Goal: Task Accomplishment & Management: Complete application form

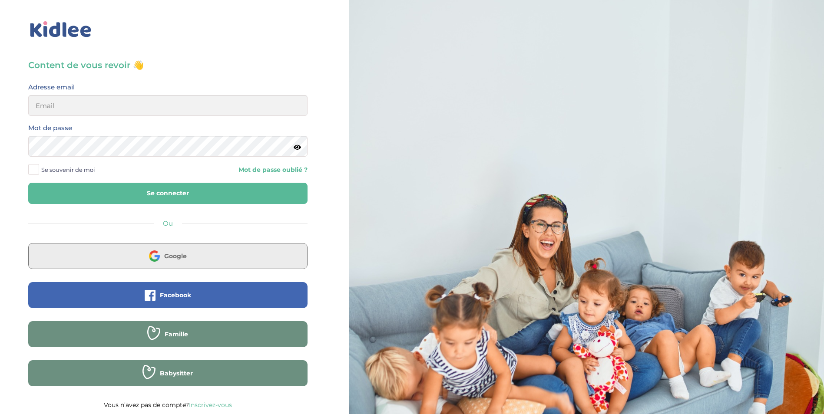
click at [213, 248] on button "Google" at bounding box center [167, 256] width 279 height 26
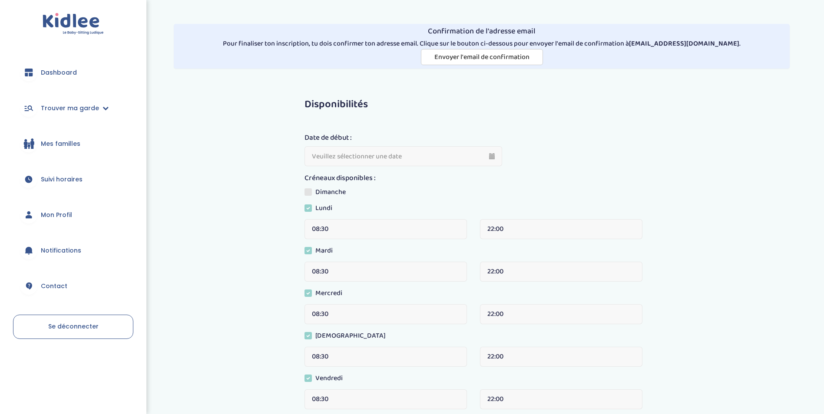
type input "[DATE]"
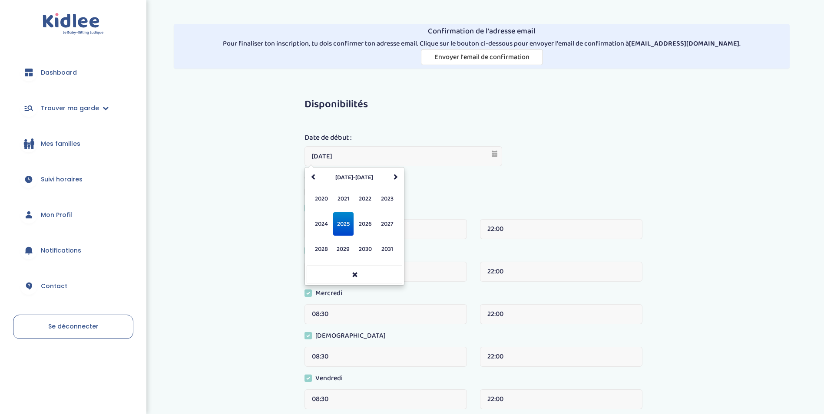
click at [493, 158] on input "[DATE]" at bounding box center [404, 156] width 198 height 20
click at [344, 222] on span "2025" at bounding box center [343, 223] width 20 height 23
click at [318, 253] on span "sept." at bounding box center [321, 249] width 20 height 23
click at [341, 242] on td "24" at bounding box center [341, 242] width 14 height 13
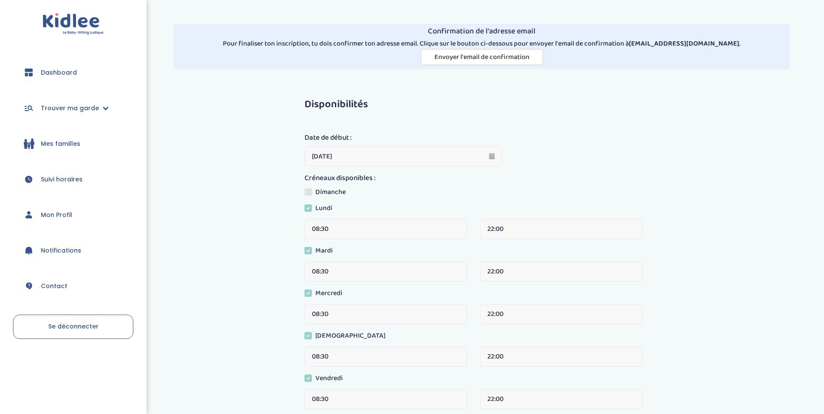
click at [316, 192] on label "Dimanche" at bounding box center [329, 193] width 48 height 13
click at [0, 0] on input "Dimanche" at bounding box center [0, 0] width 0 height 0
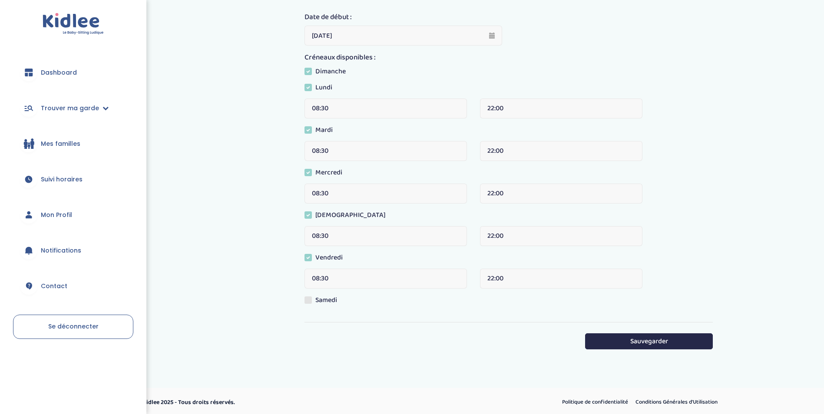
scroll to position [123, 0]
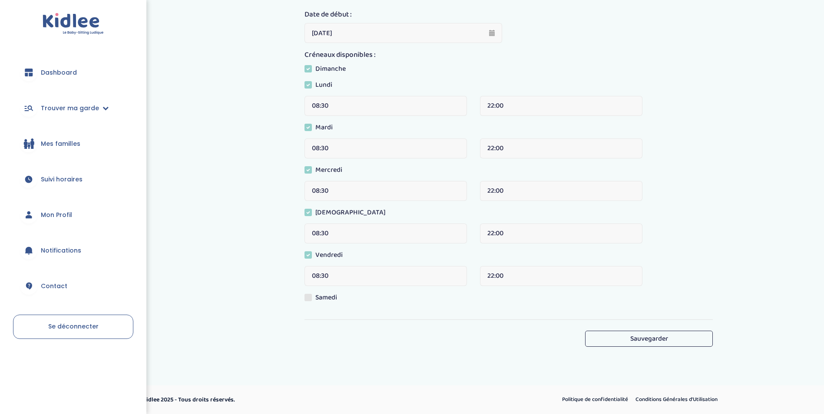
click at [665, 341] on button "Sauvegarder" at bounding box center [648, 339] width 127 height 16
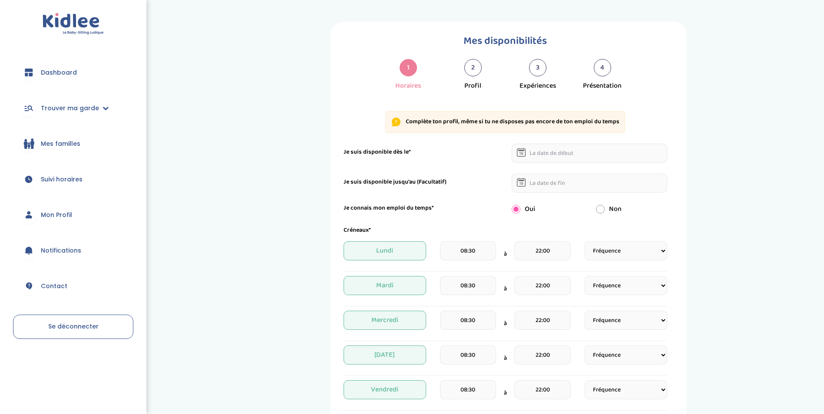
click at [552, 155] on input "text" at bounding box center [590, 153] width 156 height 19
click at [569, 240] on td "24" at bounding box center [567, 239] width 16 height 13
type input "24-09-2025"
click at [544, 188] on input "text" at bounding box center [590, 183] width 156 height 19
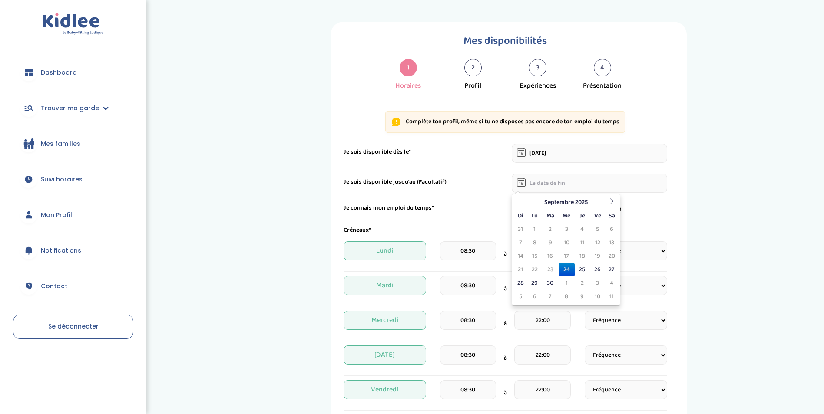
click at [458, 189] on div "Je suis disponible jusqu'au (Facultatif)" at bounding box center [505, 183] width 337 height 19
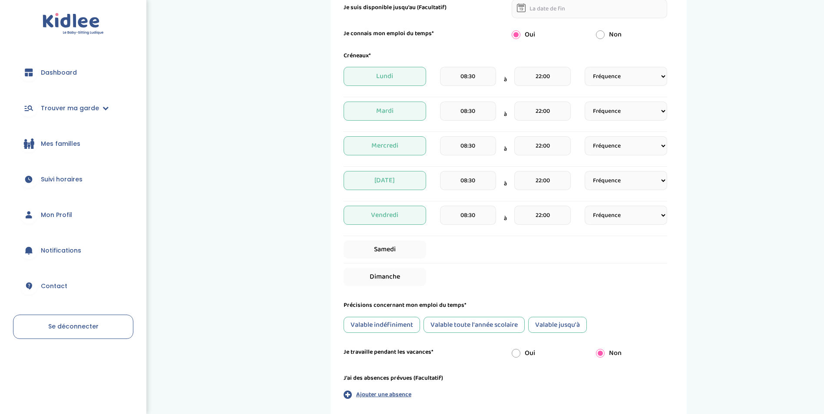
scroll to position [266, 0]
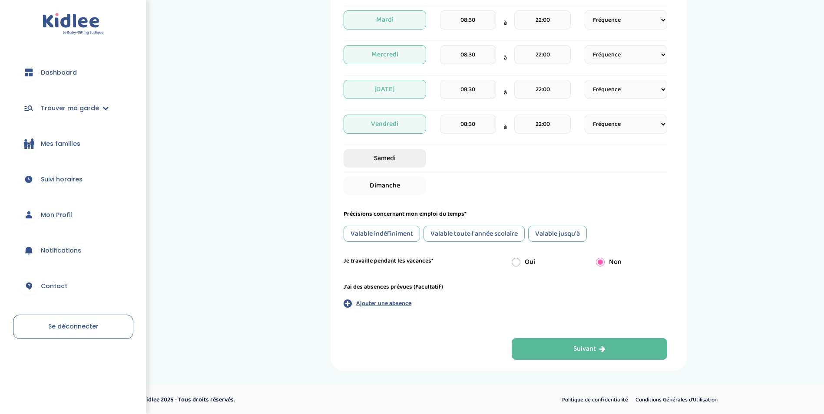
click at [415, 166] on span "Samedi" at bounding box center [385, 158] width 83 height 18
select select "1"
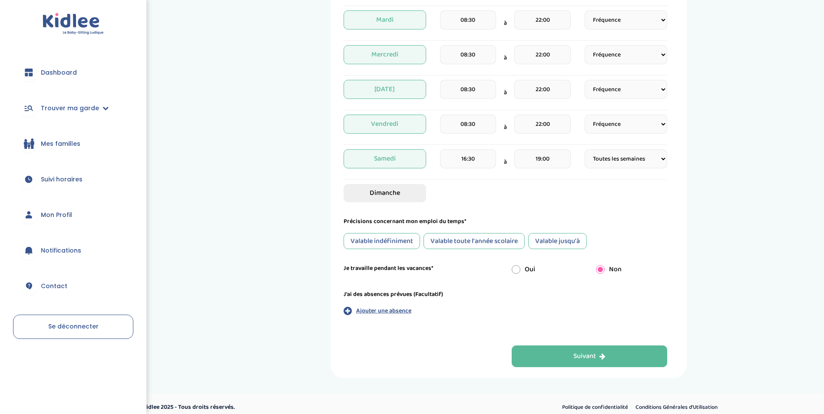
click at [414, 194] on span "Dimanche" at bounding box center [385, 193] width 83 height 18
select select "1"
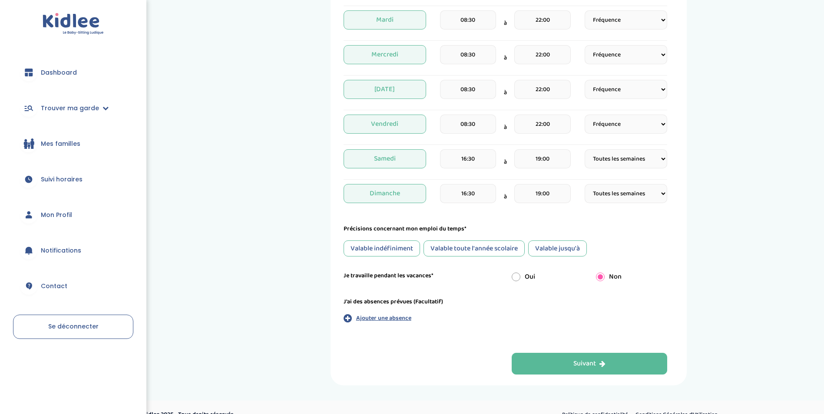
click at [549, 158] on input "19:00" at bounding box center [542, 158] width 56 height 19
click at [537, 205] on span at bounding box center [533, 207] width 23 height 23
drag, startPoint x: 538, startPoint y: 205, endPoint x: 521, endPoint y: 209, distance: 17.4
click at [521, 209] on link at bounding box center [534, 207] width 26 height 31
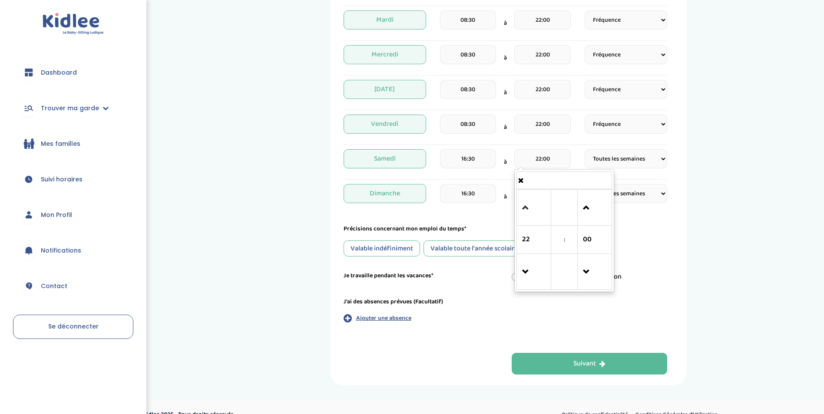
click at [521, 209] on link at bounding box center [534, 207] width 26 height 31
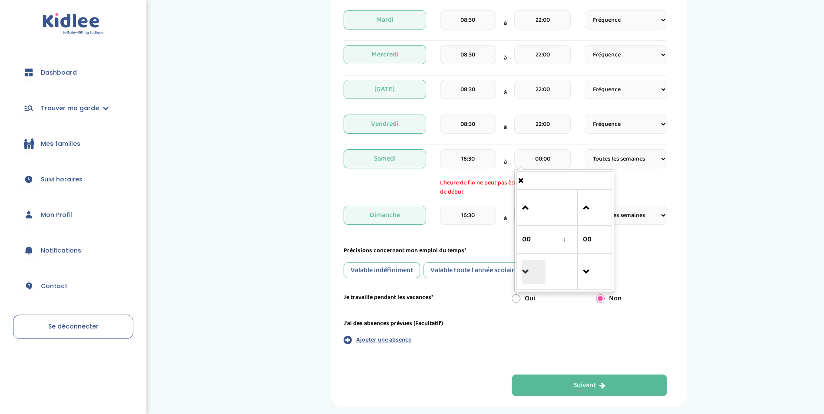
click at [534, 271] on span at bounding box center [533, 272] width 23 height 23
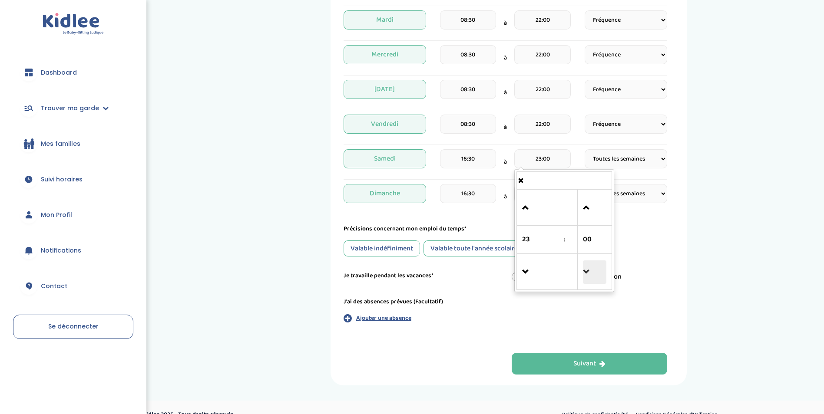
click at [602, 262] on span at bounding box center [594, 272] width 23 height 23
click at [521, 217] on td at bounding box center [534, 208] width 34 height 36
click at [529, 212] on span at bounding box center [533, 207] width 23 height 23
type input "23:45"
drag, startPoint x: 661, startPoint y: 241, endPoint x: 656, endPoint y: 239, distance: 5.1
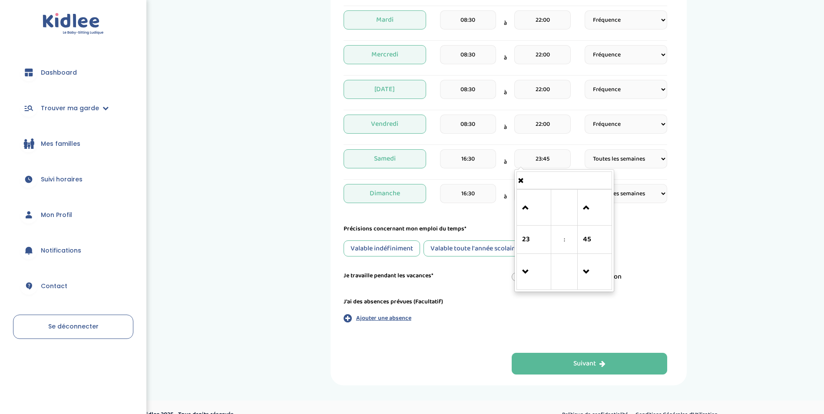
click at [660, 241] on div "Valable indéfiniment Valable toute l'année scolaire Valable jusqu'à" at bounding box center [506, 249] width 324 height 16
click at [545, 200] on input "19:00" at bounding box center [542, 193] width 56 height 19
click at [533, 235] on span at bounding box center [533, 242] width 23 height 23
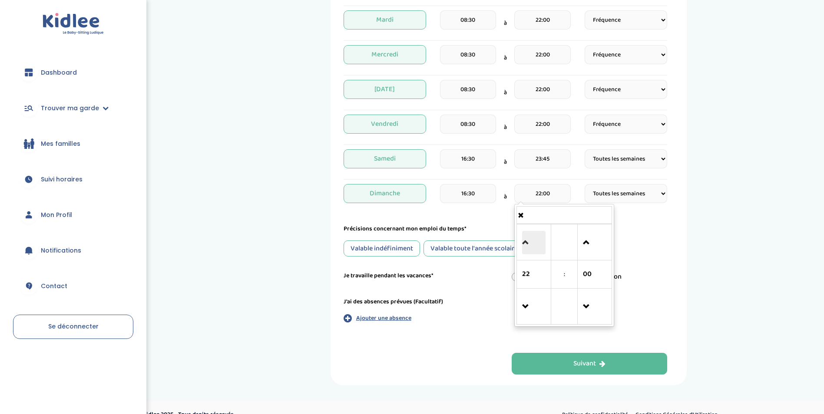
click at [533, 235] on span at bounding box center [533, 242] width 23 height 23
click at [529, 246] on span at bounding box center [533, 242] width 23 height 23
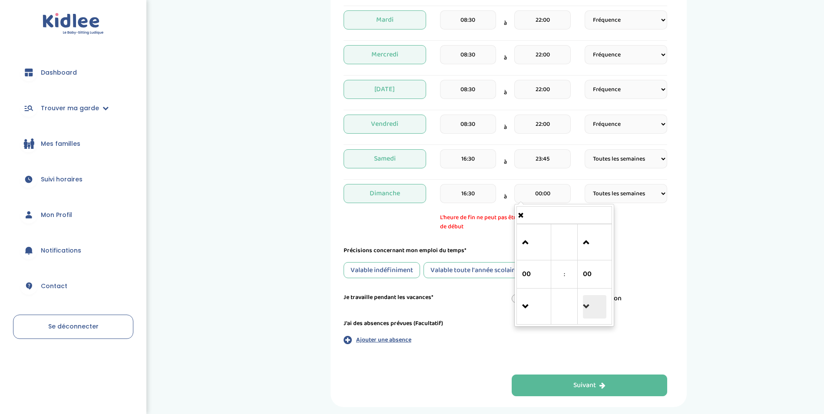
click at [584, 298] on span at bounding box center [594, 306] width 23 height 23
type input "23:45"
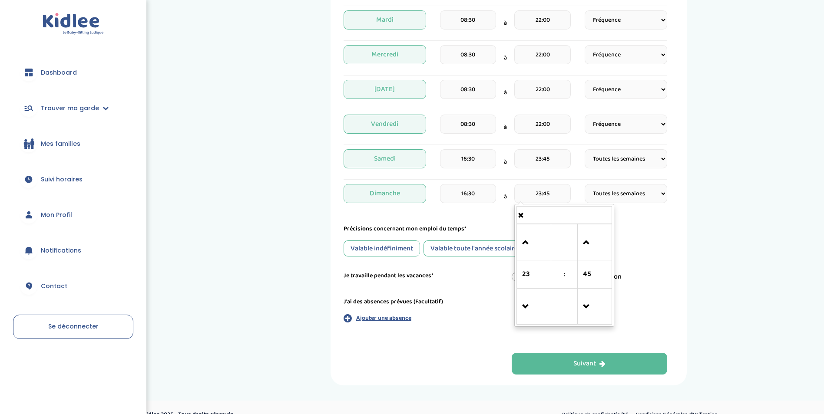
click at [665, 246] on div "Valable indéfiniment Valable toute l'année scolaire Valable jusqu'à" at bounding box center [506, 249] width 324 height 16
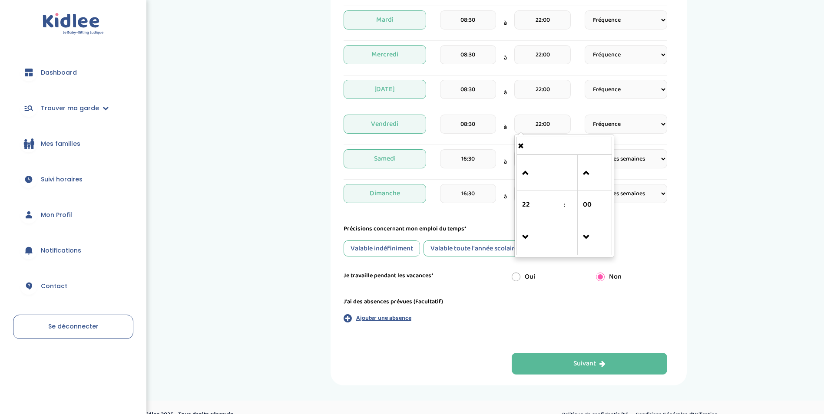
click at [537, 125] on input "22:00" at bounding box center [542, 124] width 56 height 19
drag, startPoint x: 525, startPoint y: 180, endPoint x: 533, endPoint y: 180, distance: 8.3
click at [528, 180] on span at bounding box center [533, 173] width 23 height 23
click at [534, 180] on span at bounding box center [533, 173] width 23 height 23
click at [535, 180] on span at bounding box center [533, 173] width 23 height 23
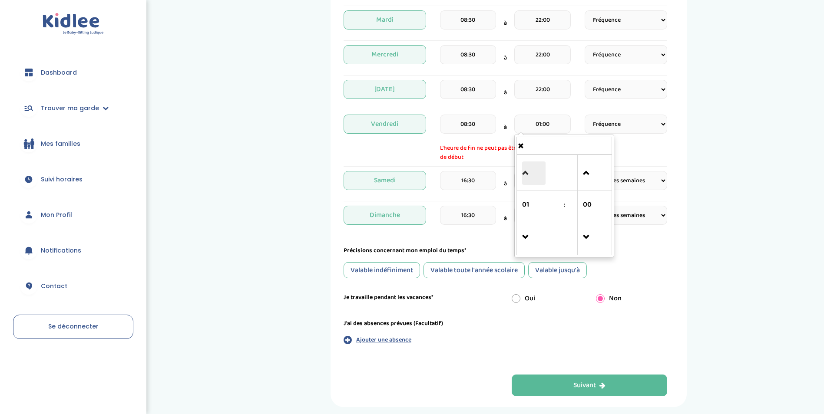
click at [537, 182] on span at bounding box center [533, 173] width 23 height 23
click at [540, 240] on span at bounding box center [533, 237] width 23 height 23
click at [540, 239] on span at bounding box center [533, 237] width 23 height 23
drag, startPoint x: 534, startPoint y: 242, endPoint x: 545, endPoint y: 243, distance: 11.4
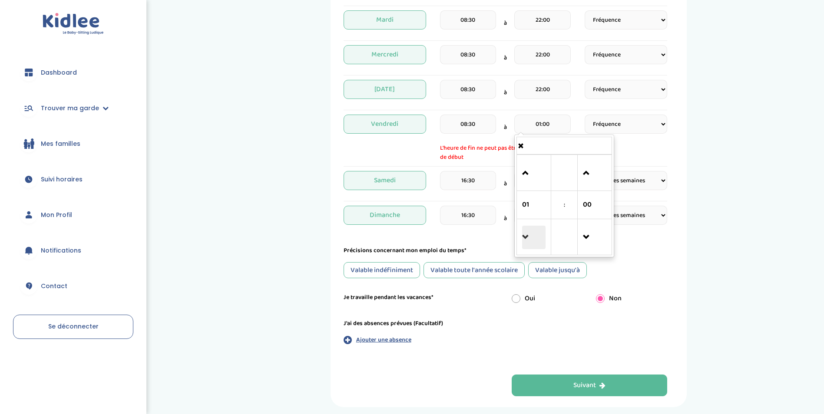
click at [535, 242] on span at bounding box center [533, 237] width 23 height 23
click at [592, 248] on span at bounding box center [594, 237] width 23 height 23
type input "23:45"
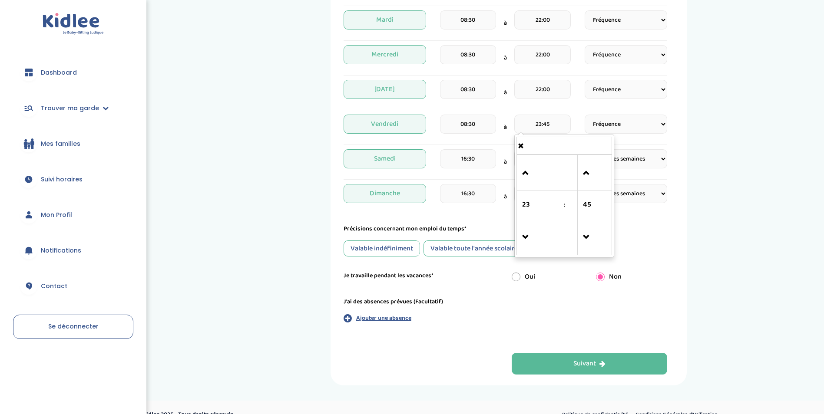
click at [545, 87] on input "22:00" at bounding box center [542, 89] width 56 height 19
click at [520, 147] on td at bounding box center [534, 138] width 34 height 36
click at [535, 150] on link at bounding box center [534, 138] width 26 height 31
click at [528, 139] on span at bounding box center [533, 138] width 23 height 23
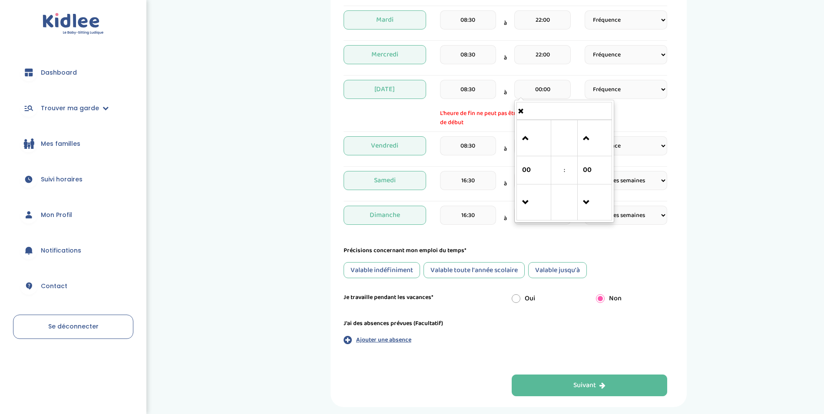
click at [574, 193] on td at bounding box center [564, 203] width 27 height 36
click at [599, 200] on span at bounding box center [594, 202] width 23 height 23
type input "23:45"
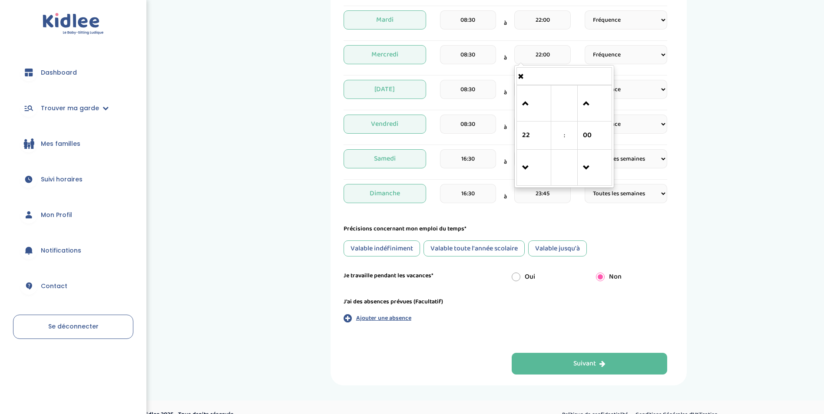
click at [543, 59] on input "22:00" at bounding box center [542, 54] width 56 height 19
click at [521, 106] on td at bounding box center [534, 104] width 34 height 36
click at [528, 106] on span at bounding box center [533, 103] width 23 height 23
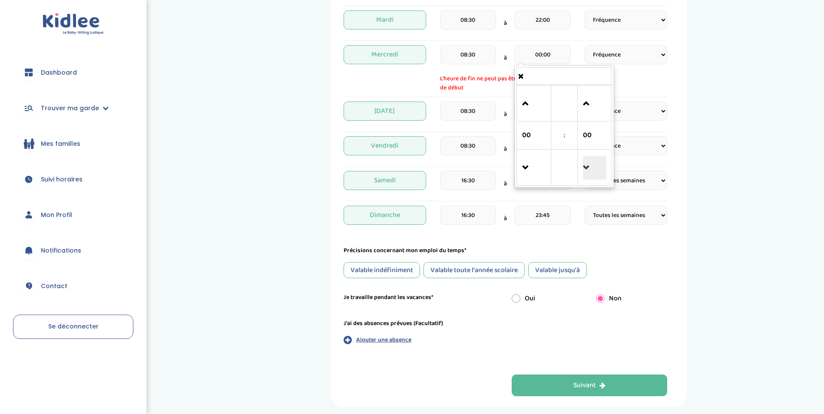
click at [590, 164] on span at bounding box center [594, 167] width 23 height 23
type input "23:45"
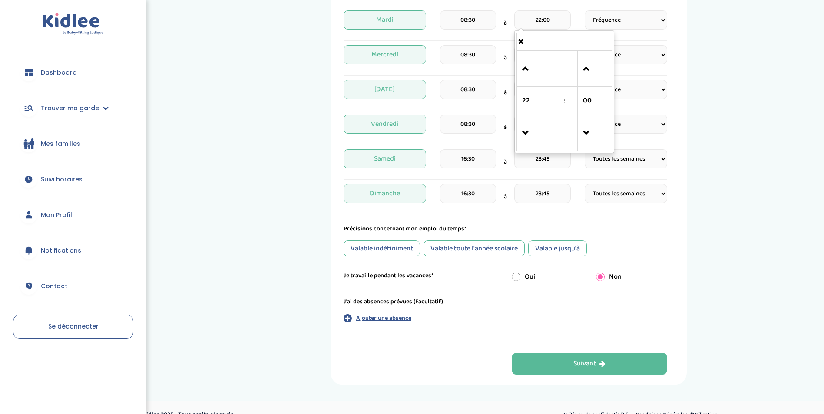
drag, startPoint x: 541, startPoint y: 18, endPoint x: 537, endPoint y: 28, distance: 10.2
click at [541, 18] on input "22:00" at bounding box center [542, 19] width 56 height 19
click at [538, 77] on span at bounding box center [533, 68] width 23 height 23
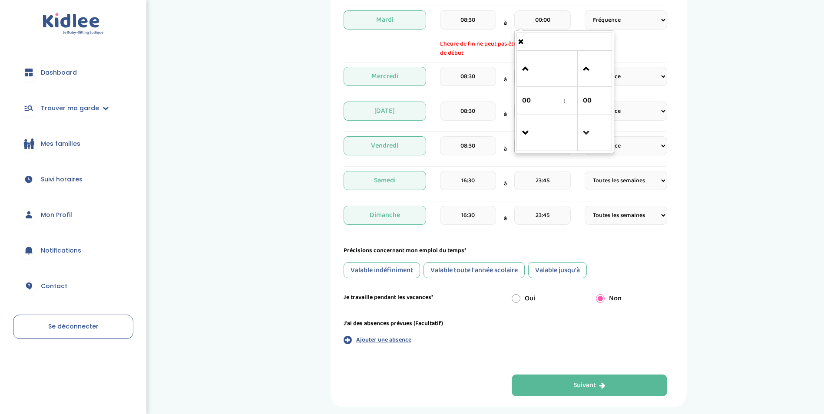
click at [597, 146] on link at bounding box center [595, 132] width 26 height 31
type input "23:45"
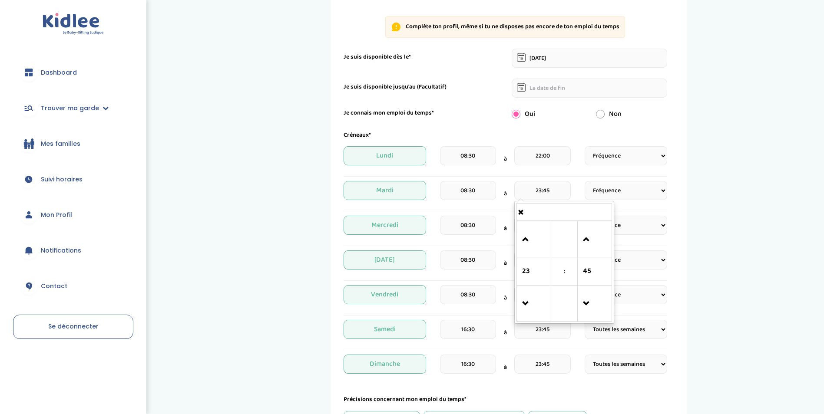
scroll to position [92, 0]
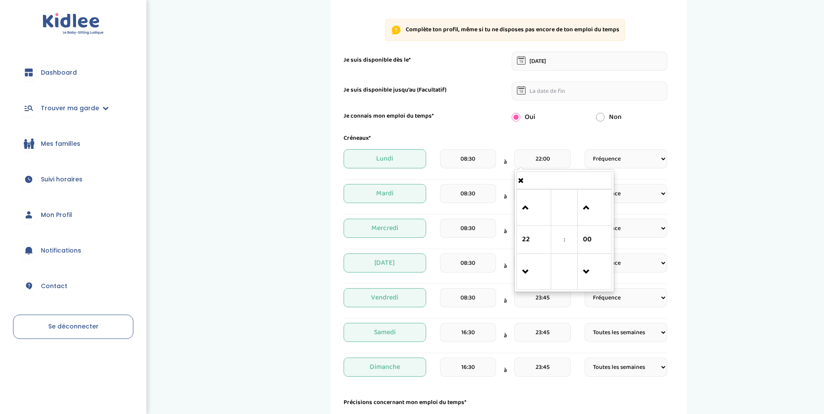
click at [570, 158] on input "22:00" at bounding box center [542, 158] width 56 height 19
click at [520, 212] on td at bounding box center [534, 208] width 34 height 36
drag, startPoint x: 520, startPoint y: 212, endPoint x: 535, endPoint y: 206, distance: 15.8
click at [526, 210] on td at bounding box center [534, 208] width 34 height 36
click at [533, 206] on span at bounding box center [533, 207] width 23 height 23
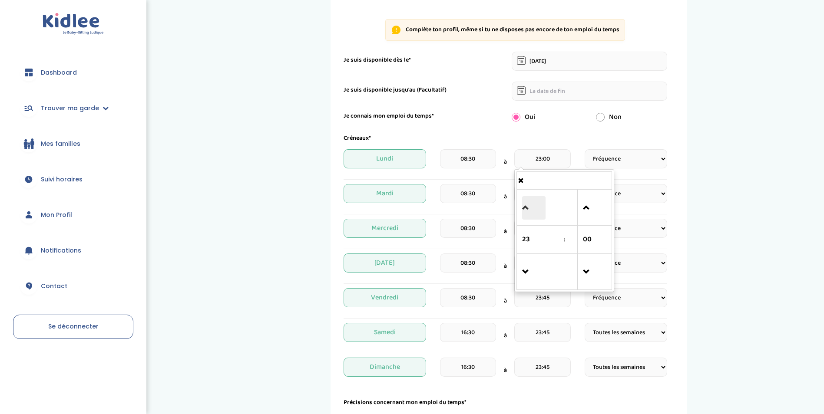
drag, startPoint x: 533, startPoint y: 206, endPoint x: 553, endPoint y: 223, distance: 26.5
click at [533, 206] on span at bounding box center [533, 207] width 23 height 23
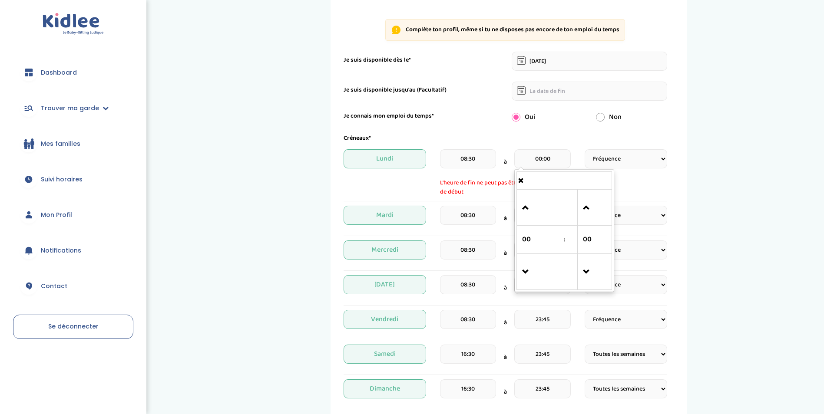
click at [584, 254] on td at bounding box center [595, 272] width 34 height 36
click at [590, 273] on span at bounding box center [594, 272] width 23 height 23
type input "23:45"
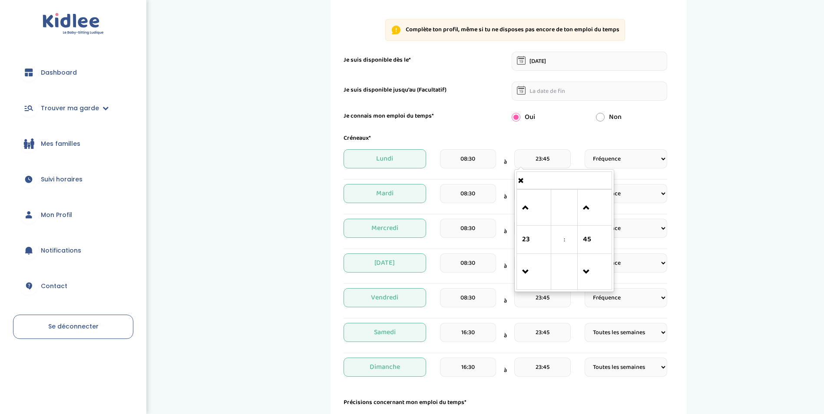
click at [457, 158] on input "08:30" at bounding box center [468, 158] width 56 height 19
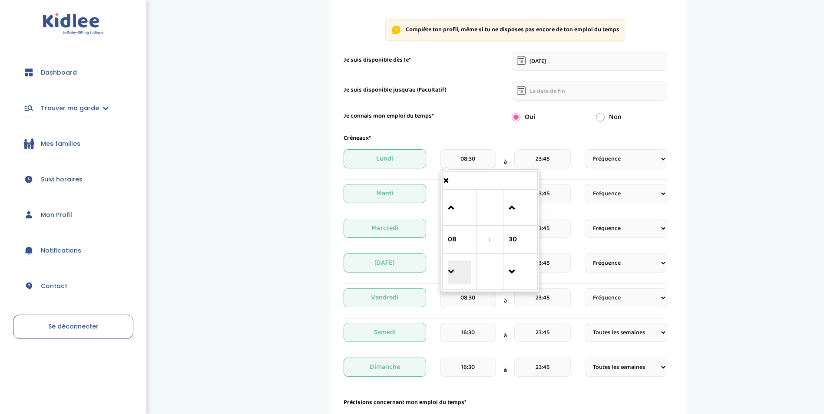
click at [463, 267] on span at bounding box center [459, 272] width 23 height 23
click at [469, 267] on span at bounding box center [459, 272] width 23 height 23
type input "05:30"
drag, startPoint x: 458, startPoint y: 106, endPoint x: 459, endPoint y: 112, distance: 5.2
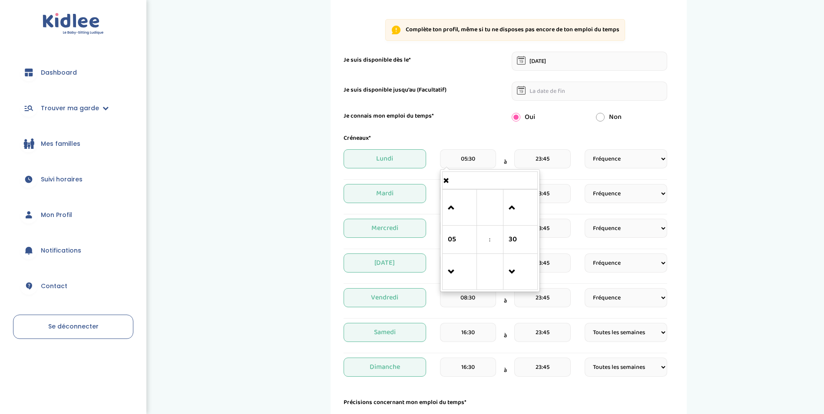
click at [459, 107] on form "Je suis disponible dès le* 24-09-2025 Je suis disponible jusqu'au (Facultatif) …" at bounding box center [506, 282] width 324 height 460
click at [463, 201] on input "08:30" at bounding box center [468, 193] width 56 height 19
click at [459, 296] on span at bounding box center [459, 306] width 23 height 23
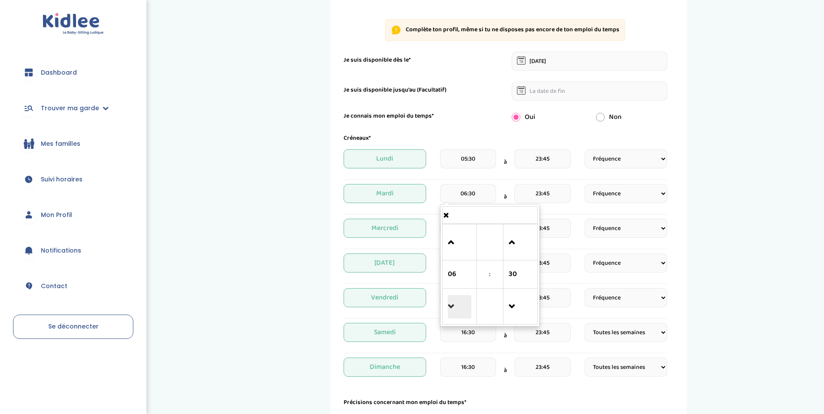
type input "05:30"
click at [453, 93] on div "Je suis disponible jusqu'au (Facultatif)" at bounding box center [421, 90] width 169 height 9
click at [465, 233] on input "08:30" at bounding box center [468, 228] width 56 height 19
click at [457, 329] on link at bounding box center [460, 341] width 26 height 31
click at [457, 328] on link at bounding box center [460, 341] width 26 height 31
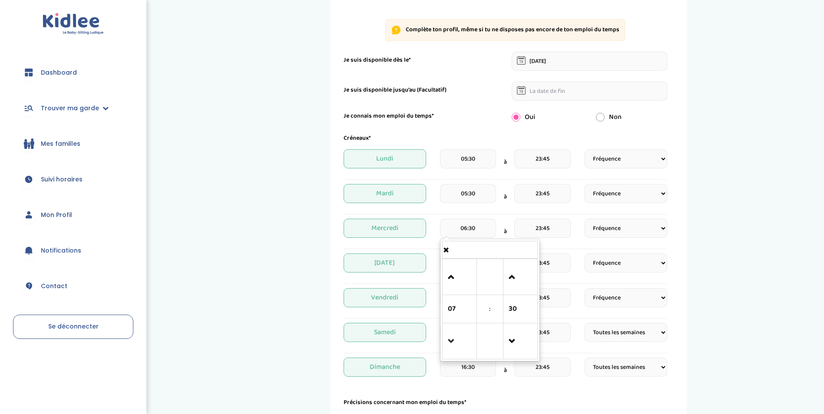
click at [457, 328] on link at bounding box center [460, 341] width 26 height 31
type input "05:30"
click at [492, 100] on div "Je suis disponible jusqu'au (Facultatif)" at bounding box center [505, 91] width 337 height 19
click at [477, 268] on input "08:30" at bounding box center [468, 263] width 56 height 19
click at [463, 224] on span at bounding box center [459, 232] width 23 height 23
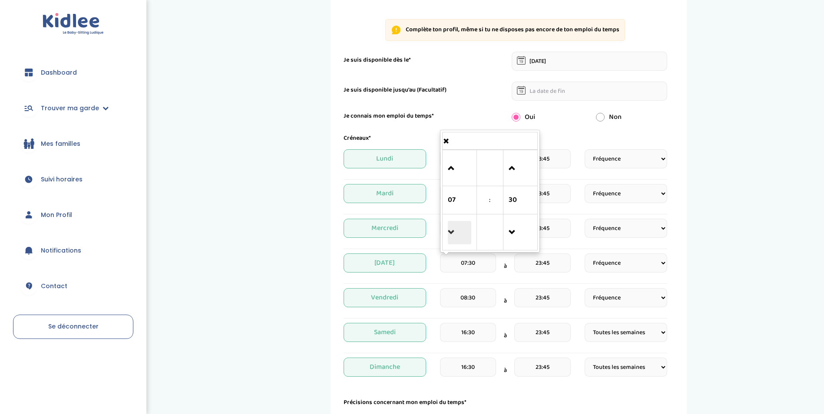
click at [464, 224] on span at bounding box center [459, 232] width 23 height 23
drag, startPoint x: 464, startPoint y: 224, endPoint x: 467, endPoint y: 235, distance: 11.3
click at [466, 225] on span at bounding box center [459, 232] width 23 height 23
type input "05:30"
click at [471, 303] on input "08:30" at bounding box center [468, 297] width 56 height 19
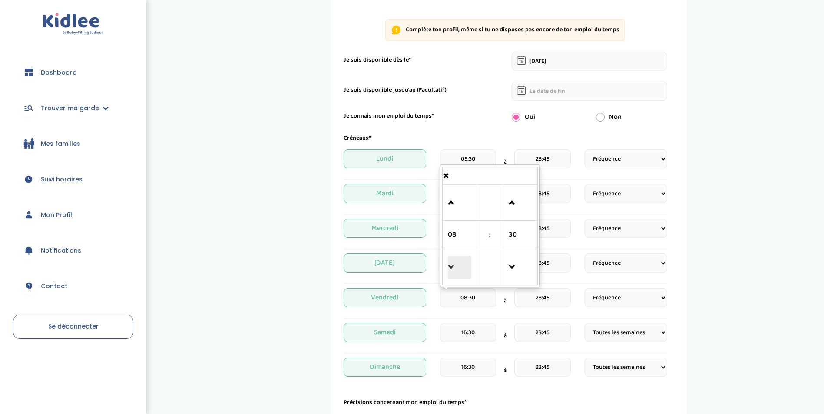
click at [454, 274] on span at bounding box center [459, 267] width 23 height 23
type input "05:30"
click at [461, 341] on input "16:30" at bounding box center [468, 332] width 56 height 19
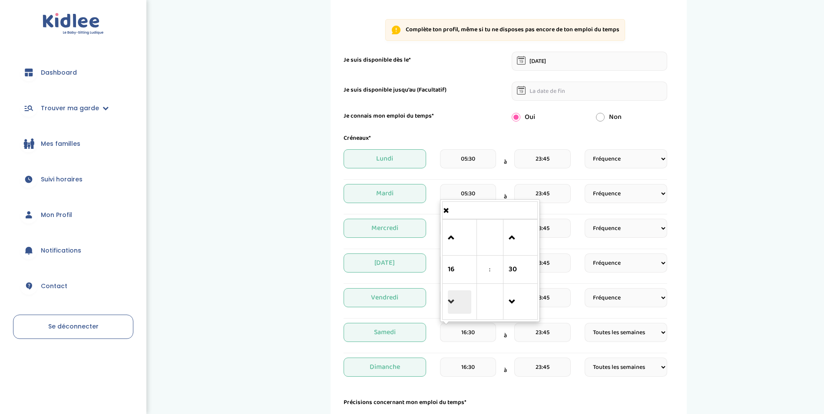
click at [458, 311] on span at bounding box center [459, 302] width 23 height 23
click at [459, 315] on link at bounding box center [460, 301] width 26 height 31
click at [457, 294] on span at bounding box center [459, 302] width 23 height 23
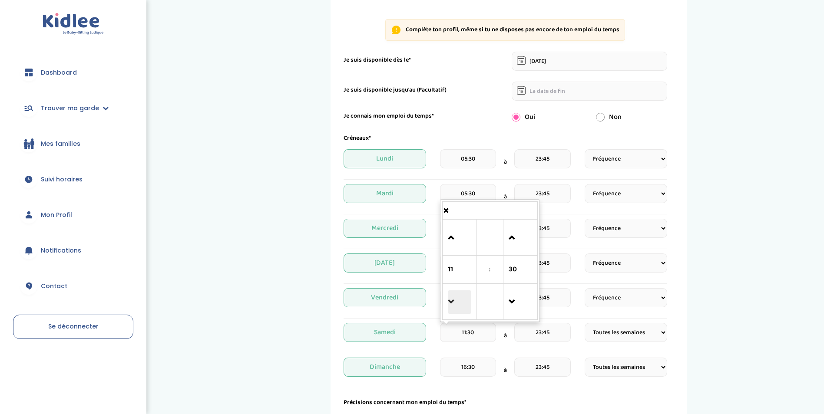
click at [459, 295] on span at bounding box center [459, 302] width 23 height 23
click at [458, 295] on span at bounding box center [459, 302] width 23 height 23
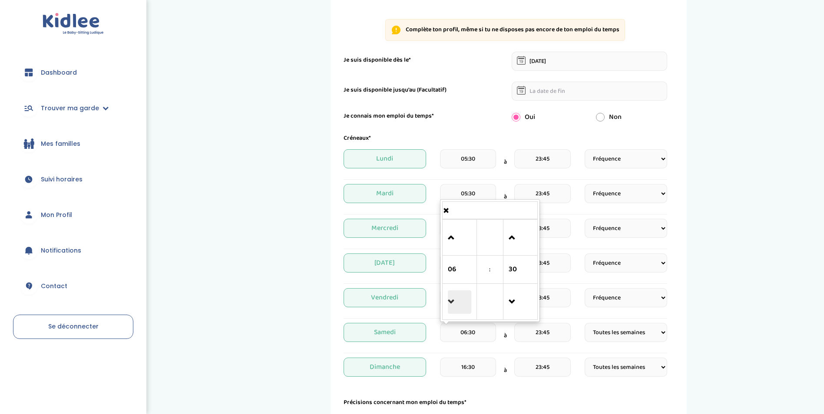
click at [459, 295] on span at bounding box center [459, 302] width 23 height 23
type input "05:30"
click at [464, 351] on div "Samedi 05:30 05 : 30 00 01 02 03 04 05 06 07 08 09 10 11 12 13 14 15 16 17 18 1…" at bounding box center [506, 338] width 324 height 30
click at [470, 371] on input "16:30" at bounding box center [468, 367] width 56 height 19
click at [463, 333] on span at bounding box center [459, 336] width 23 height 23
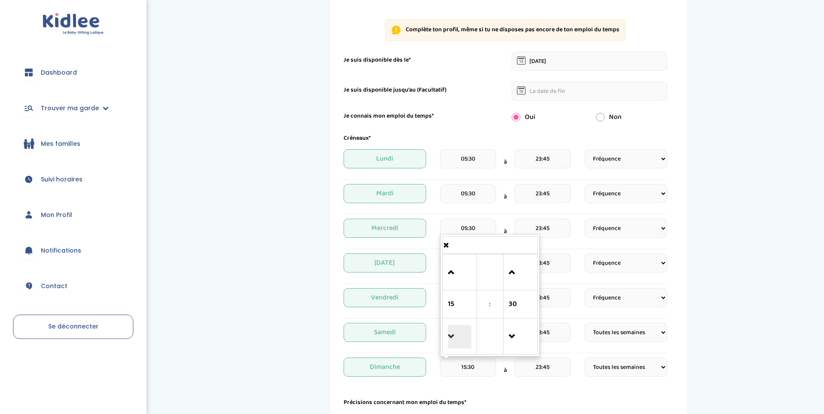
click at [464, 337] on span at bounding box center [459, 336] width 23 height 23
click at [463, 337] on span at bounding box center [459, 336] width 23 height 23
drag, startPoint x: 465, startPoint y: 335, endPoint x: 468, endPoint y: 331, distance: 4.9
click at [467, 335] on span at bounding box center [459, 336] width 23 height 23
click at [469, 331] on span at bounding box center [459, 336] width 23 height 23
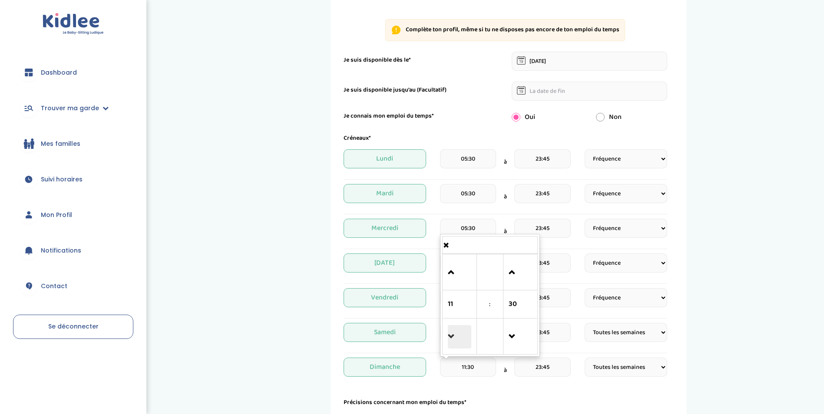
click at [469, 331] on span at bounding box center [459, 336] width 23 height 23
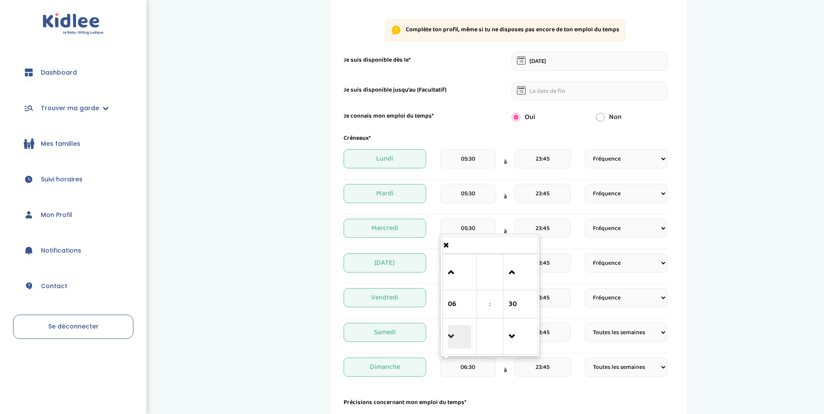
click at [469, 331] on span at bounding box center [459, 336] width 23 height 23
type input "05:30"
click at [336, 309] on div "Mes disponibilités 1 Horaires 2 Profil 3 Expériences 4 Présentation Indique nou…" at bounding box center [509, 245] width 356 height 630
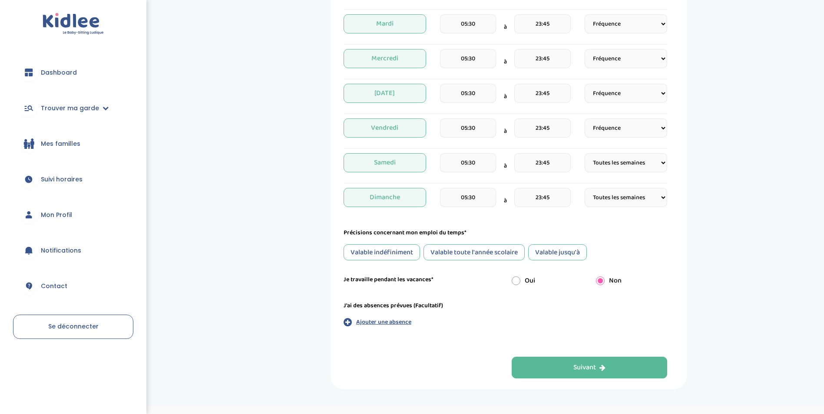
scroll to position [281, 0]
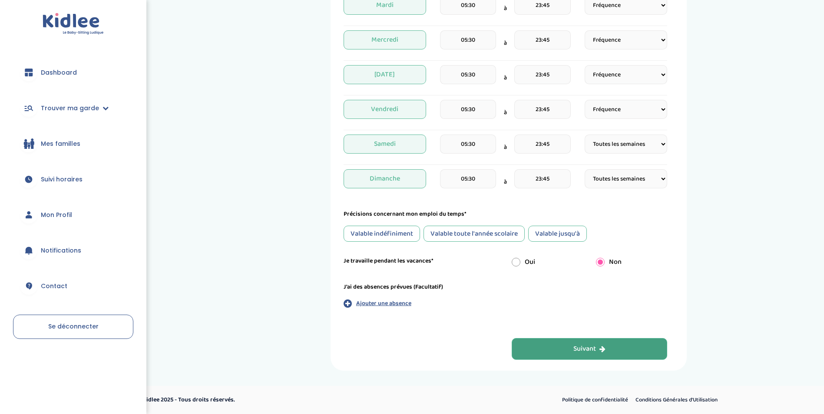
click at [541, 349] on button "Suivant" at bounding box center [590, 349] width 156 height 22
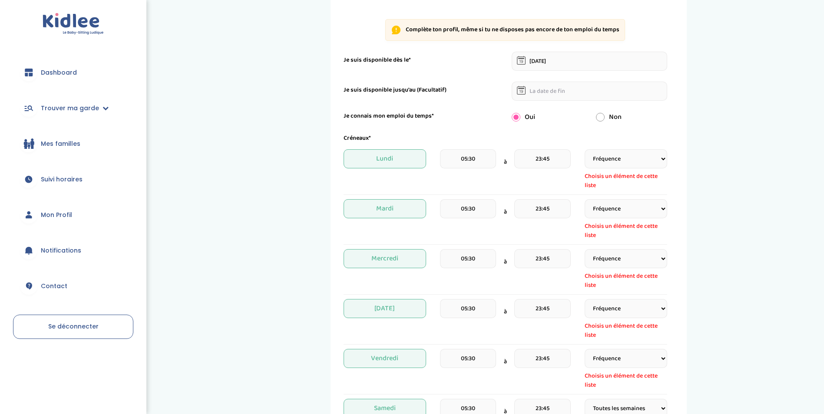
scroll to position [33, 0]
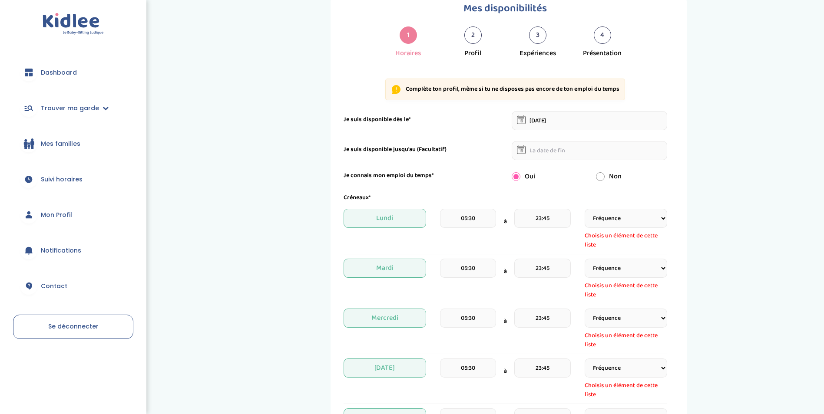
drag, startPoint x: 636, startPoint y: 206, endPoint x: 643, endPoint y: 218, distance: 13.6
click at [637, 209] on div "Créneaux* Lundi 05:30 à 23:45 Fréquence Toutes les semaines Toutes les 2 semain…" at bounding box center [506, 356] width 324 height 326
click at [644, 219] on select "Fréquence Toutes les semaines Toutes les 2 semaines Tous les mois" at bounding box center [626, 218] width 83 height 19
select select "1"
click at [585, 209] on select "Fréquence Toutes les semaines Toutes les 2 semaines Tous les mois" at bounding box center [626, 218] width 83 height 19
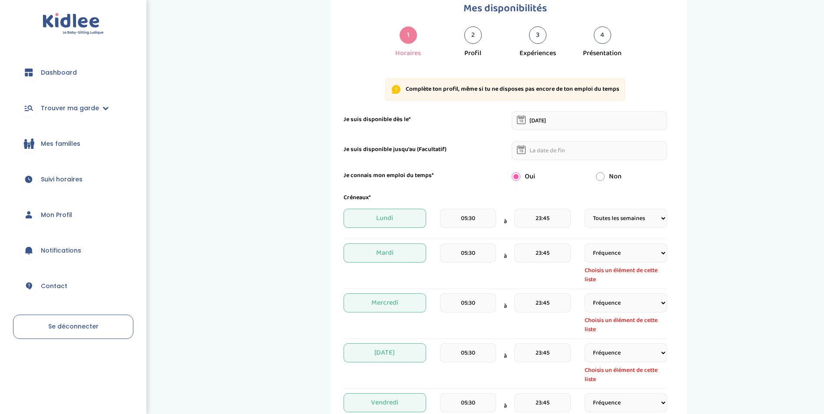
click at [646, 243] on div "Créneaux* Lundi 05:30 à 23:45 Fréquence Toutes les semaines Toutes les 2 semain…" at bounding box center [506, 348] width 324 height 311
click at [651, 257] on select "Fréquence Toutes les semaines Toutes les 2 semaines Tous les mois" at bounding box center [626, 253] width 83 height 19
select select "1"
click at [585, 244] on select "Fréquence Toutes les semaines Toutes les 2 semaines Tous les mois" at bounding box center [626, 253] width 83 height 19
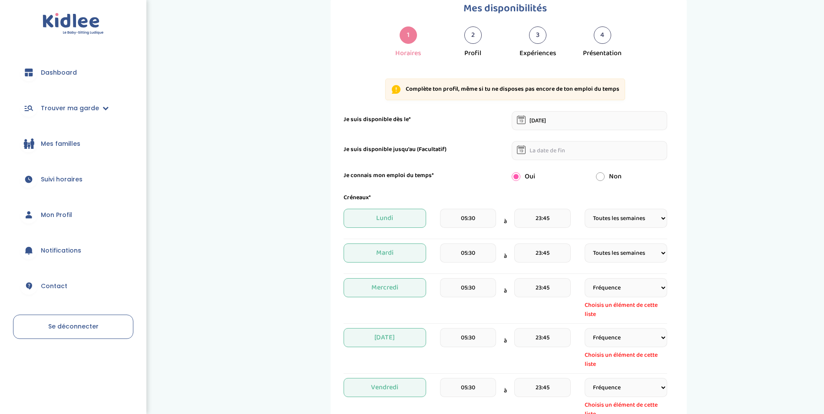
click at [660, 283] on select "Fréquence Toutes les semaines Toutes les 2 semaines Tous les mois" at bounding box center [626, 287] width 83 height 19
select select "1"
click at [585, 278] on select "Fréquence Toutes les semaines Toutes les 2 semaines Tous les mois" at bounding box center [626, 287] width 83 height 19
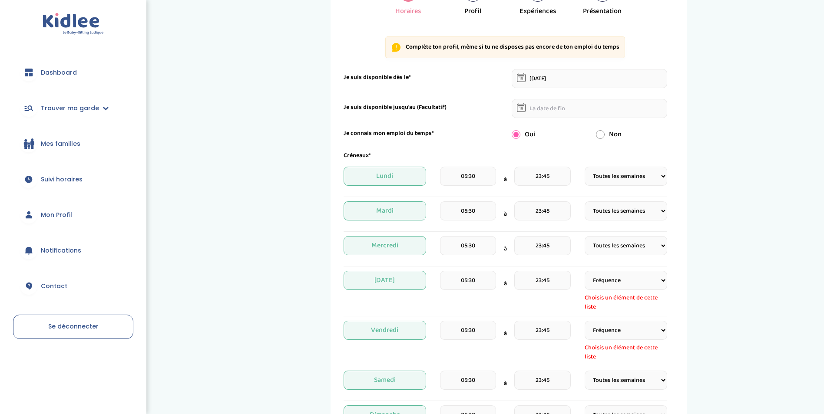
scroll to position [76, 0]
click at [630, 280] on select "Fréquence Toutes les semaines Toutes les 2 semaines Tous les mois" at bounding box center [626, 279] width 83 height 19
select select "1"
click at [585, 270] on select "Fréquence Toutes les semaines Toutes les 2 semaines Tous les mois" at bounding box center [626, 279] width 83 height 19
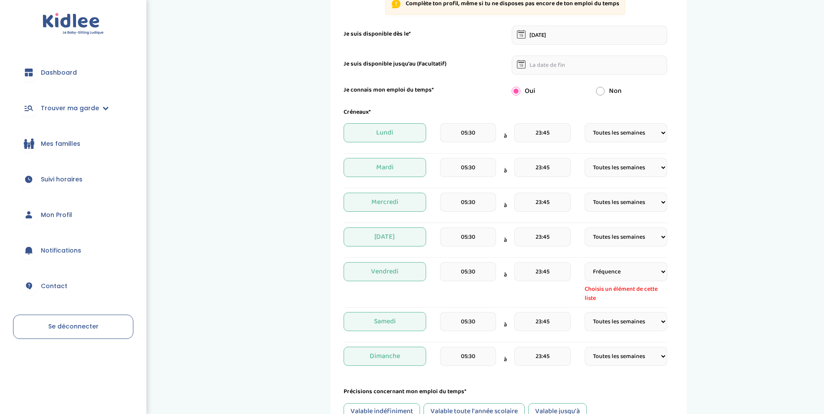
scroll to position [119, 0]
click at [633, 276] on select "Fréquence Toutes les semaines Toutes les 2 semaines Tous les mois" at bounding box center [626, 270] width 83 height 19
click at [632, 278] on select "Fréquence Toutes les semaines Toutes les 2 semaines Tous les mois" at bounding box center [626, 270] width 83 height 19
select select "1"
click at [585, 261] on select "Fréquence Toutes les semaines Toutes les 2 semaines Tous les mois" at bounding box center [626, 270] width 83 height 19
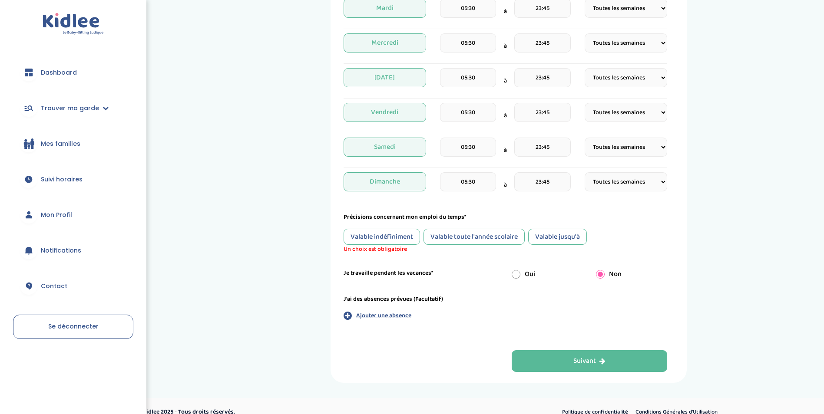
scroll to position [290, 0]
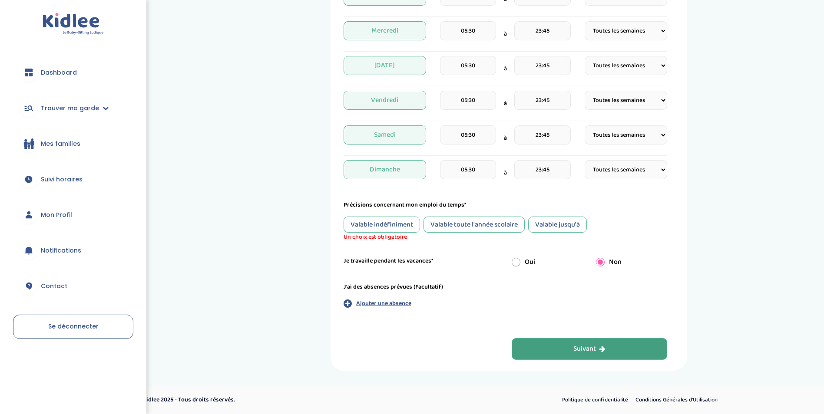
click at [616, 345] on button "Suivant" at bounding box center [590, 349] width 156 height 22
click at [380, 226] on div "Valable indéfiniment" at bounding box center [382, 225] width 76 height 16
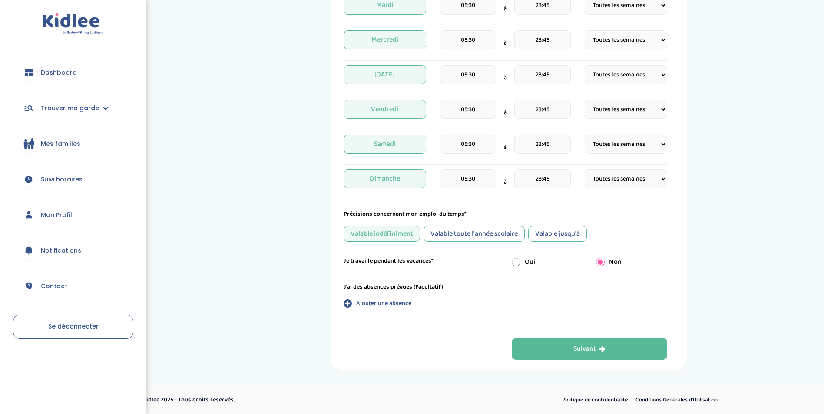
scroll to position [281, 0]
click at [598, 349] on div "Suivant" at bounding box center [589, 350] width 32 height 10
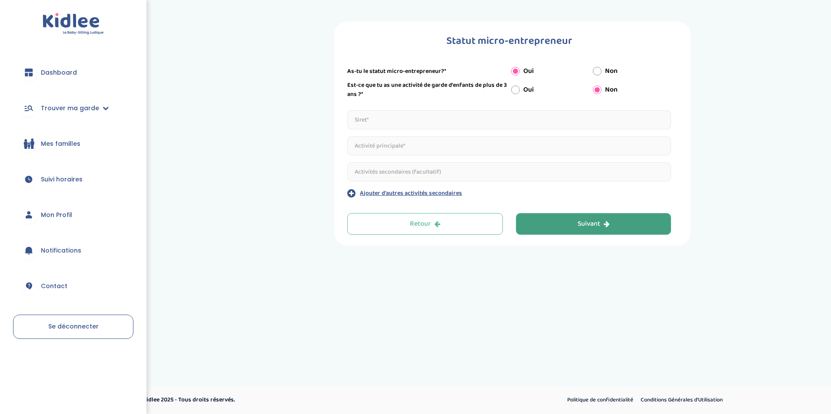
click at [516, 91] on input "Oui" at bounding box center [515, 90] width 9 height 9
radio input "true"
radio input "false"
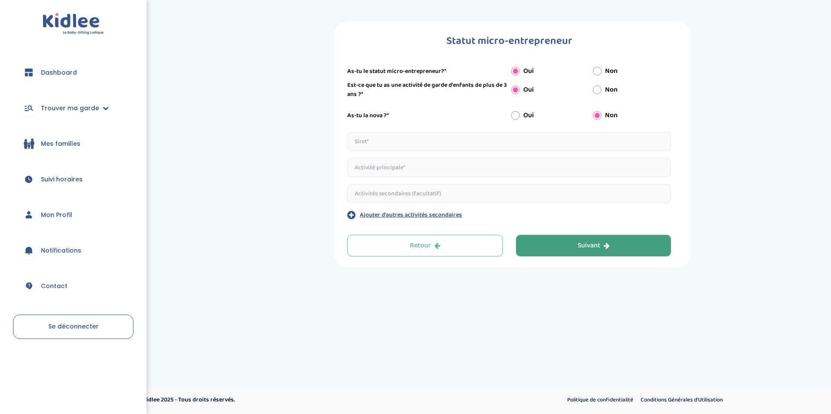
click at [433, 89] on label "Est-ce que tu as une activité de garde d'enfants de plus de 3 ans ?*" at bounding box center [427, 90] width 160 height 18
click at [425, 139] on input "text" at bounding box center [509, 141] width 324 height 19
click at [440, 167] on input "text" at bounding box center [509, 167] width 324 height 19
click at [458, 195] on input "text" at bounding box center [509, 193] width 324 height 19
click at [469, 149] on input "text" at bounding box center [509, 141] width 324 height 19
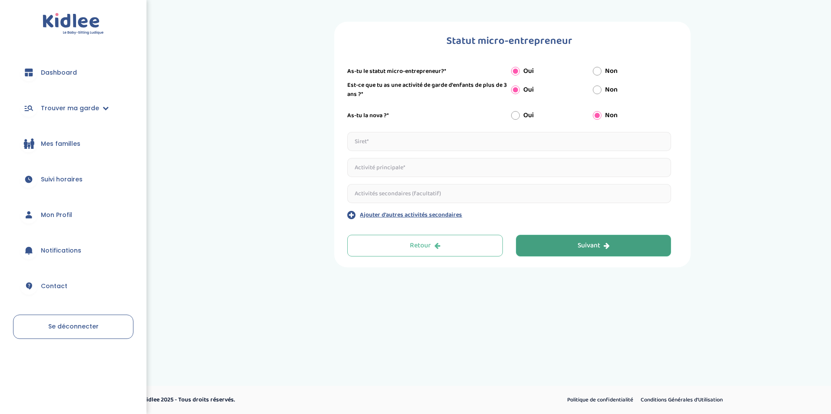
paste input "93160937400018"
type input "93160937400018"
click at [386, 168] on input "text" at bounding box center [509, 167] width 324 height 19
type input "Commercial"
click at [444, 190] on input "text" at bounding box center [509, 193] width 324 height 19
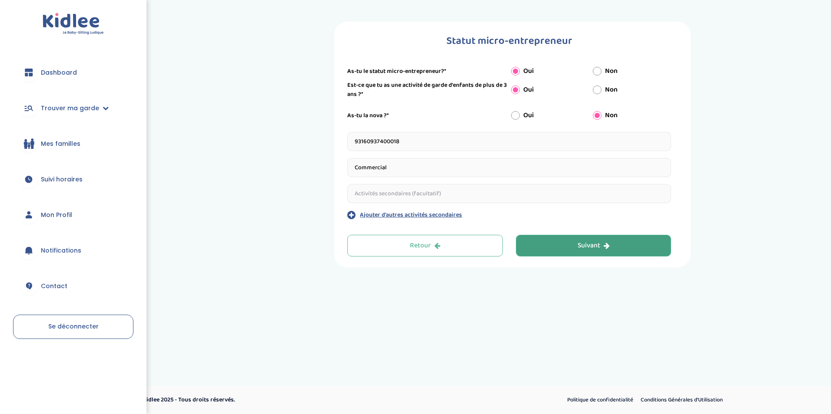
click at [568, 239] on button "Suivant" at bounding box center [594, 246] width 156 height 22
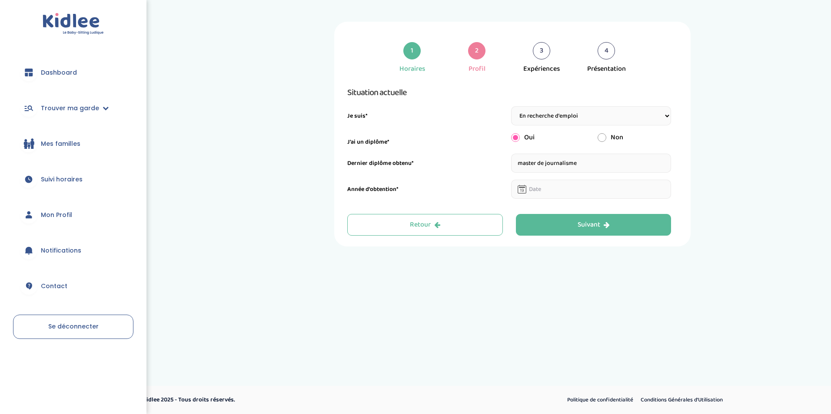
click at [547, 112] on select "Étudiant(e) Salarié Professionnel(le) de la petite enfance Retraité(e) En reche…" at bounding box center [591, 115] width 160 height 19
click at [553, 112] on select "Étudiant(e) Salarié Professionnel(le) de la petite enfance Retraité(e) En reche…" at bounding box center [591, 115] width 160 height 19
click at [592, 193] on input "text" at bounding box center [591, 189] width 160 height 19
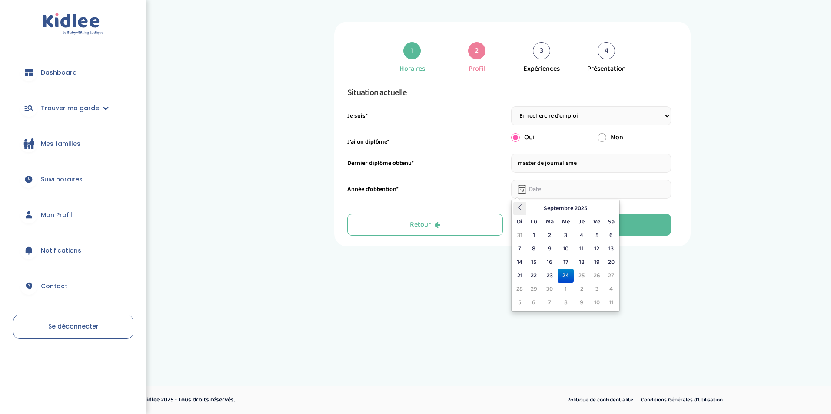
click at [522, 210] on icon at bounding box center [520, 208] width 6 height 6
click at [523, 209] on th at bounding box center [519, 208] width 13 height 13
click at [524, 209] on th at bounding box center [519, 208] width 13 height 13
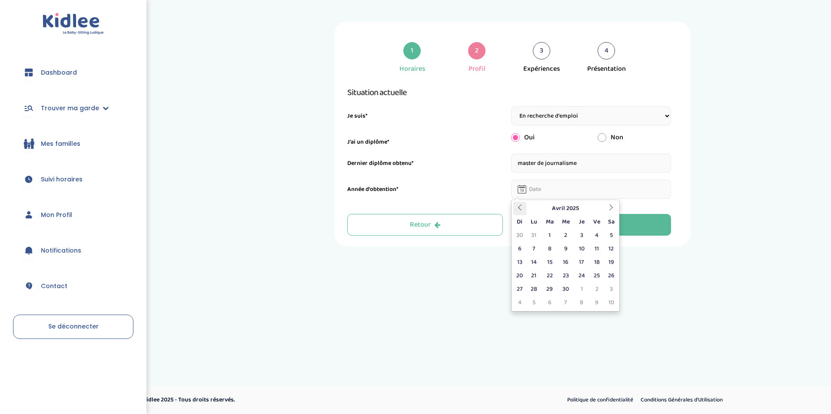
click at [524, 209] on th at bounding box center [519, 208] width 13 height 13
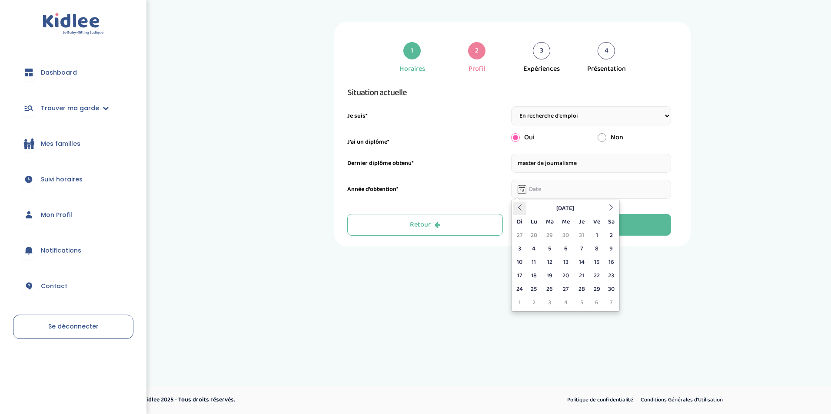
click at [524, 209] on th at bounding box center [519, 208] width 13 height 13
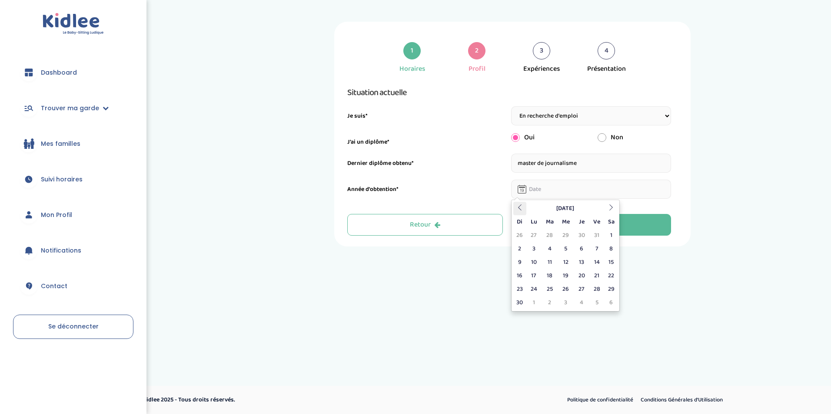
click at [524, 209] on th at bounding box center [519, 208] width 13 height 13
click at [604, 209] on th at bounding box center [610, 208] width 13 height 13
click at [616, 264] on td "15" at bounding box center [610, 262] width 13 height 13
type input "15-06-2024"
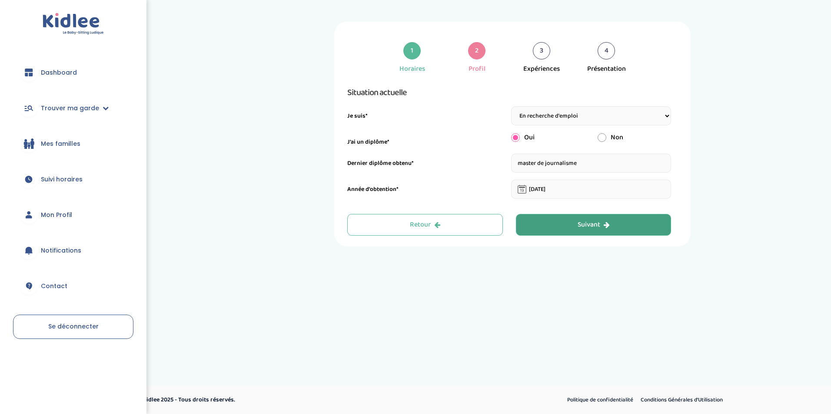
click at [606, 225] on icon "button" at bounding box center [606, 225] width 6 height 7
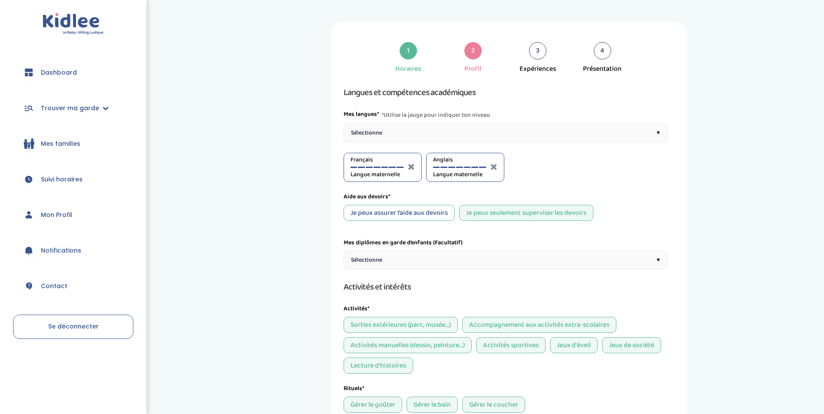
click at [580, 135] on div "Sélectionne ▾" at bounding box center [506, 133] width 324 height 19
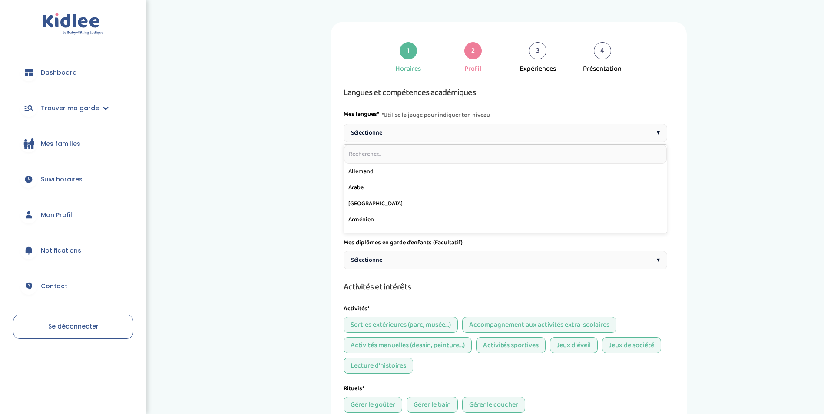
click at [580, 135] on div "Sélectionne ▾" at bounding box center [506, 133] width 324 height 19
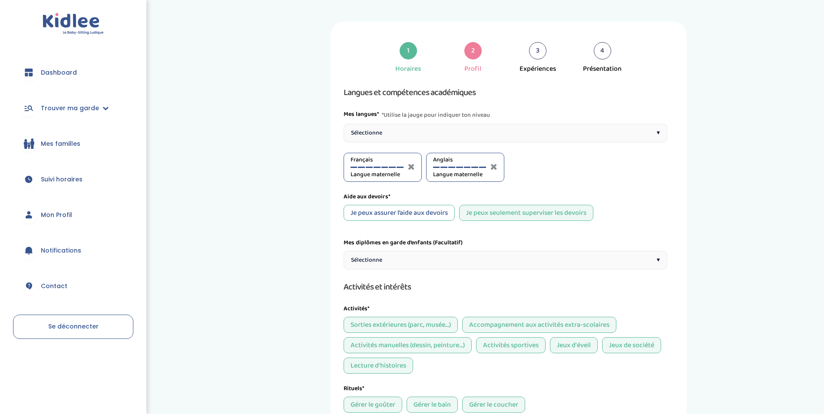
click at [583, 136] on div "Sélectionne ▾" at bounding box center [506, 133] width 324 height 19
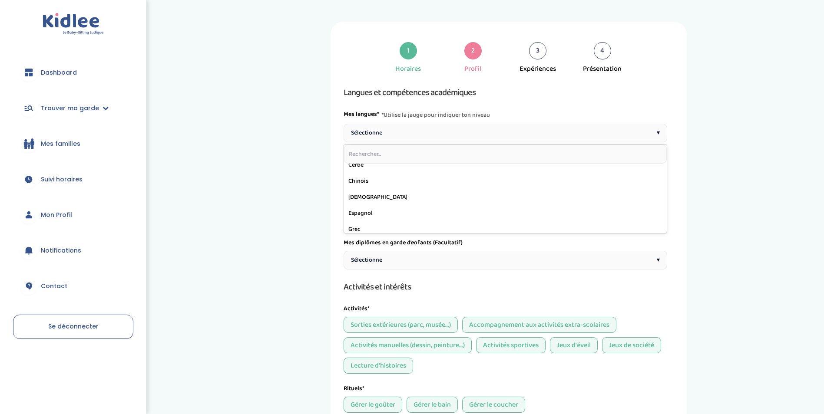
scroll to position [51, 0]
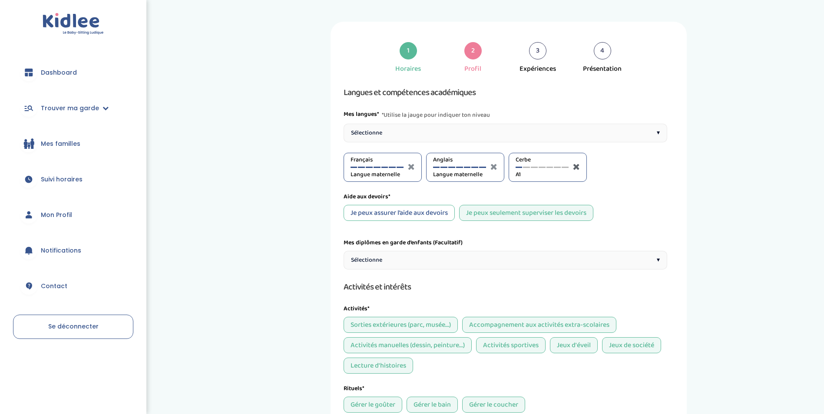
click at [576, 169] on icon at bounding box center [576, 166] width 7 height 9
click at [561, 136] on div "Sélectionne ▾" at bounding box center [506, 133] width 324 height 19
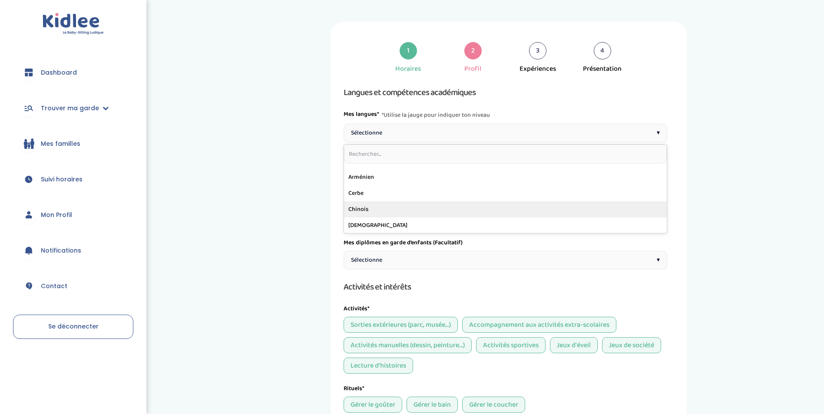
scroll to position [43, 0]
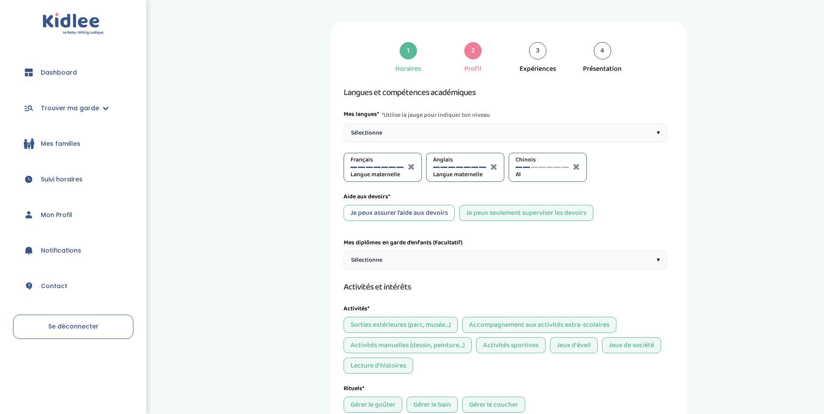
click at [527, 167] on div at bounding box center [526, 167] width 7 height 1
click at [521, 169] on div "Chinois A2" at bounding box center [542, 168] width 53 height 24
click at [519, 166] on div "Chinois A2" at bounding box center [542, 168] width 53 height 24
click at [519, 167] on div at bounding box center [519, 167] width 7 height 1
click at [626, 179] on div "Français Langue maternelle Anglais Langue maternelle Chinois A1" at bounding box center [506, 167] width 324 height 29
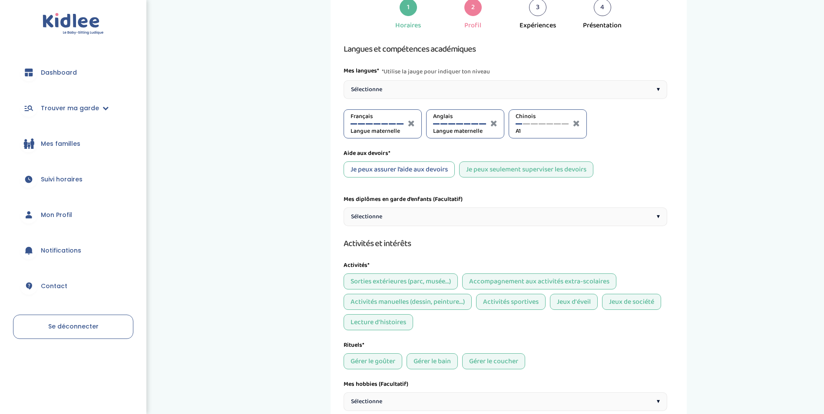
click at [425, 222] on div "Sélectionne ▾" at bounding box center [506, 217] width 324 height 19
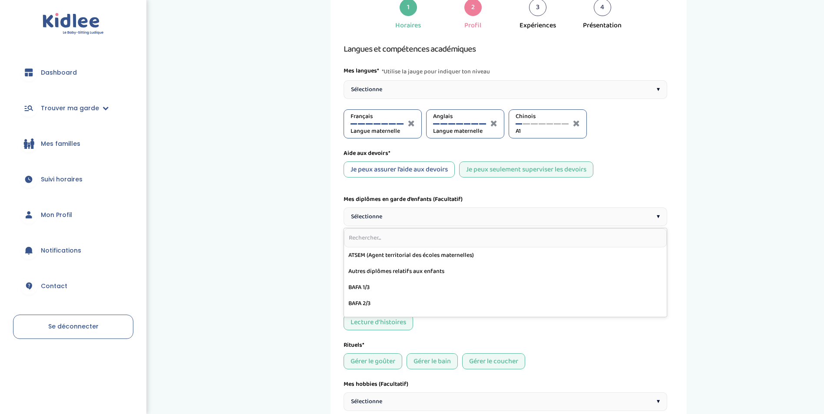
click at [430, 222] on div "Sélectionne ▾" at bounding box center [506, 217] width 324 height 19
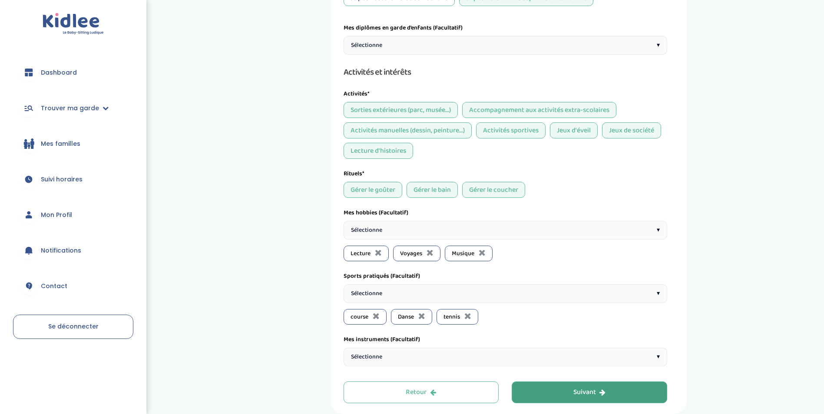
scroll to position [217, 0]
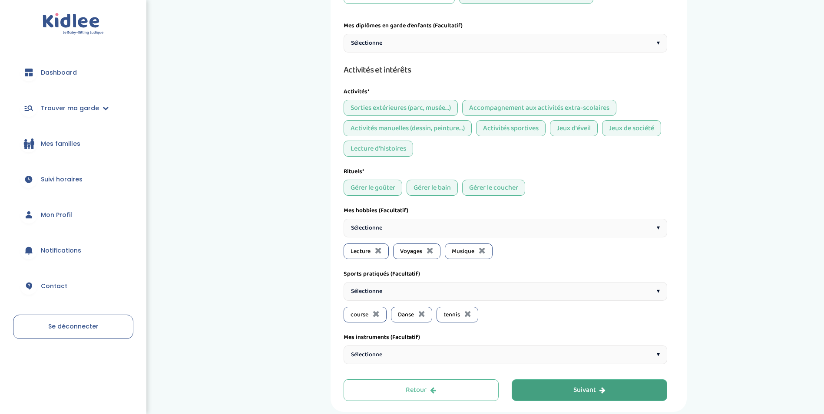
click at [427, 226] on div "Sélectionne ▾" at bounding box center [506, 228] width 324 height 19
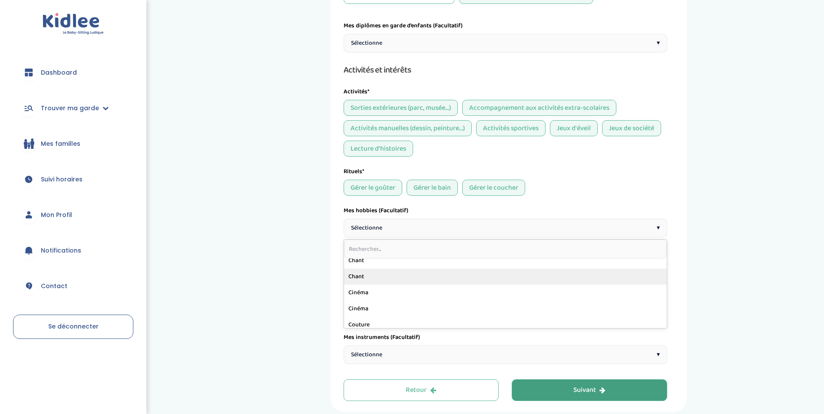
scroll to position [43, 0]
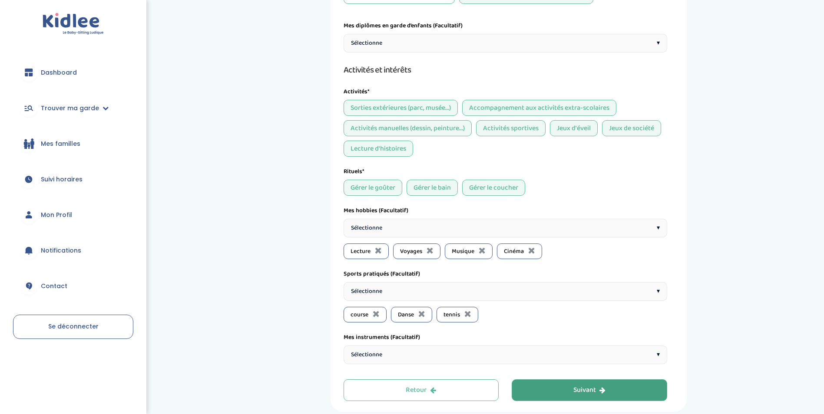
click at [410, 230] on div "Sélectionne ▾" at bounding box center [506, 228] width 324 height 19
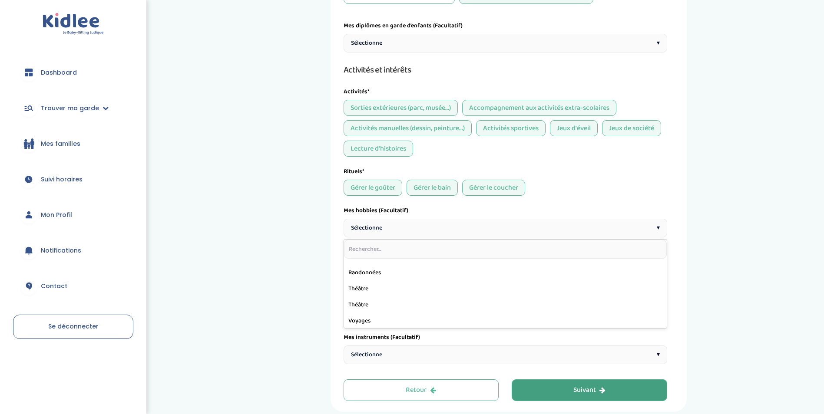
scroll to position [477, 0]
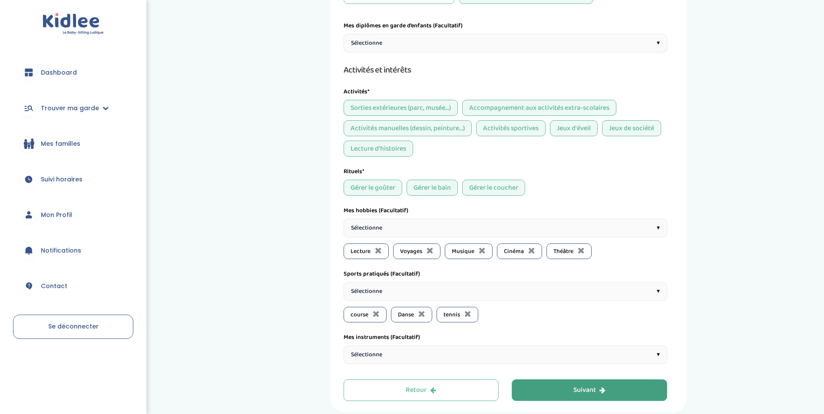
click at [434, 224] on div "Sélectionne ▾" at bounding box center [506, 228] width 324 height 19
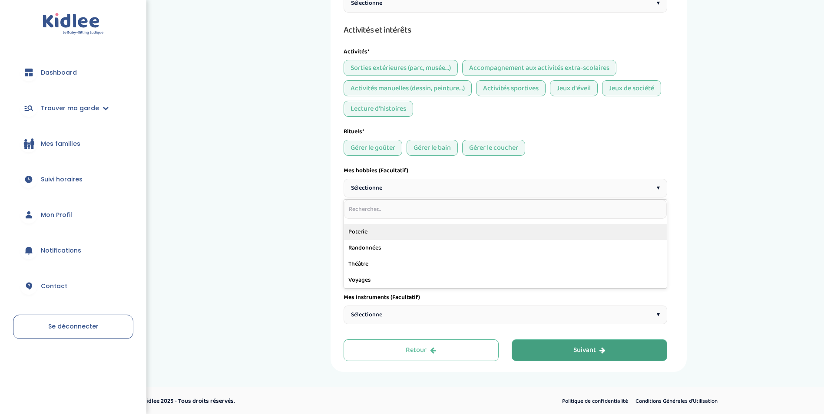
scroll to position [258, 0]
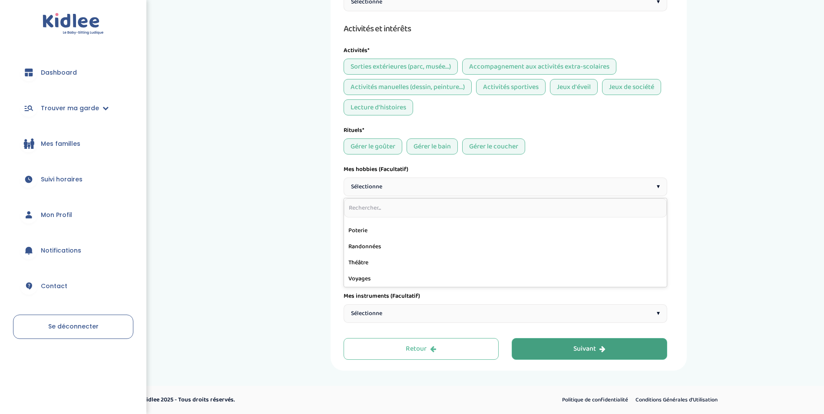
click at [312, 275] on div "1 Horaires 2 Profil 3 Expériences 4 Présentation Indique nous ta situation admi…" at bounding box center [508, 67] width 618 height 608
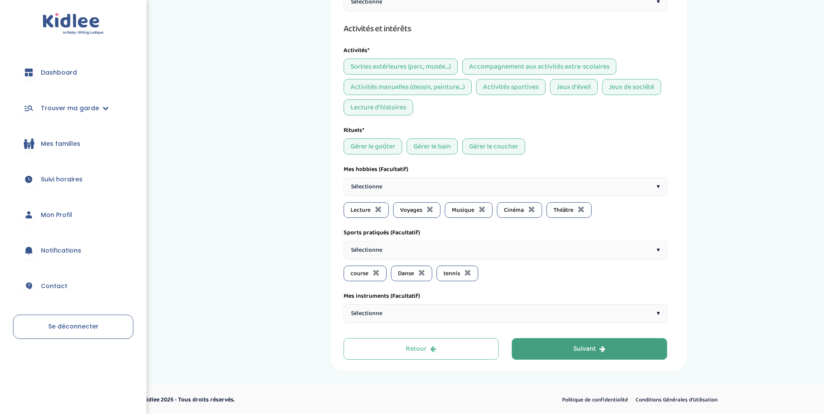
click at [409, 251] on div "Sélectionne ▾" at bounding box center [506, 250] width 324 height 19
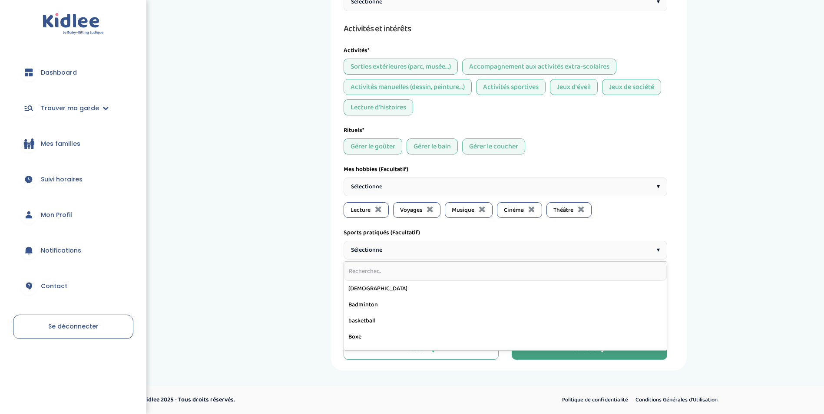
click at [411, 251] on div "Sélectionne ▾" at bounding box center [506, 250] width 324 height 19
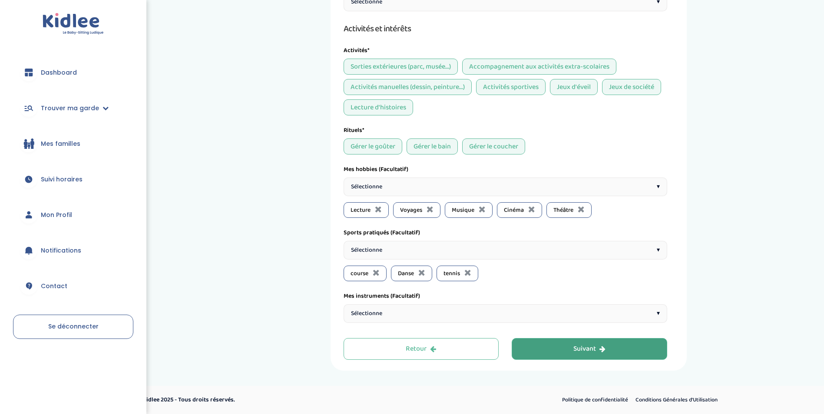
click at [456, 253] on div "Sélectionne ▾" at bounding box center [506, 250] width 324 height 19
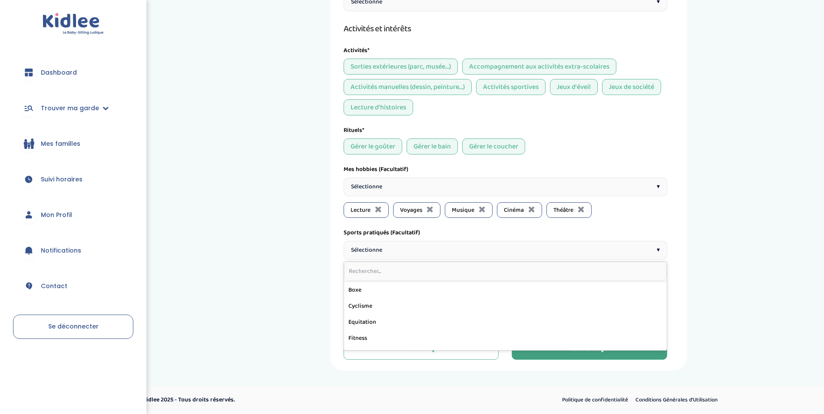
scroll to position [87, 0]
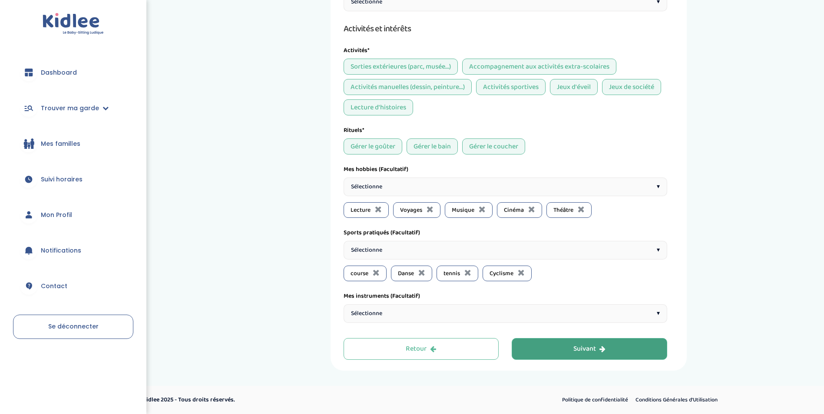
click at [436, 251] on div "Sélectionne ▾" at bounding box center [506, 250] width 324 height 19
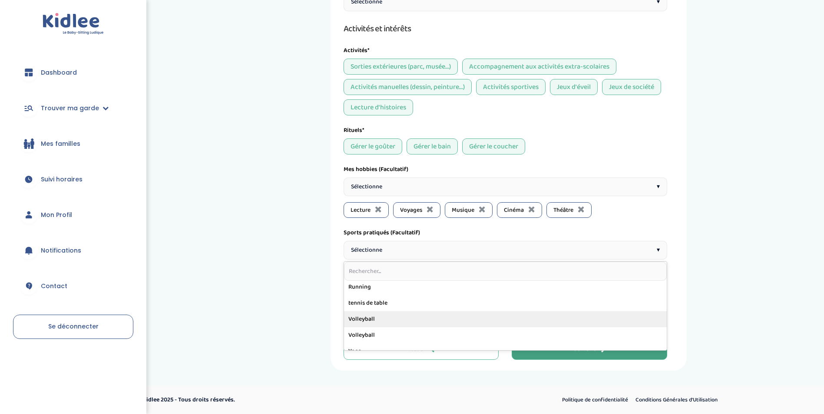
scroll to position [300, 0]
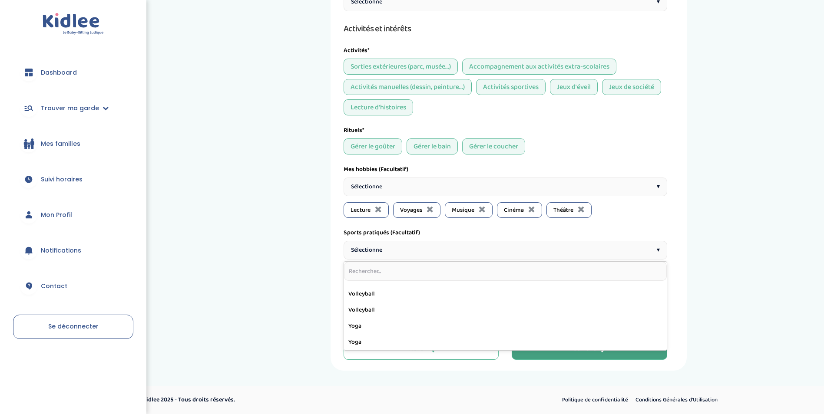
drag, startPoint x: 316, startPoint y: 323, endPoint x: 320, endPoint y: 322, distance: 4.4
click at [320, 322] on div "1 Horaires 2 Profil 3 Expériences 4 Présentation Indique nous ta situation admi…" at bounding box center [508, 67] width 618 height 608
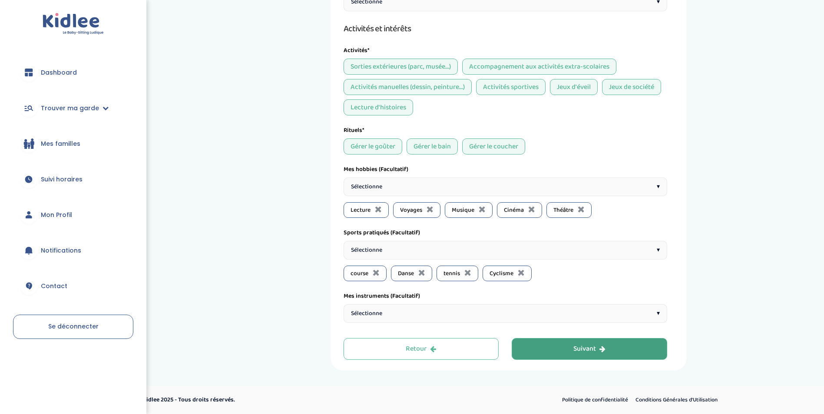
click at [395, 312] on div "Sélectionne ▾" at bounding box center [506, 314] width 324 height 19
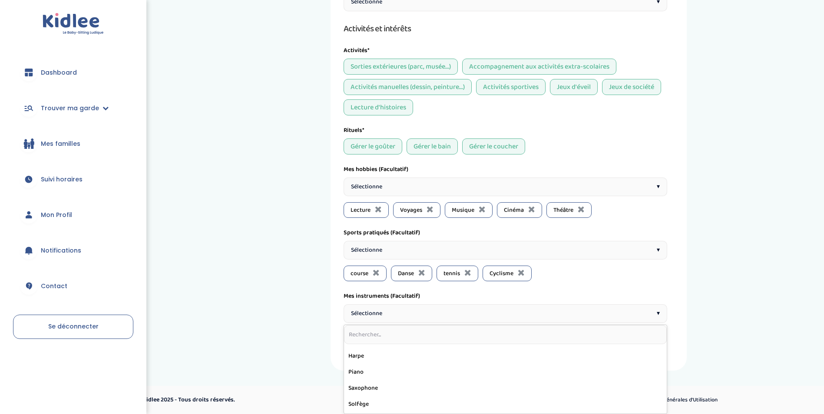
scroll to position [130, 0]
click at [298, 337] on div "1 Horaires 2 Profil 3 Expériences 4 Présentation Indique nous ta situation admi…" at bounding box center [508, 67] width 618 height 608
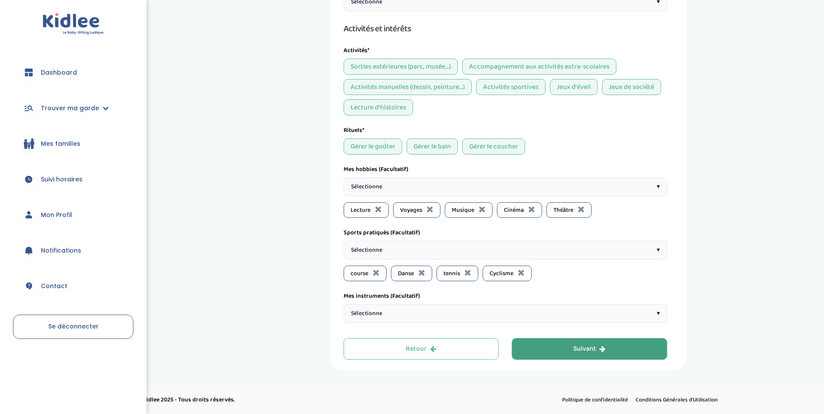
click at [586, 350] on div "Suivant" at bounding box center [589, 350] width 32 height 10
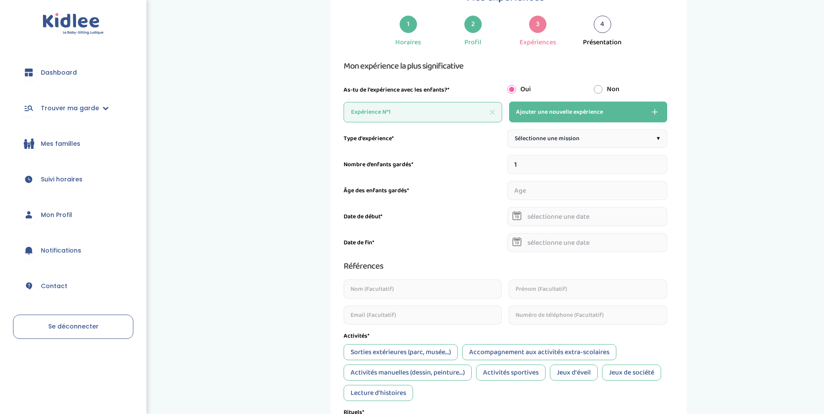
scroll to position [33, 0]
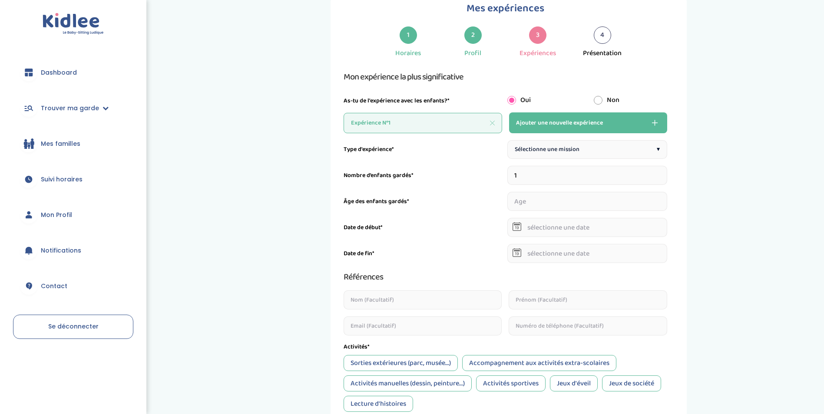
click at [588, 149] on div "Sélectionne une mission ▾" at bounding box center [587, 149] width 160 height 19
click at [583, 150] on div "Sélectionne une mission ▾" at bounding box center [587, 149] width 160 height 19
click at [551, 153] on span "Sélectionne une mission" at bounding box center [547, 149] width 65 height 9
click at [664, 172] on input "2" at bounding box center [587, 175] width 160 height 19
click at [645, 117] on button "Ajouter une nouvelle expérience" at bounding box center [588, 123] width 158 height 21
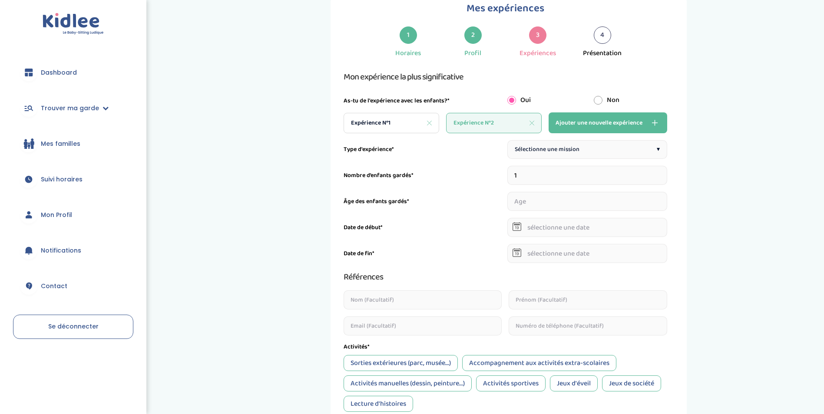
drag, startPoint x: 416, startPoint y: 129, endPoint x: 424, endPoint y: 126, distance: 7.8
click at [416, 128] on div "Expérience N°1" at bounding box center [392, 123] width 96 height 20
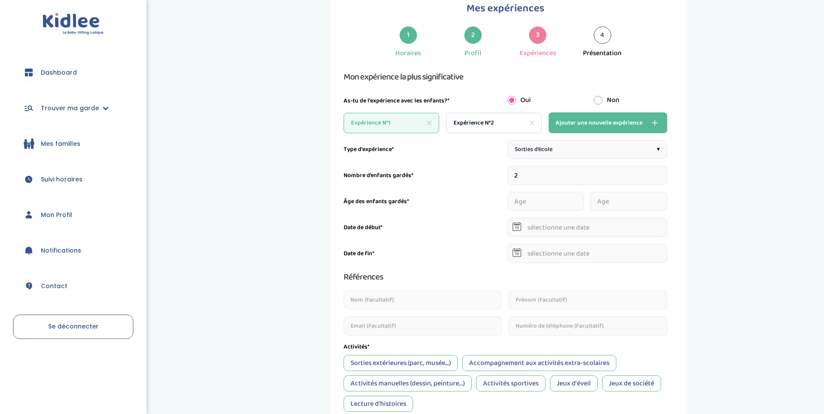
click at [514, 125] on div "Expérience N°2" at bounding box center [494, 123] width 96 height 20
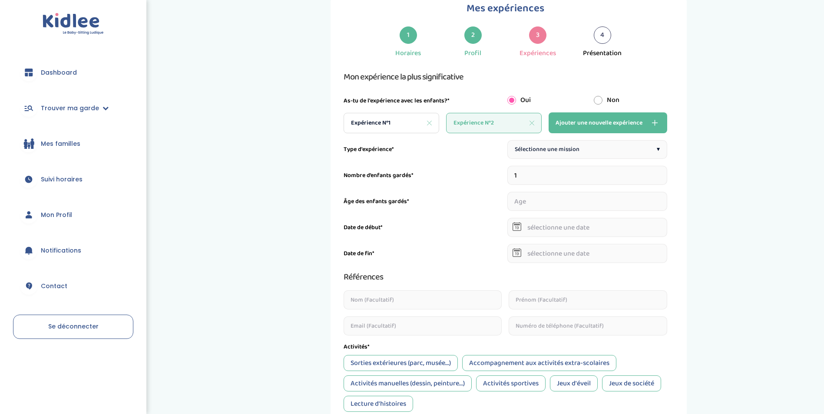
click at [552, 149] on span "Sélectionne une mission" at bounding box center [547, 149] width 65 height 9
click at [404, 121] on div "Expérience N°1" at bounding box center [392, 123] width 96 height 20
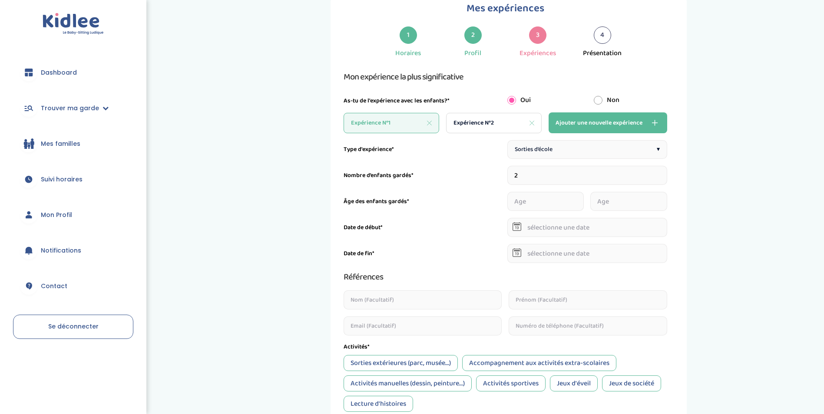
click at [498, 119] on div "Expérience N°2" at bounding box center [494, 123] width 96 height 20
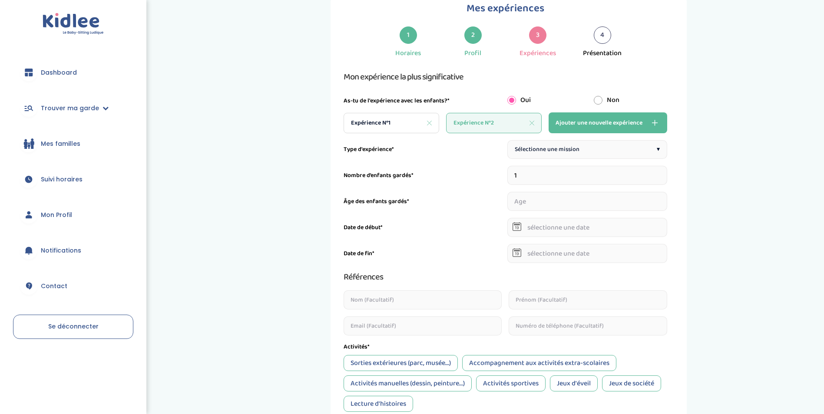
click at [534, 147] on span "Sélectionne une mission" at bounding box center [547, 149] width 65 height 9
click at [663, 174] on input "2" at bounding box center [587, 175] width 160 height 19
click at [663, 174] on input "3" at bounding box center [587, 175] width 160 height 19
click at [663, 174] on input "4" at bounding box center [587, 175] width 160 height 19
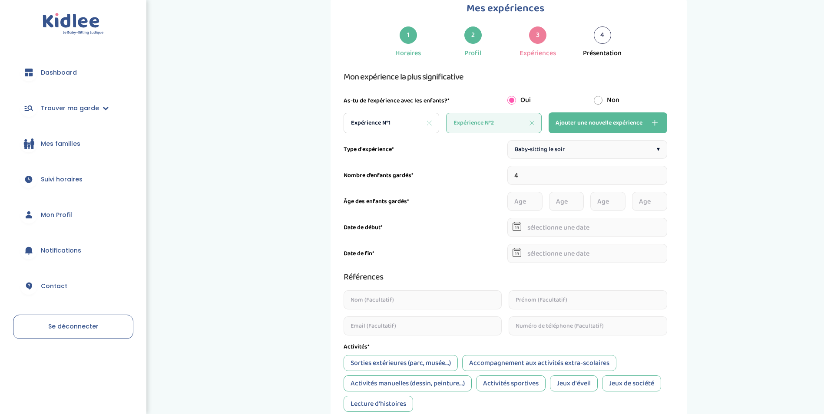
click at [579, 120] on span "Ajouter une nouvelle expérience" at bounding box center [599, 123] width 87 height 10
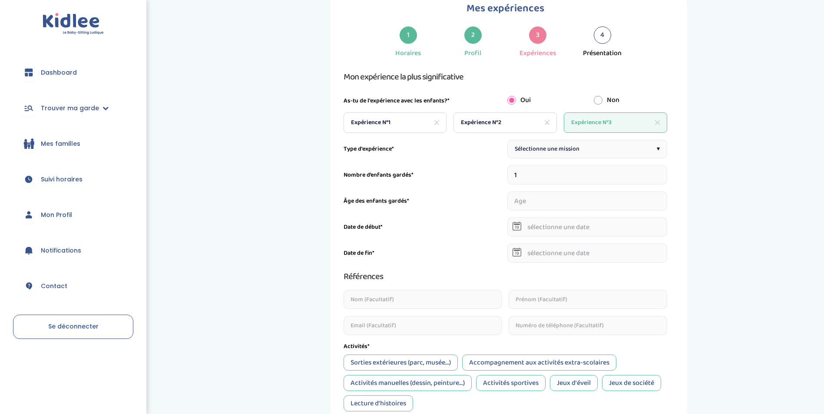
click at [550, 152] on span "Sélectionne une mission" at bounding box center [547, 149] width 65 height 9
click at [664, 172] on input "2" at bounding box center [587, 175] width 160 height 19
click at [664, 172] on input "3" at bounding box center [587, 175] width 160 height 19
click at [664, 172] on input "4" at bounding box center [587, 175] width 160 height 19
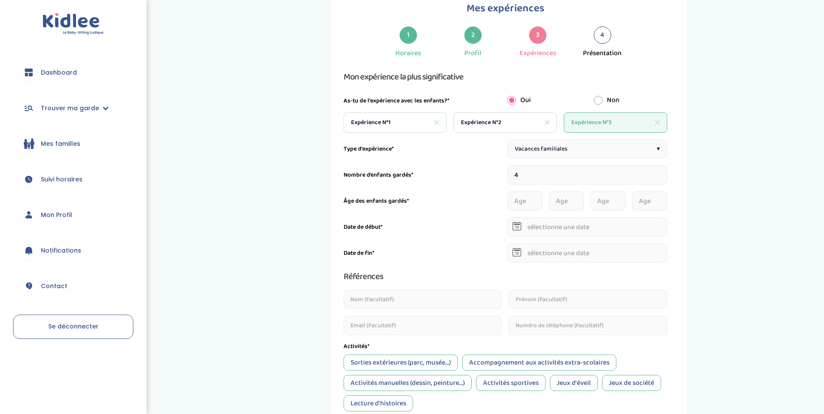
click at [665, 172] on input "4" at bounding box center [587, 175] width 160 height 19
click at [575, 151] on div "Vacances familiales ▾" at bounding box center [587, 149] width 160 height 19
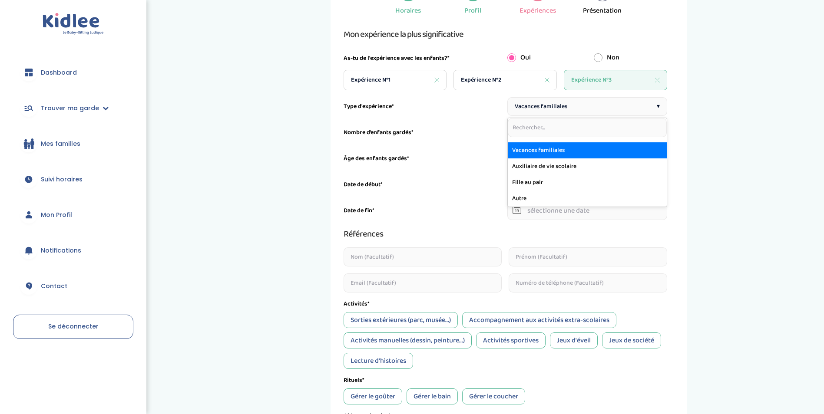
scroll to position [76, 0]
click at [757, 228] on div "Mes expériences 1 Horaires 2 Profil 3 Expériences 4 Présentation Indique nous t…" at bounding box center [508, 252] width 618 height 612
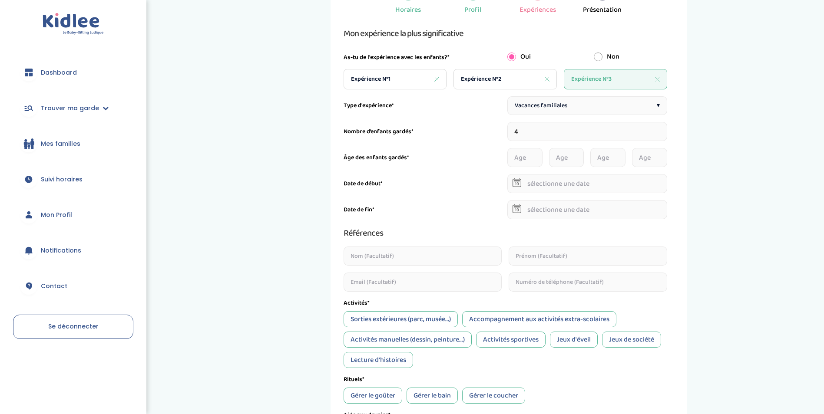
click at [517, 81] on div "Expérience N°2" at bounding box center [505, 79] width 103 height 20
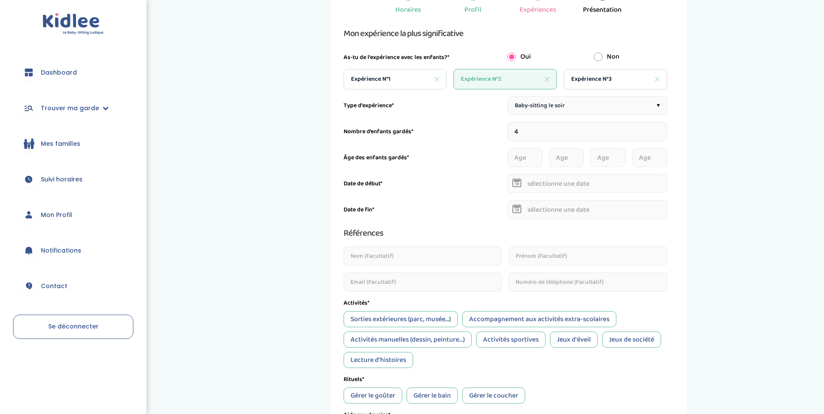
click at [396, 79] on div "Expérience N°1" at bounding box center [395, 79] width 103 height 20
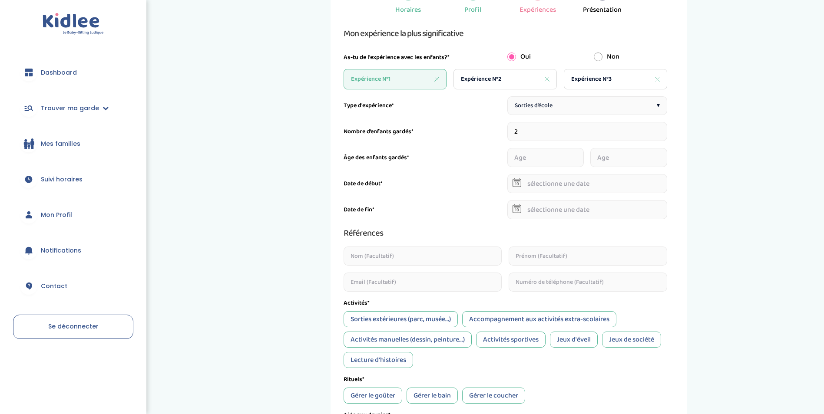
click at [499, 75] on span "Expérience N°2" at bounding box center [481, 79] width 40 height 9
type input "4"
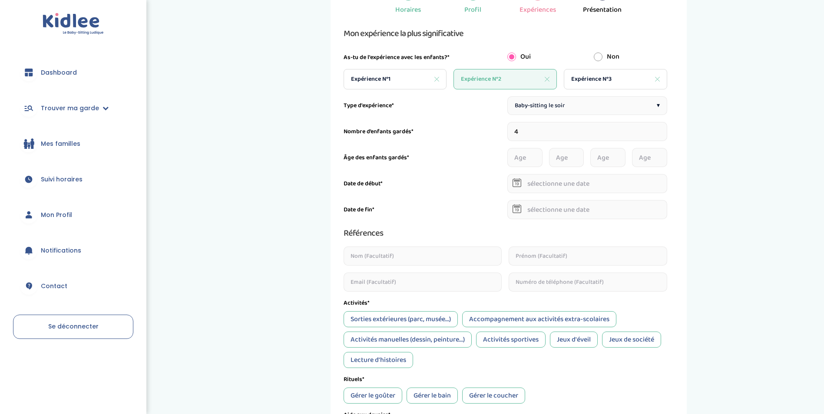
click at [544, 102] on span "Baby-sitting le soir" at bounding box center [540, 105] width 50 height 9
click at [544, 131] on input "4" at bounding box center [587, 131] width 160 height 19
click at [514, 158] on input "number" at bounding box center [524, 157] width 35 height 19
type input "2"
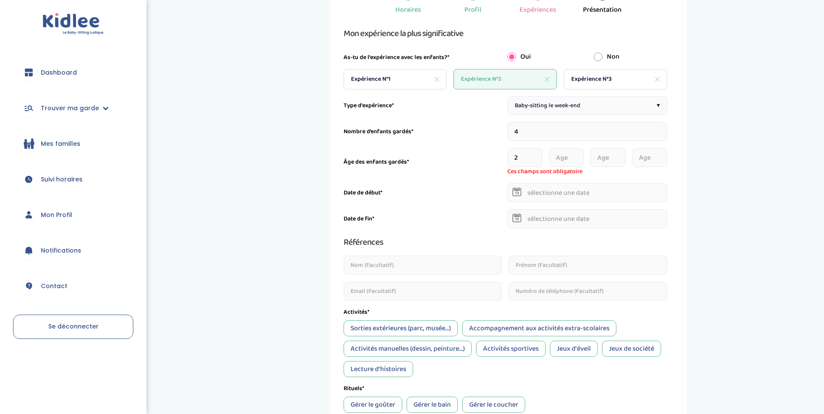
click at [571, 159] on input "number" at bounding box center [566, 157] width 35 height 19
type input "4"
click at [611, 157] on input "number" at bounding box center [607, 157] width 35 height 19
type input "5"
click at [656, 158] on input "number" at bounding box center [649, 157] width 35 height 19
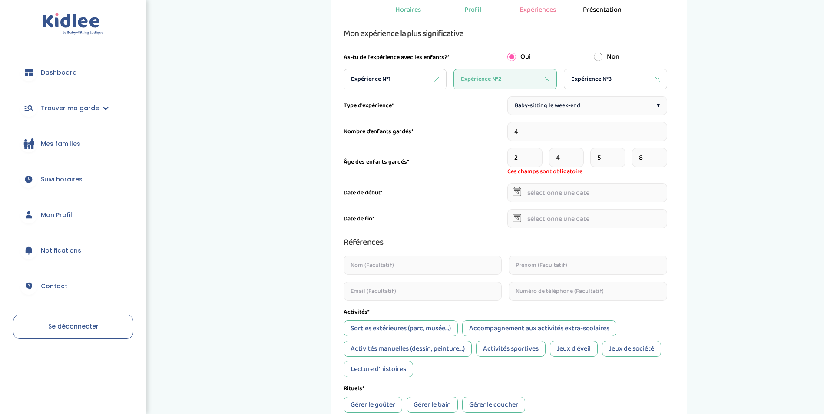
type input "8"
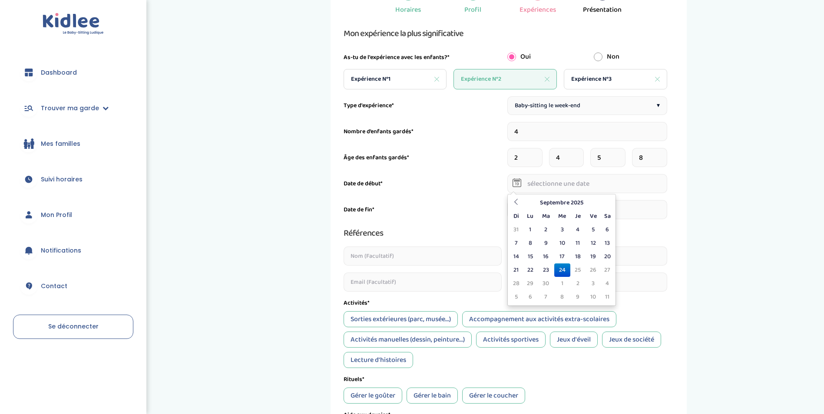
click at [593, 195] on body "Gestion des données trouver ma garde Dashboard Mon profil Mes famille Mes docum…" at bounding box center [412, 262] width 824 height 677
click at [517, 205] on icon at bounding box center [516, 202] width 6 height 6
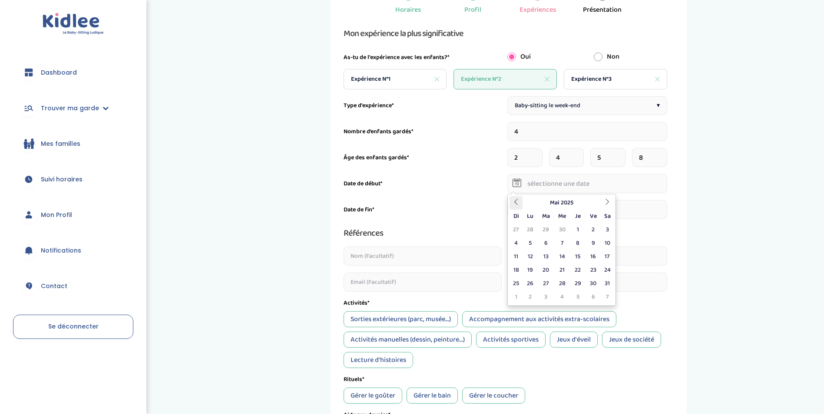
click at [517, 205] on icon at bounding box center [516, 202] width 6 height 6
click at [517, 204] on icon at bounding box center [516, 202] width 6 height 6
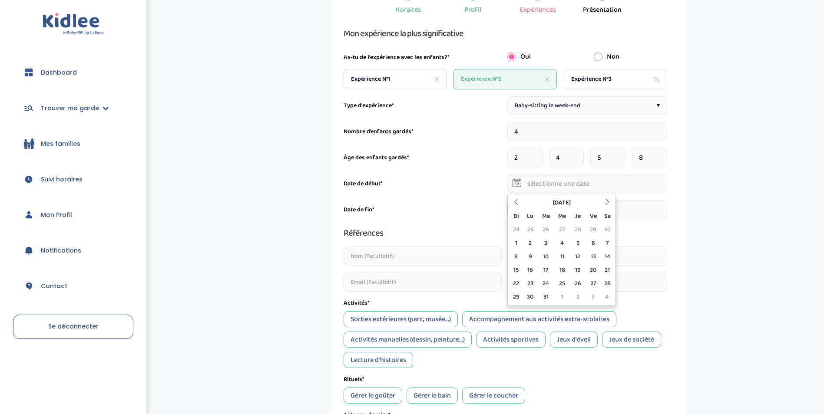
click at [604, 156] on input "5" at bounding box center [607, 157] width 35 height 19
click at [636, 158] on input "8" at bounding box center [649, 157] width 35 height 19
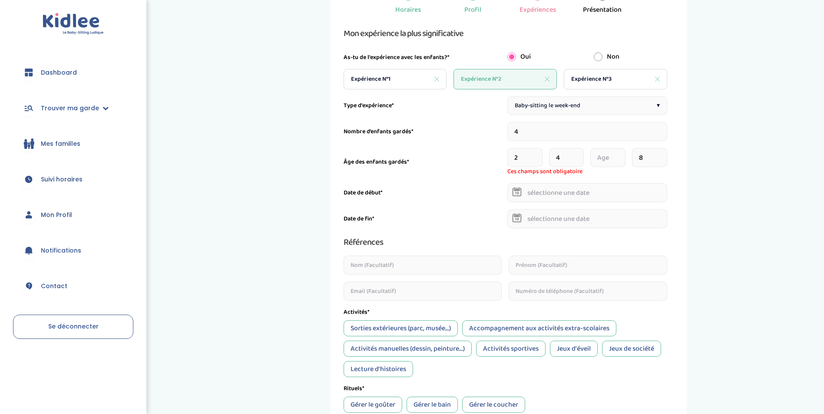
click at [655, 159] on input "8" at bounding box center [649, 157] width 35 height 19
click at [545, 191] on input "text" at bounding box center [587, 192] width 160 height 19
click at [513, 207] on th at bounding box center [516, 211] width 13 height 13
click at [597, 130] on input "4" at bounding box center [587, 131] width 160 height 19
type input "3"
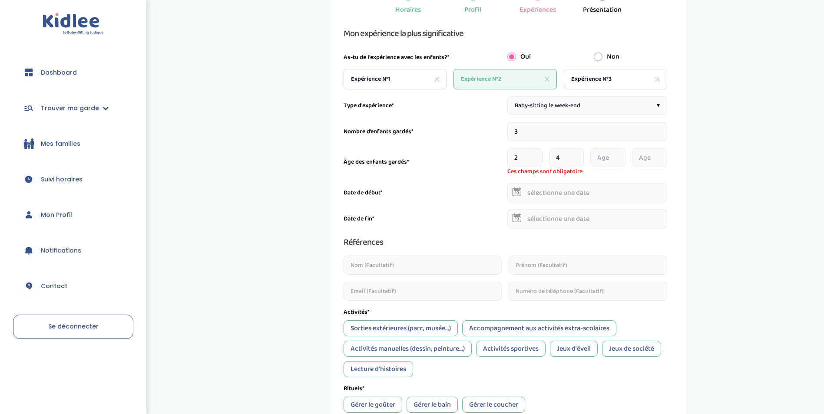
click at [663, 134] on input "3" at bounding box center [587, 131] width 160 height 19
type input "2"
click at [663, 134] on input "2" at bounding box center [587, 131] width 160 height 19
click at [530, 155] on input "number" at bounding box center [545, 157] width 76 height 19
type input "2"
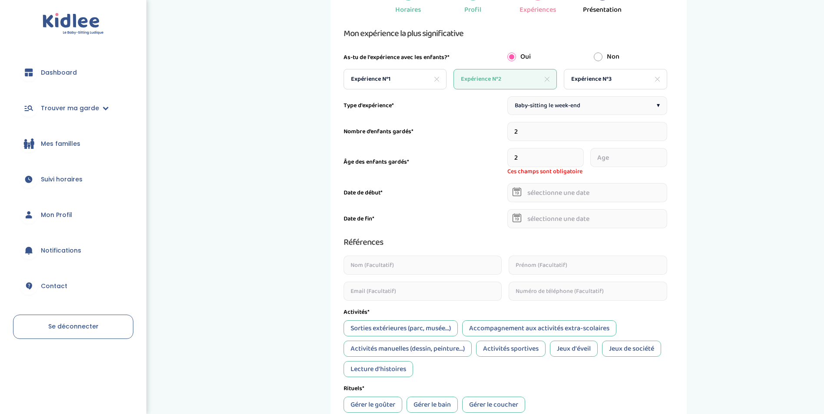
click at [621, 152] on input "number" at bounding box center [628, 157] width 76 height 19
type input "4"
click at [601, 197] on body "Gestion des données trouver ma garde Dashboard Mon profil Mes famille Mes docum…" at bounding box center [412, 267] width 824 height 686
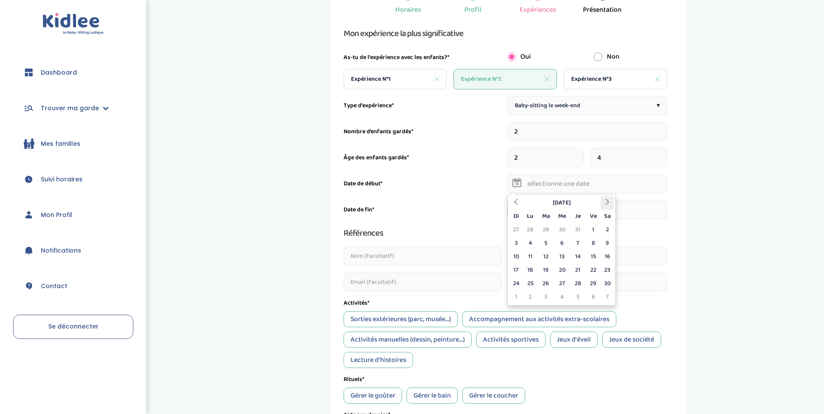
click at [610, 203] on icon at bounding box center [607, 202] width 6 height 6
click at [594, 233] on td "3" at bounding box center [593, 229] width 15 height 13
type input "03-01-2025"
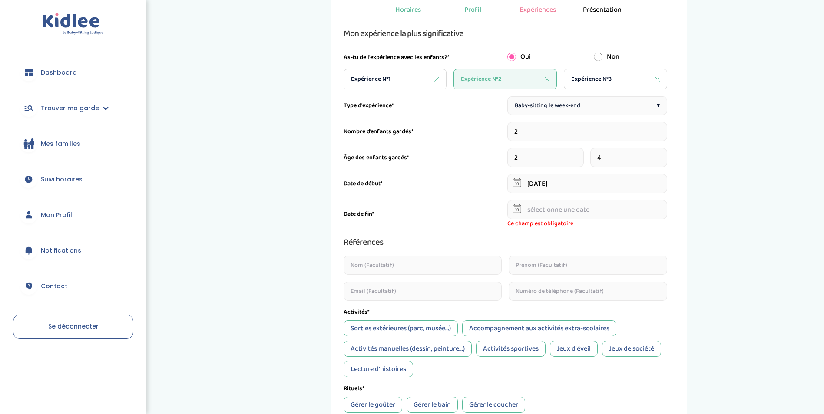
click at [573, 211] on input "text" at bounding box center [587, 209] width 160 height 19
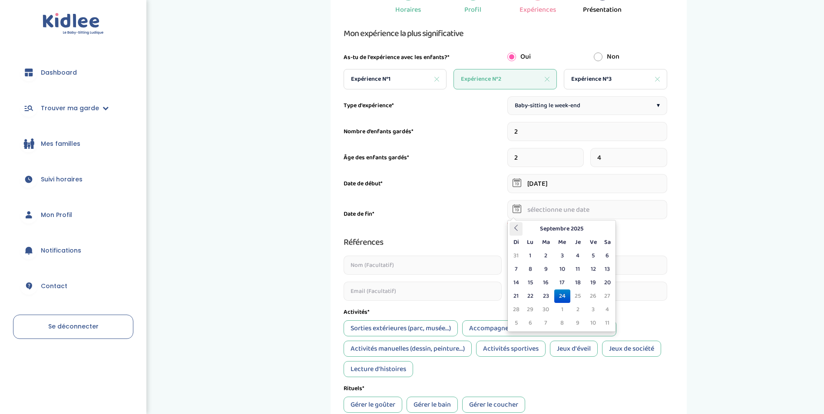
click at [516, 229] on icon at bounding box center [516, 228] width 6 height 6
click at [607, 226] on icon at bounding box center [607, 228] width 6 height 6
click at [577, 308] on td "31" at bounding box center [577, 309] width 15 height 13
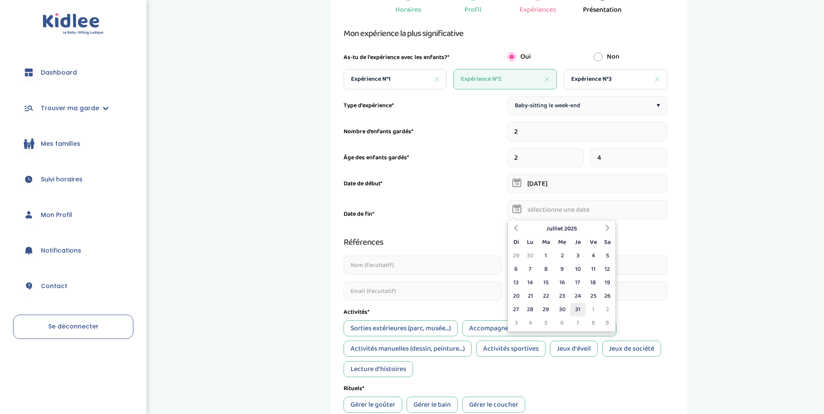
type input "31-07-2025"
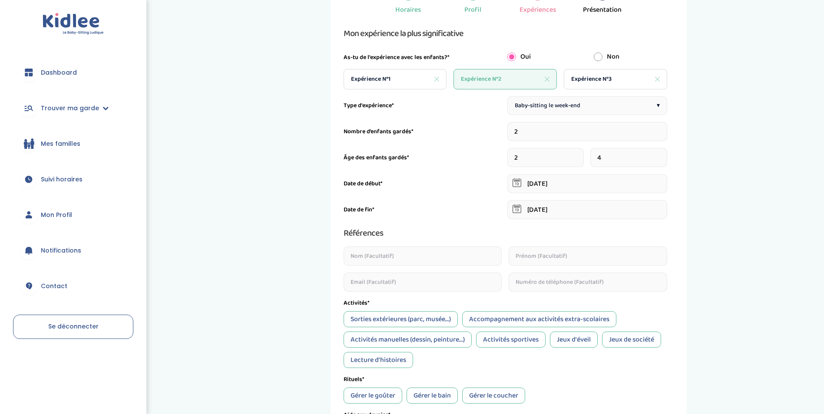
click at [684, 231] on div "Mes expériences 1 Horaires 2 Profil 3 Expériences 4 Présentation Indique nous t…" at bounding box center [509, 252] width 356 height 612
drag, startPoint x: 404, startPoint y: 263, endPoint x: 408, endPoint y: 260, distance: 4.9
click at [406, 262] on input "text" at bounding box center [423, 256] width 159 height 19
type input "Marceau--Mary"
type input "Jade"
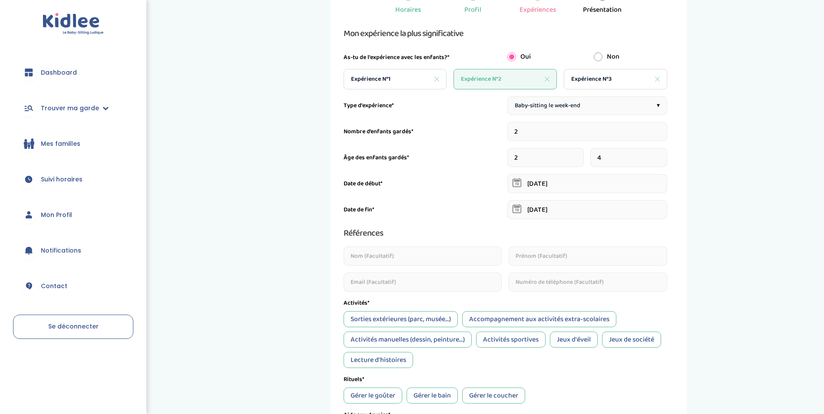
type input "jade.marceaum@gmail.com"
type input "0782799503"
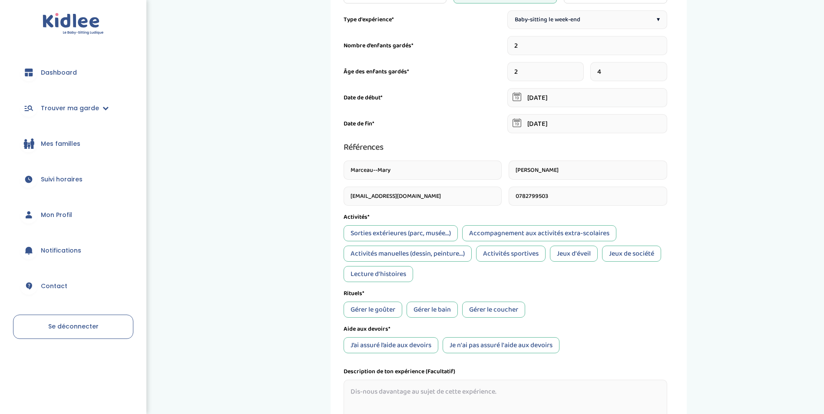
scroll to position [163, 0]
click at [426, 235] on div "Sorties extérieures (parc, musée...)" at bounding box center [401, 233] width 114 height 16
click at [557, 232] on div "Accompagnement aux activités extra-scolaires" at bounding box center [539, 233] width 154 height 16
click at [729, 308] on div "Mes expériences 1 Horaires 2 Profil 3 Expériences 4 Présentation Indique nous t…" at bounding box center [508, 165] width 618 height 612
drag, startPoint x: 414, startPoint y: 254, endPoint x: 426, endPoint y: 256, distance: 12.4
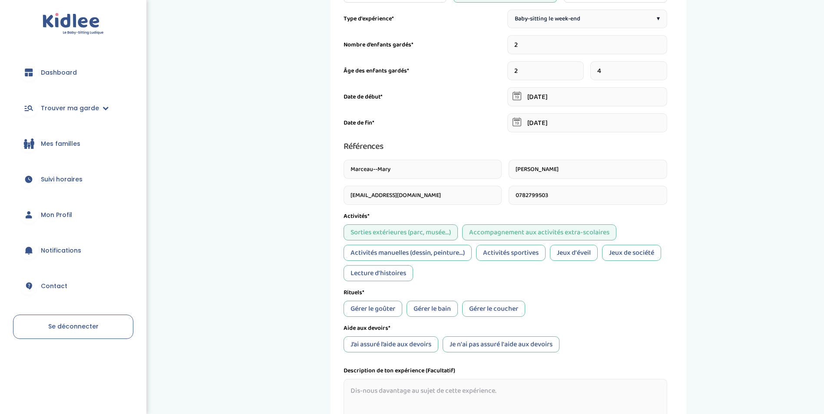
click at [425, 256] on div "Activités manuelles (dessin, peinture...)" at bounding box center [408, 253] width 128 height 16
drag, startPoint x: 426, startPoint y: 256, endPoint x: 521, endPoint y: 263, distance: 95.4
click at [521, 263] on div "Sorties extérieures (parc, musée...) Accompagnement aux activités extra-scolair…" at bounding box center [506, 253] width 324 height 57
click at [528, 252] on div "Activités sportives" at bounding box center [511, 253] width 70 height 16
drag, startPoint x: 528, startPoint y: 252, endPoint x: 586, endPoint y: 255, distance: 57.9
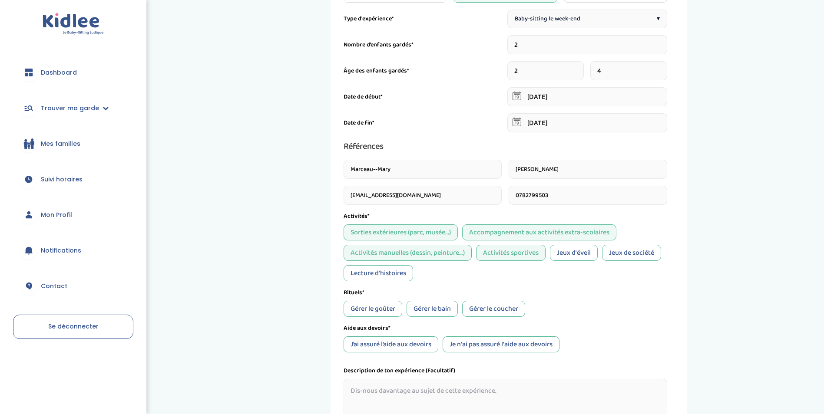
click at [583, 255] on div "Jeux d'éveil" at bounding box center [574, 253] width 48 height 16
click at [654, 258] on div "Jeux de société" at bounding box center [631, 253] width 59 height 16
click at [404, 275] on div "Lecture d'histoires" at bounding box center [379, 273] width 70 height 16
drag, startPoint x: 389, startPoint y: 314, endPoint x: 395, endPoint y: 314, distance: 6.5
click at [395, 314] on div "Gérer le goûter" at bounding box center [373, 309] width 59 height 16
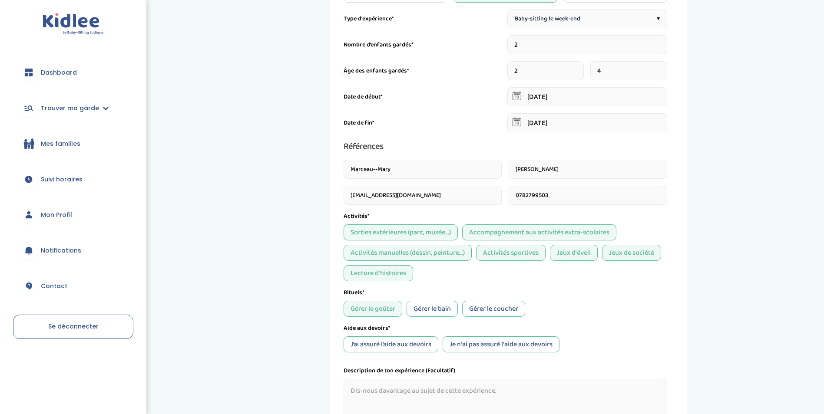
drag, startPoint x: 395, startPoint y: 314, endPoint x: 443, endPoint y: 313, distance: 47.4
click at [442, 313] on div "Gérer le bain" at bounding box center [432, 309] width 51 height 16
drag, startPoint x: 443, startPoint y: 313, endPoint x: 512, endPoint y: 315, distance: 69.1
click at [512, 315] on div "Gérer le coucher" at bounding box center [493, 309] width 63 height 16
click at [405, 348] on div "J’ai assuré l’aide aux devoirs" at bounding box center [391, 345] width 95 height 16
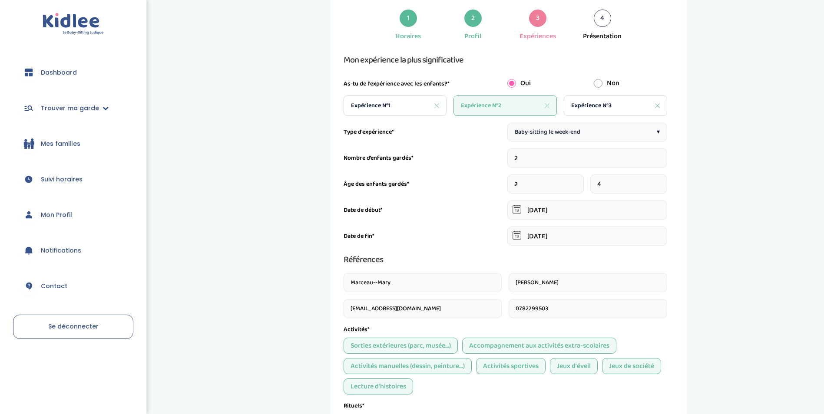
scroll to position [0, 0]
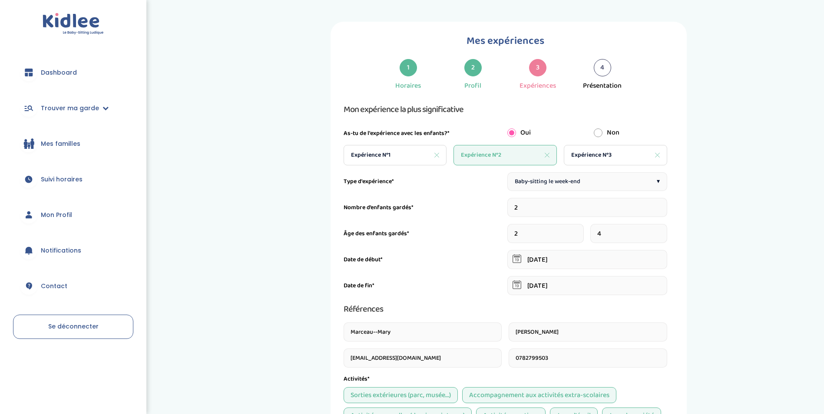
click at [409, 156] on div "Expérience N°1" at bounding box center [395, 155] width 103 height 20
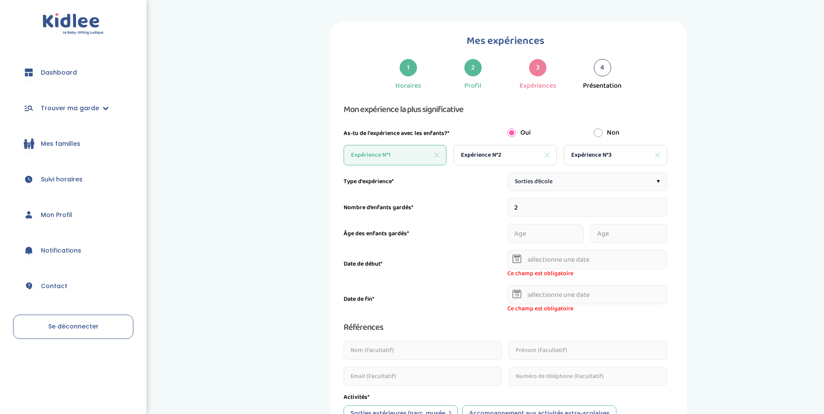
click at [437, 156] on icon at bounding box center [436, 155] width 5 height 5
type input "03-01-2025"
type input "31-07-2025"
type input "Marceau--Mary"
type input "Jade"
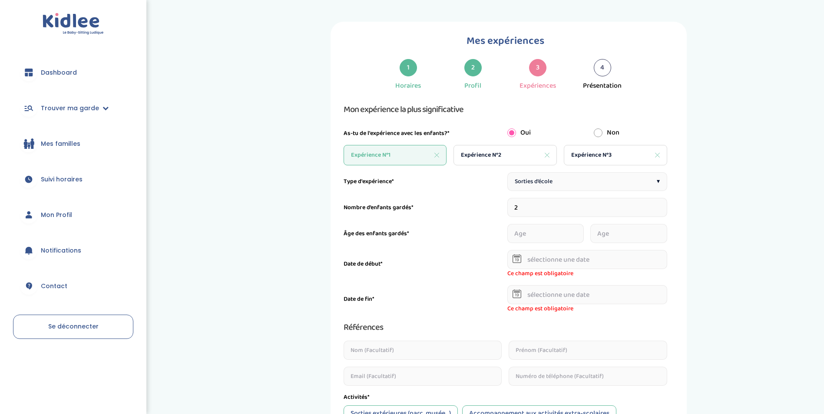
type input "jade.marceaum@gmail.com"
type input "0782799503"
type input "2"
type input "4"
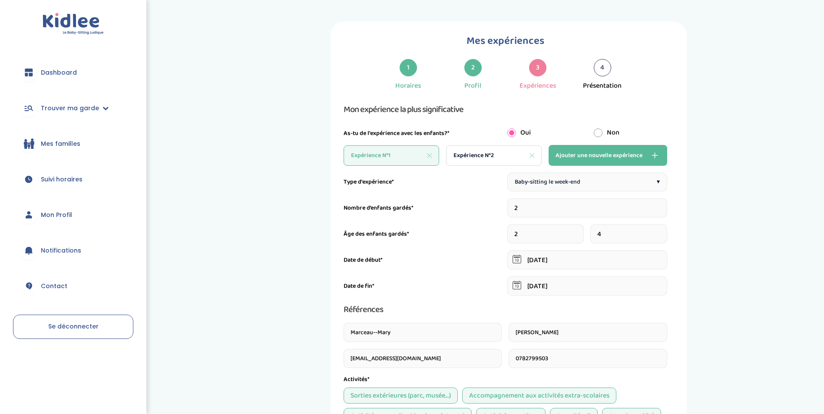
click at [481, 159] on span "Expérience N°2" at bounding box center [474, 155] width 40 height 9
type input "4"
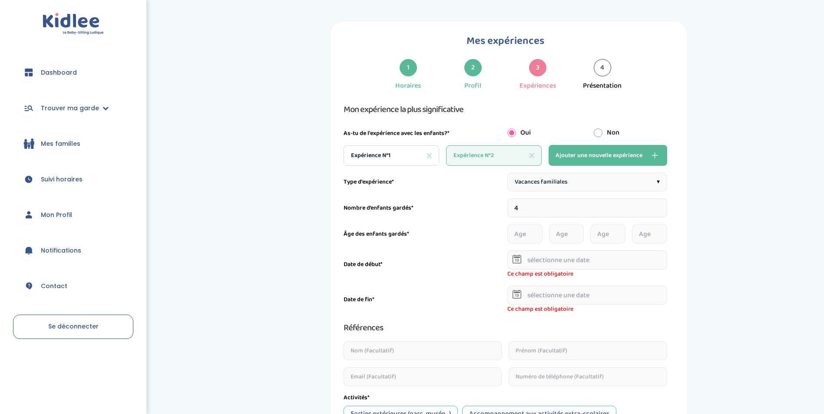
click at [549, 207] on input "4" at bounding box center [587, 208] width 160 height 19
click at [520, 232] on input "number" at bounding box center [524, 234] width 35 height 19
type input "2"
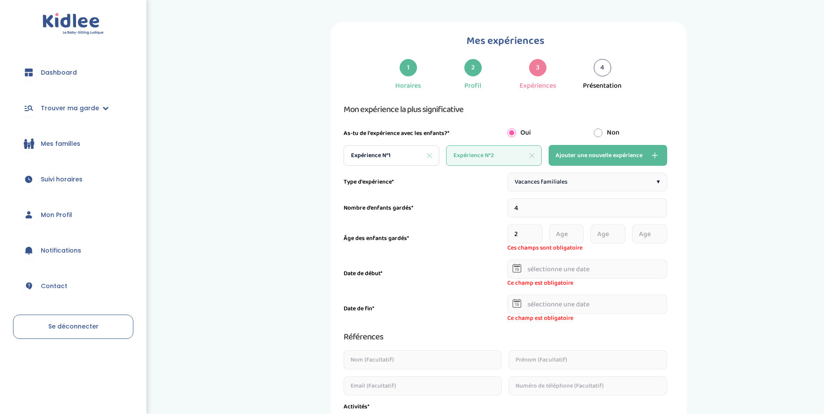
drag, startPoint x: 545, startPoint y: 231, endPoint x: 557, endPoint y: 231, distance: 11.3
click at [549, 231] on div "2" at bounding box center [587, 234] width 160 height 19
click at [557, 231] on input "number" at bounding box center [566, 234] width 35 height 19
type input "3"
click at [609, 236] on input "number" at bounding box center [607, 234] width 35 height 19
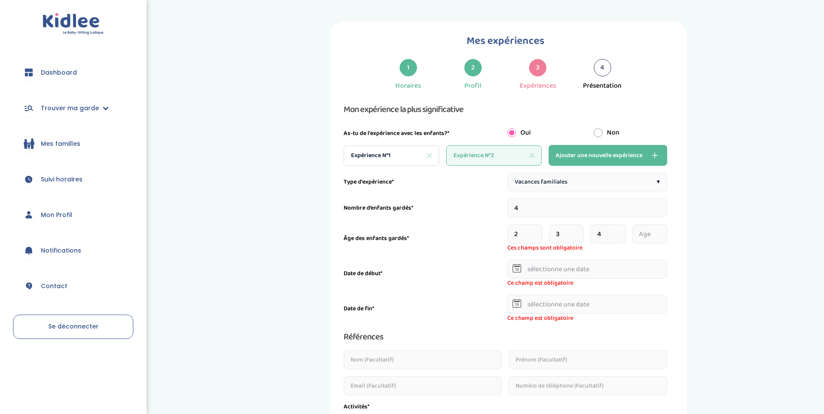
type input "4"
click at [640, 231] on input "number" at bounding box center [649, 234] width 35 height 19
type input "8"
click at [604, 235] on input "4" at bounding box center [607, 234] width 35 height 19
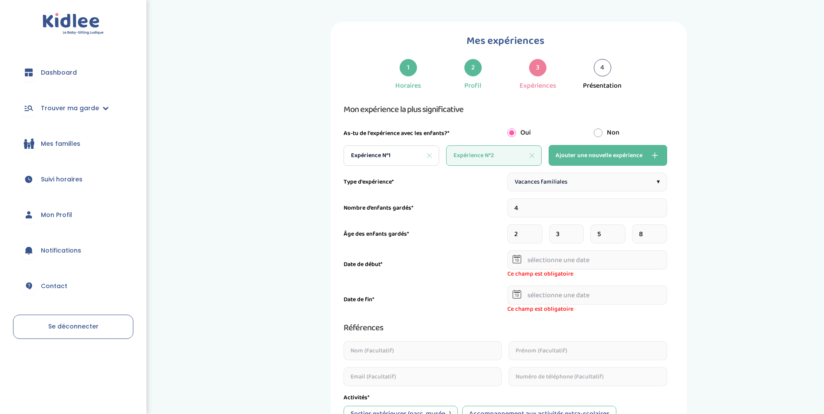
type input "5"
click at [563, 237] on input "3" at bounding box center [566, 234] width 35 height 19
type input "4"
click at [607, 237] on input "5" at bounding box center [607, 234] width 35 height 19
type input "6"
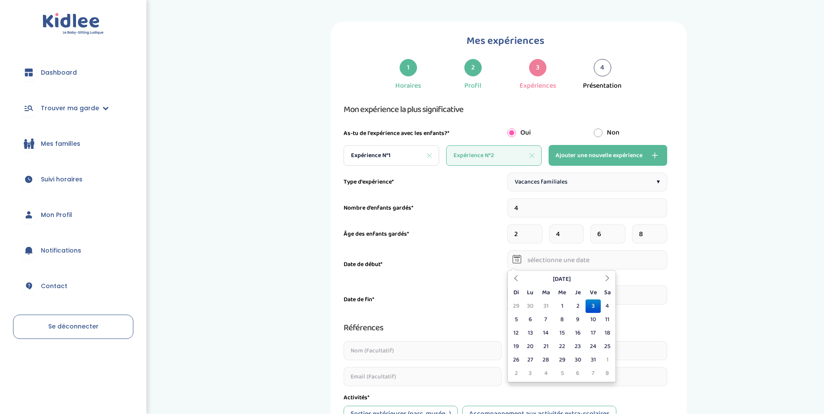
click at [610, 255] on input "text" at bounding box center [587, 260] width 160 height 19
click at [517, 279] on icon at bounding box center [516, 278] width 6 height 6
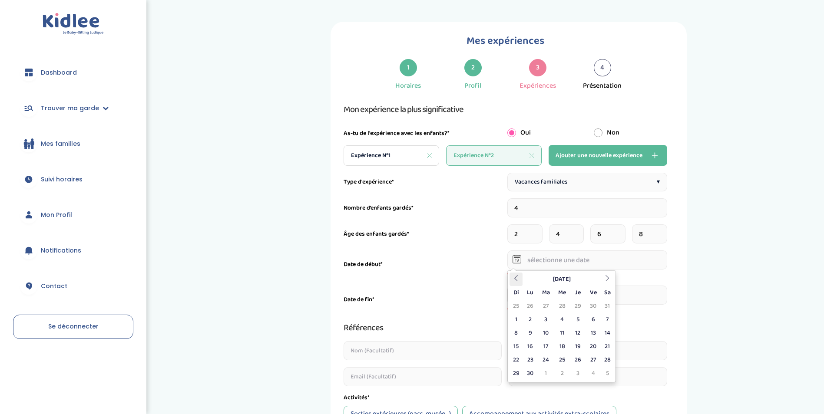
click at [517, 279] on icon at bounding box center [516, 278] width 6 height 6
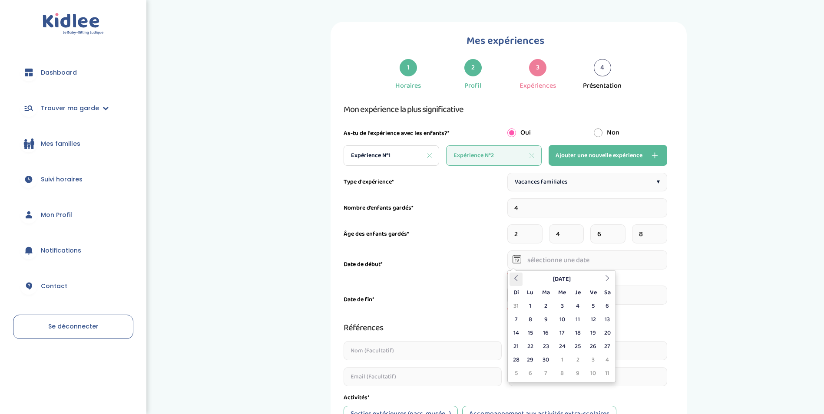
click at [517, 279] on icon at bounding box center [516, 278] width 6 height 6
click at [516, 272] on div "Mars 2024 Di Lu Ma Me Je Ve Sa 25 26 27 28 29 1 2 3 4 5 6 7 8 9 10 11 12 13 14 …" at bounding box center [561, 327] width 109 height 112
click at [516, 275] on th at bounding box center [516, 279] width 13 height 13
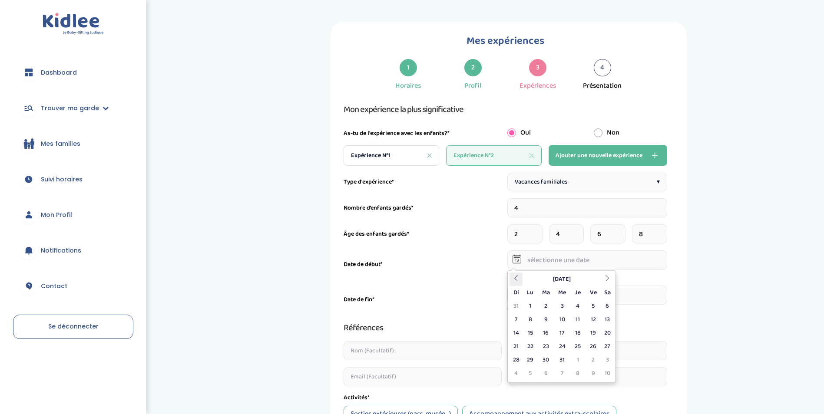
click at [516, 275] on th at bounding box center [516, 279] width 13 height 13
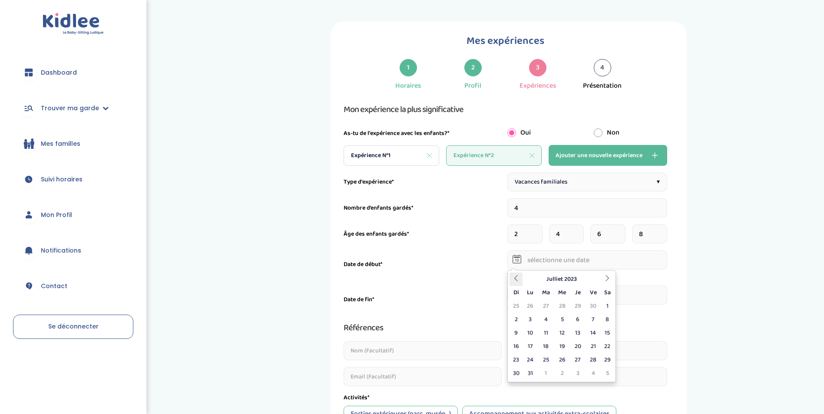
click at [516, 275] on th at bounding box center [516, 279] width 13 height 13
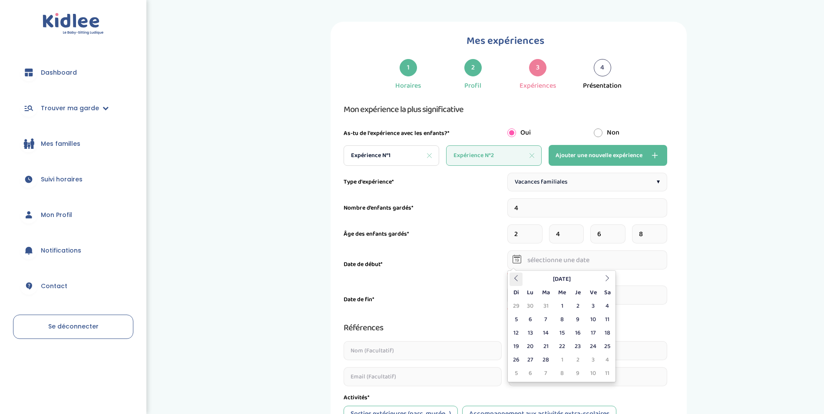
click at [516, 275] on th at bounding box center [516, 279] width 13 height 13
click at [531, 280] on th "Octobre 2022" at bounding box center [562, 279] width 78 height 13
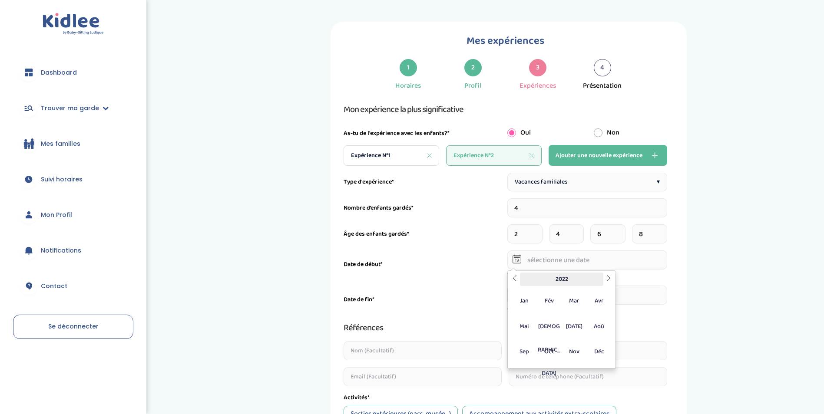
click at [535, 285] on th "2022" at bounding box center [561, 279] width 83 height 13
click at [516, 281] on icon at bounding box center [515, 278] width 6 height 6
click at [529, 356] on span "2017" at bounding box center [524, 351] width 23 height 23
click at [579, 351] on span "Nov" at bounding box center [574, 351] width 23 height 23
drag, startPoint x: 519, startPoint y: 320, endPoint x: 524, endPoint y: 321, distance: 5.4
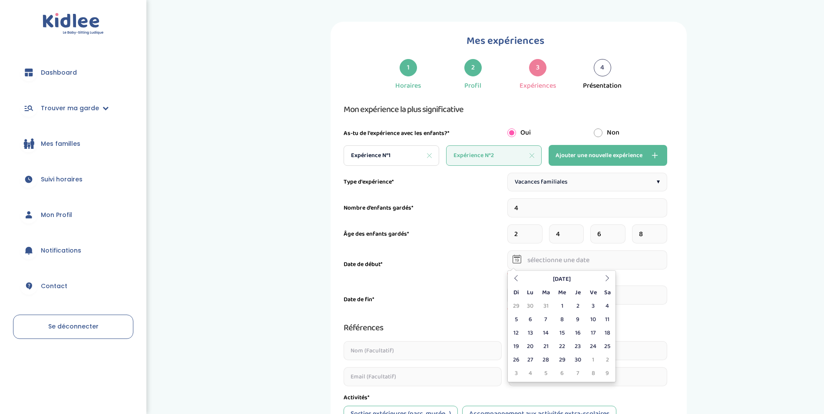
click at [520, 320] on td "5" at bounding box center [516, 319] width 13 height 13
type input "05-11-2017"
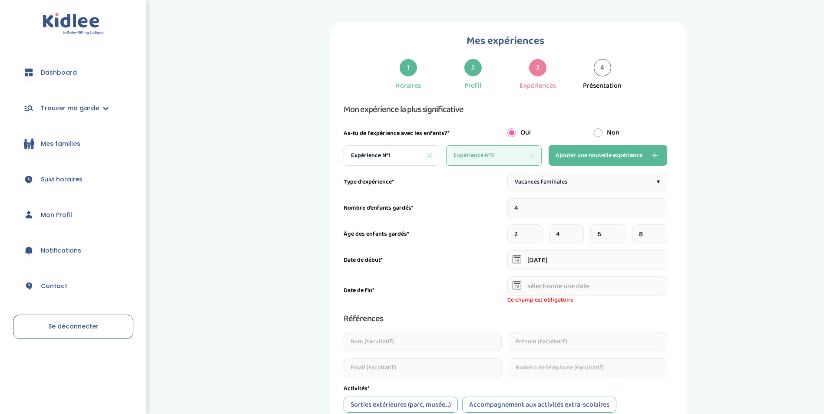
click at [562, 292] on input "text" at bounding box center [587, 286] width 160 height 19
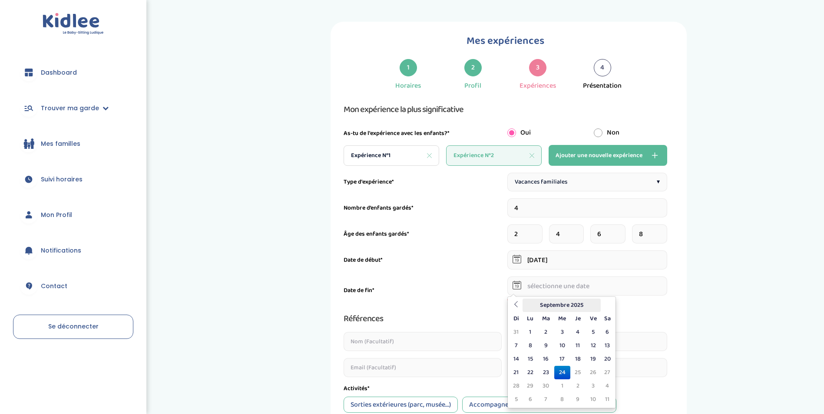
click at [551, 307] on th "Septembre 2025" at bounding box center [562, 305] width 78 height 13
click at [550, 311] on th "2025" at bounding box center [561, 305] width 83 height 13
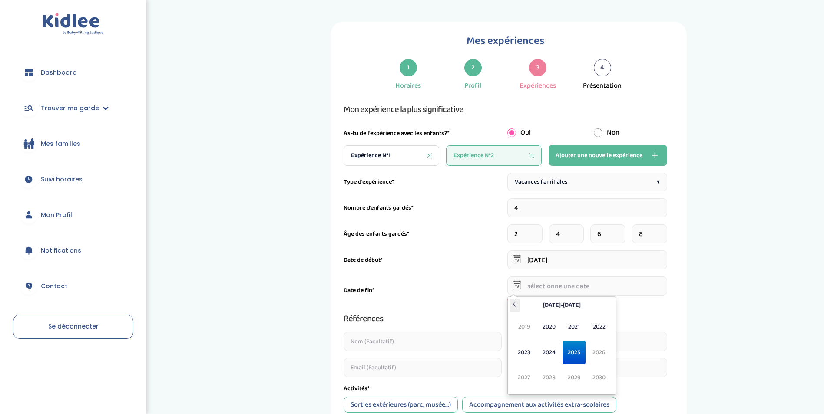
click at [520, 305] on th at bounding box center [515, 305] width 10 height 13
click at [575, 350] on span "2015" at bounding box center [574, 352] width 23 height 23
click at [520, 373] on span "2017" at bounding box center [524, 377] width 23 height 23
click at [581, 380] on span "Nov" at bounding box center [574, 377] width 23 height 23
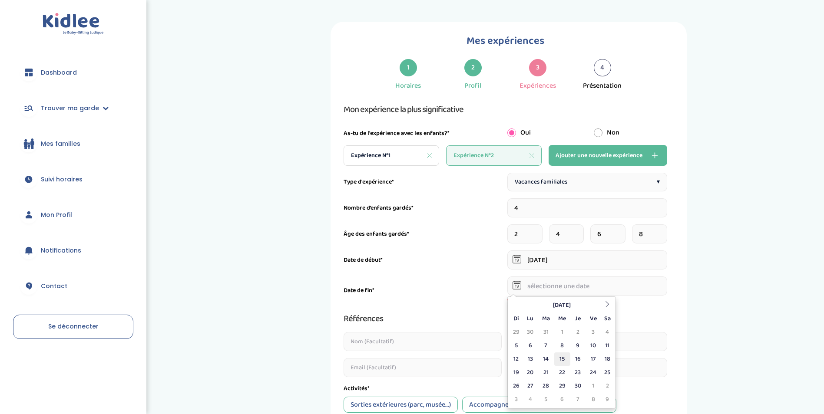
click at [569, 362] on td "15" at bounding box center [562, 359] width 16 height 13
type input "15-11-2017"
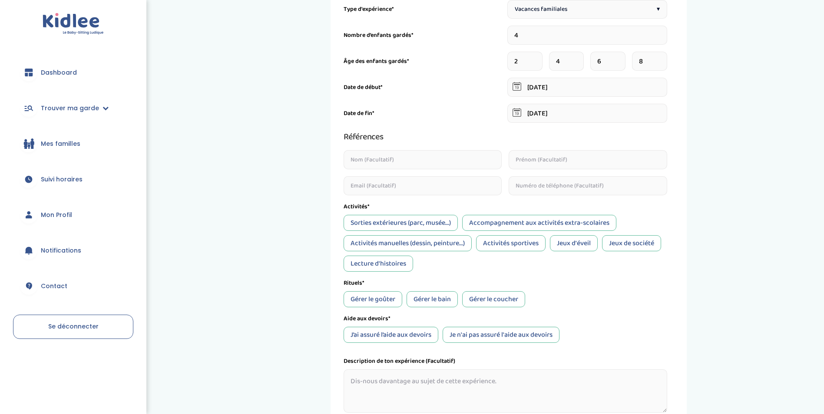
scroll to position [174, 0]
click at [509, 219] on div "Accompagnement aux activités extra-scolaires" at bounding box center [539, 222] width 154 height 16
drag, startPoint x: 448, startPoint y: 242, endPoint x: 460, endPoint y: 245, distance: 11.9
click at [460, 245] on div "Activités manuelles (dessin, peinture...)" at bounding box center [408, 243] width 128 height 16
drag, startPoint x: 460, startPoint y: 245, endPoint x: 528, endPoint y: 253, distance: 68.7
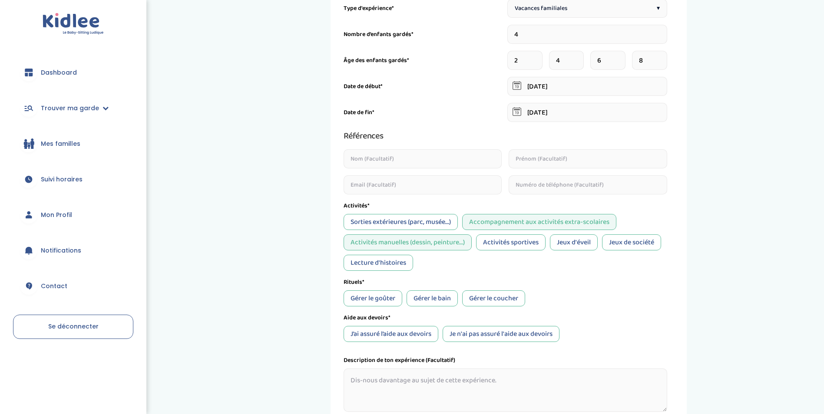
click at [528, 253] on div "Sorties extérieures (parc, musée...) Accompagnement aux activités extra-scolair…" at bounding box center [506, 242] width 324 height 57
drag, startPoint x: 528, startPoint y: 253, endPoint x: 580, endPoint y: 241, distance: 53.5
click at [592, 248] on div "Jeux d'éveil" at bounding box center [574, 243] width 48 height 16
click at [528, 244] on div "Activités sportives" at bounding box center [511, 243] width 70 height 16
drag, startPoint x: 528, startPoint y: 244, endPoint x: 644, endPoint y: 244, distance: 116.0
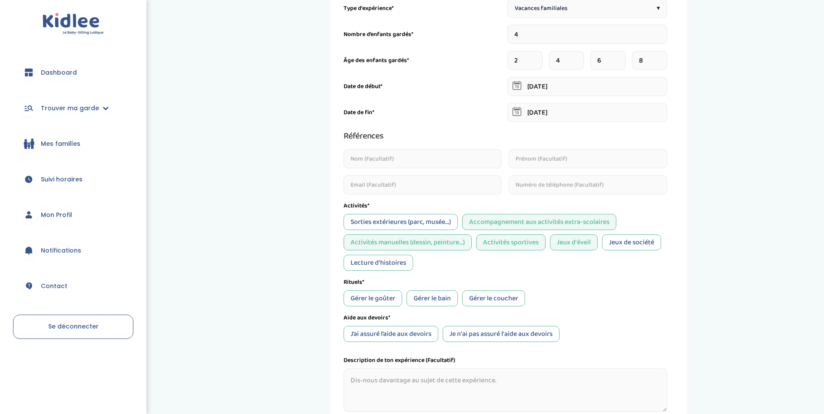
click at [644, 244] on div "Jeux de société" at bounding box center [631, 243] width 59 height 16
click at [352, 265] on div "Lecture d'histoires" at bounding box center [379, 263] width 70 height 16
click at [380, 297] on div "Gérer le goûter" at bounding box center [373, 299] width 59 height 16
click at [444, 298] on div "Gérer le bain" at bounding box center [432, 299] width 51 height 16
click at [516, 302] on div "Gérer le coucher" at bounding box center [493, 299] width 63 height 16
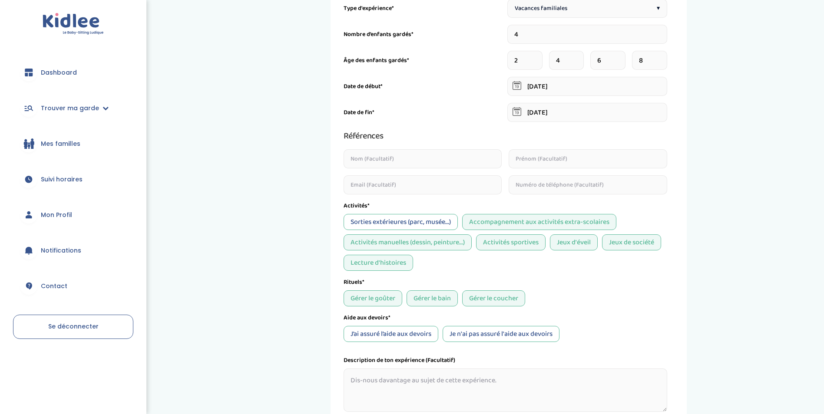
click at [407, 333] on div "J’ai assuré l’aide aux devoirs" at bounding box center [391, 334] width 95 height 16
click at [426, 329] on div "J’ai assuré l’aide aux devoirs" at bounding box center [391, 334] width 95 height 16
click at [424, 341] on div "J’ai assuré l’aide aux devoirs" at bounding box center [391, 334] width 95 height 16
click at [599, 320] on div "Aide aux devoirs*" at bounding box center [506, 318] width 324 height 9
click at [486, 334] on div "Je n'ai pas assuré l'aide aux devoirs" at bounding box center [501, 334] width 117 height 16
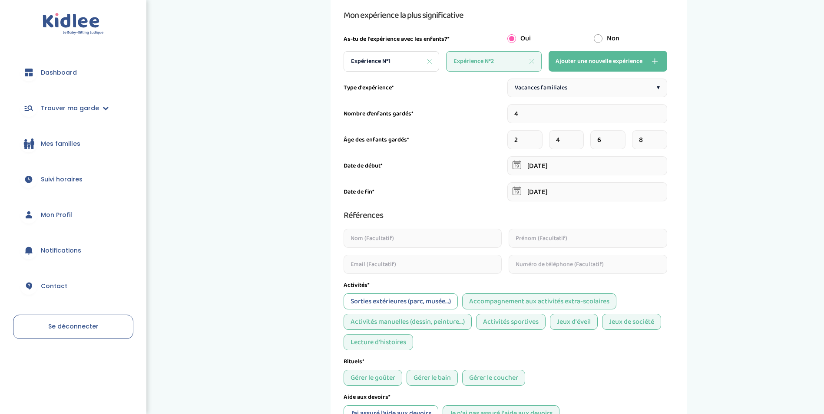
scroll to position [43, 0]
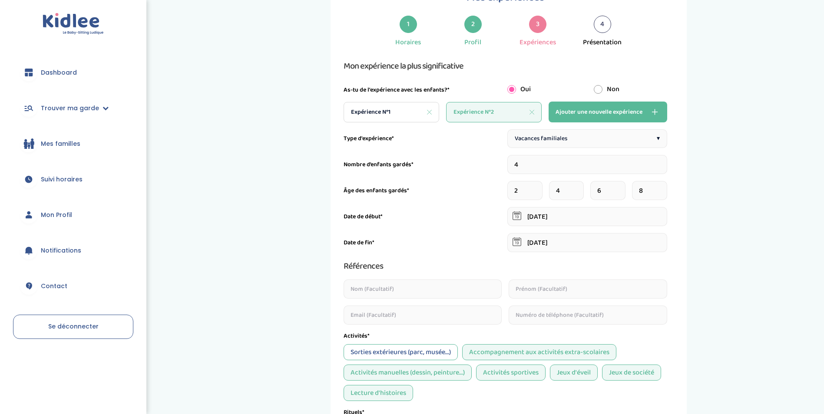
click at [487, 119] on div "Expérience N°2" at bounding box center [494, 112] width 96 height 20
click at [376, 113] on span "Expérience N°1" at bounding box center [371, 112] width 40 height 9
type input "2"
type input "03-01-2025"
type input "31-07-2025"
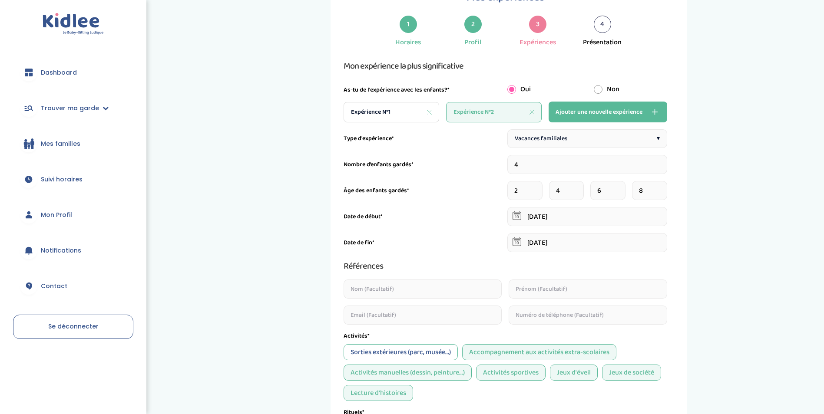
type input "Marceau--Mary"
type input "Jade"
type input "jade.marceaum@gmail.com"
type input "0782799503"
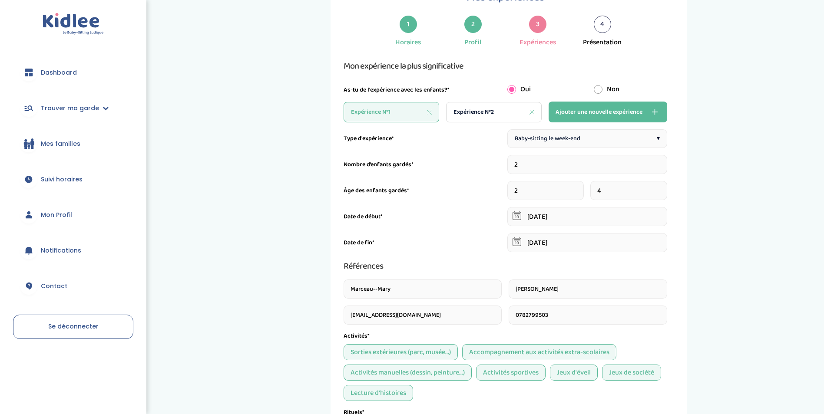
drag, startPoint x: 421, startPoint y: 290, endPoint x: 178, endPoint y: 287, distance: 242.4
click at [178, 287] on div "Mes expériences 1 Horaires 2 Profil 3 Expériences 4 Présentation Indique nous t…" at bounding box center [500, 276] width 662 height 627
drag, startPoint x: 580, startPoint y: 295, endPoint x: 401, endPoint y: 278, distance: 179.4
click at [401, 278] on div "Références Jade jade.marceaum@gmail.com 0782799503" at bounding box center [506, 292] width 324 height 66
drag, startPoint x: 543, startPoint y: 318, endPoint x: 353, endPoint y: 311, distance: 190.0
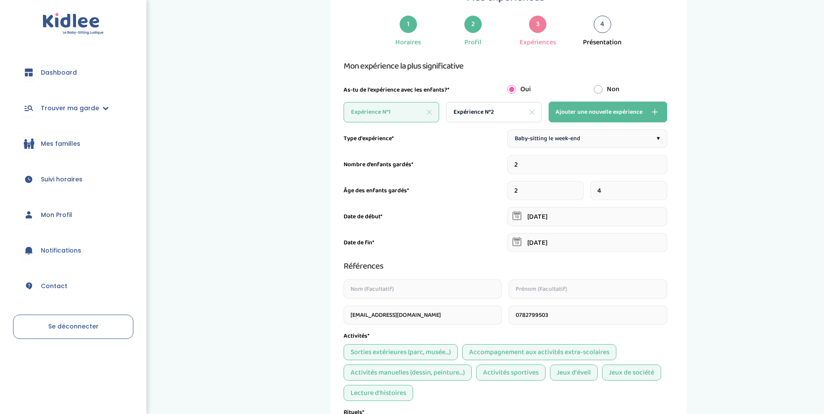
click at [353, 311] on div "jade.marceaum@gmail.com 0782799503" at bounding box center [506, 302] width 324 height 45
drag, startPoint x: 429, startPoint y: 319, endPoint x: 65, endPoint y: 265, distance: 368.0
click at [54, 274] on div "trouver ma garde Dashboard Mon profil Mes famille Mes documents Dashboard Trouv…" at bounding box center [412, 295] width 824 height 677
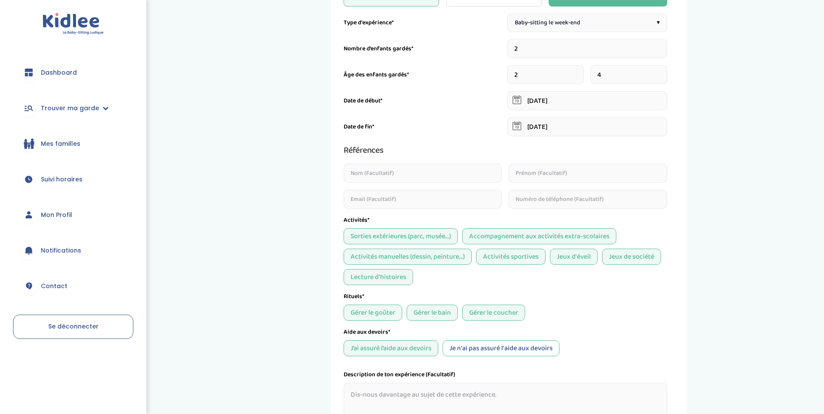
scroll to position [217, 0]
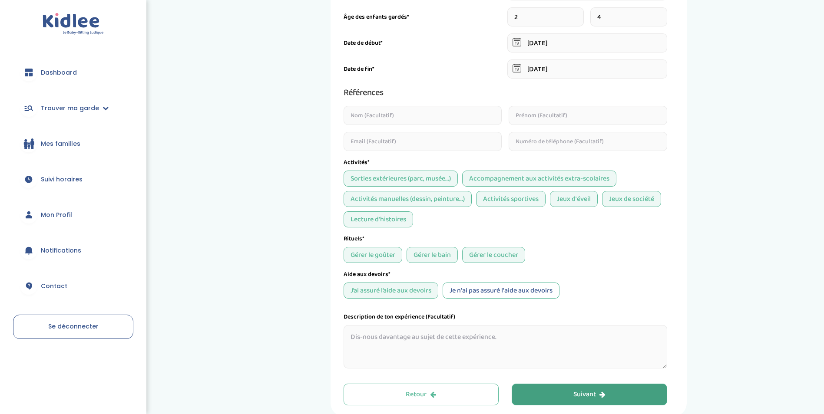
click at [395, 341] on textarea at bounding box center [506, 346] width 324 height 43
type textarea "j"
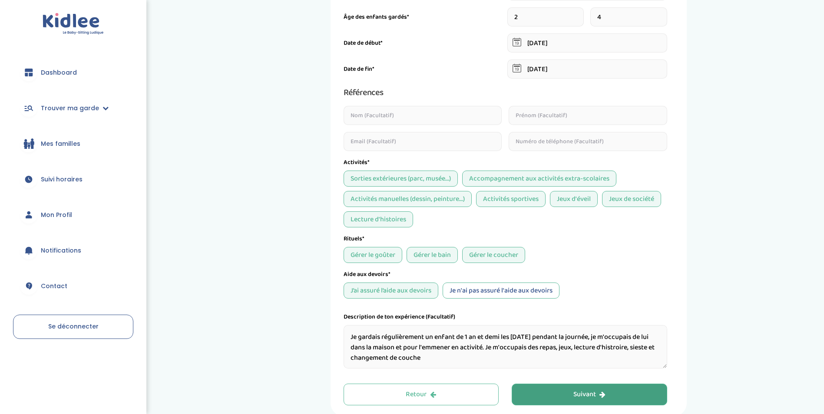
click at [458, 356] on textarea "Je gardais régulièrement un enfant de 1 an et demi les vendredi pendant la jour…" at bounding box center [506, 346] width 324 height 43
click at [626, 349] on textarea "Je gardais régulièrement un enfant de 1 an et demi les vendredi pendant la jour…" at bounding box center [506, 346] width 324 height 43
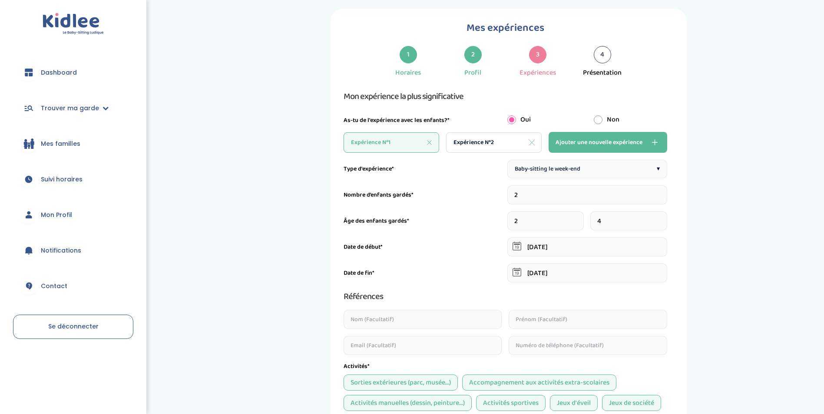
scroll to position [0, 0]
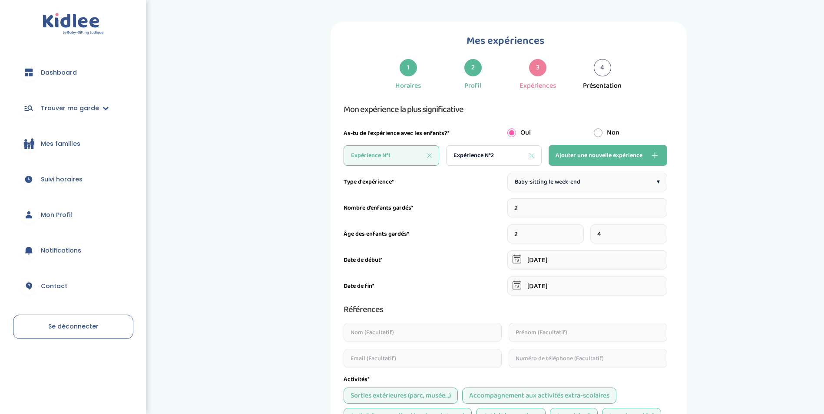
type textarea "Je gardais régulièrement un enfant de 1 an et demi les vendredi pendant la jour…"
click at [381, 156] on span "Expérience N°1" at bounding box center [371, 155] width 40 height 9
click at [388, 158] on span "Expérience N°1" at bounding box center [371, 155] width 40 height 9
click at [469, 156] on span "Expérience N°2" at bounding box center [474, 155] width 40 height 9
type input "4"
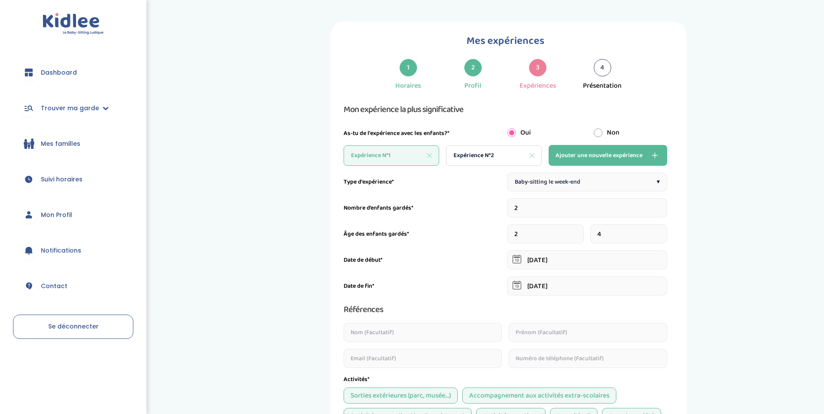
type input "05-11-2017"
type input "15-11-2017"
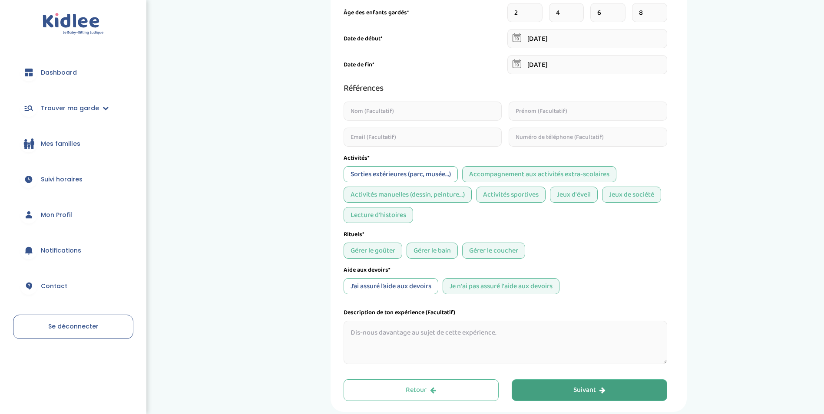
scroll to position [261, 0]
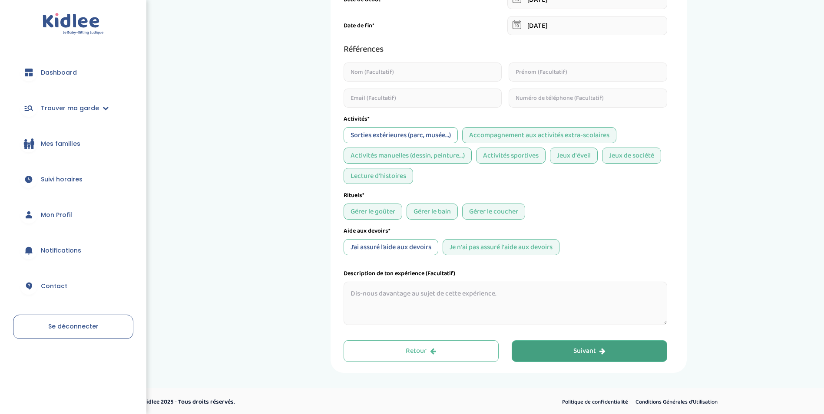
click at [526, 294] on textarea at bounding box center [506, 303] width 324 height 43
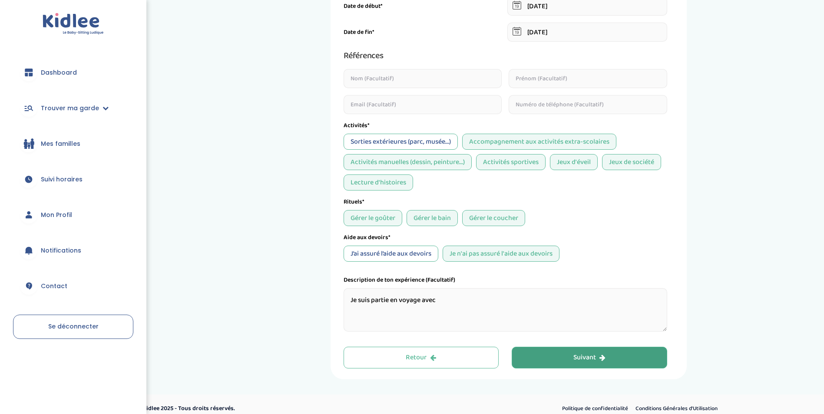
scroll to position [263, 0]
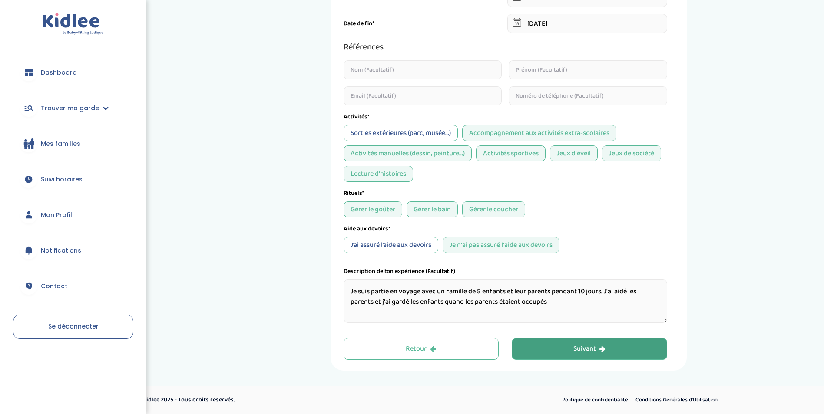
type textarea "Je suis partie en voyage avec un famille de 5 enfants et leur parents pendant 1…"
click at [572, 347] on button "Suivant" at bounding box center [590, 349] width 156 height 22
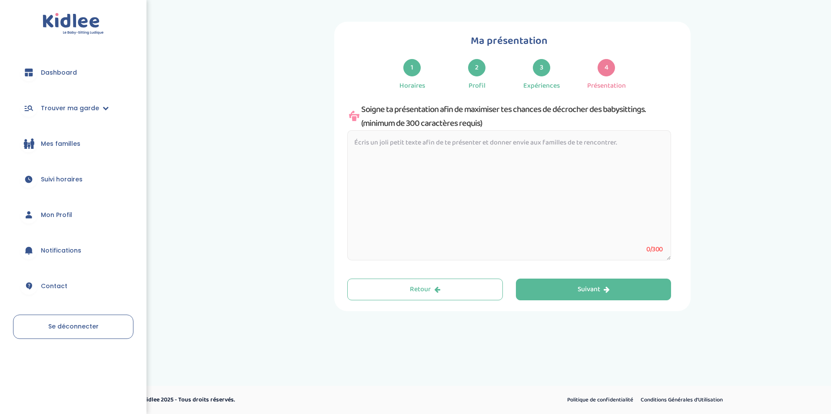
click at [551, 156] on textarea at bounding box center [509, 195] width 324 height 130
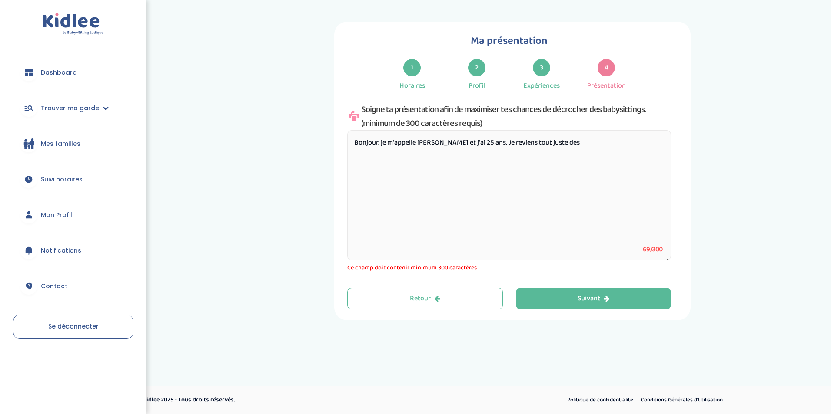
click at [564, 244] on textarea "Bonjour, je m'appelle Jade et j'ai 25 ans. Je reviens tout juste des" at bounding box center [509, 195] width 324 height 130
click at [406, 157] on textarea "Bonjour, je m'appelle Jade et j'ai 25 ans. Je reviens tout juste des Etats-Unis…" at bounding box center [509, 195] width 324 height 130
click at [565, 180] on textarea "Bonjour, je m'appelle Jade et j'ai 25 ans. Je reviens tout juste des Etats-Unis…" at bounding box center [509, 195] width 324 height 130
click at [628, 145] on textarea "Bonjour, je m'appelle Jade et j'ai 25 ans. Je reviens tout juste des Etats-Unis…" at bounding box center [509, 195] width 324 height 130
click at [632, 155] on textarea "Bonjour, je m'appelle Jade et j'ai 25 ans. Je reviens tout juste des Etats-Unis…" at bounding box center [509, 195] width 324 height 130
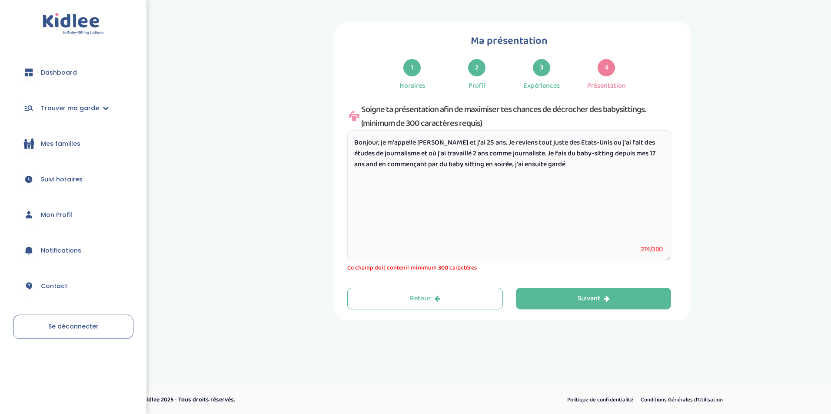
click at [645, 154] on textarea "Bonjour, je m'appelle Jade et j'ai 25 ans. Je reviens tout juste des Etats-Unis…" at bounding box center [509, 195] width 324 height 130
click at [620, 179] on textarea "Bonjour, je m'appelle Jade et j'ai 25 ans. Je reviens tout juste des Etats-Unis…" at bounding box center [509, 195] width 324 height 130
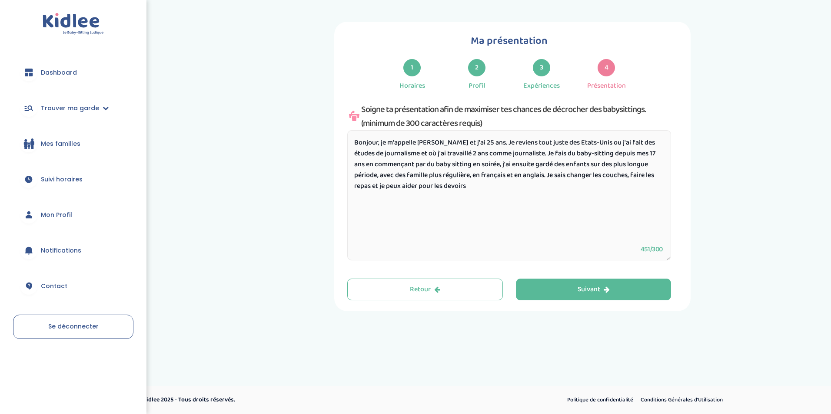
click at [663, 178] on textarea "Bonjour, je m'appelle Jade et j'ai 25 ans. Je reviens tout juste des Etats-Unis…" at bounding box center [509, 195] width 324 height 130
drag, startPoint x: 636, startPoint y: 203, endPoint x: 696, endPoint y: 217, distance: 61.5
click at [658, 211] on textarea "Bonjour, je m'appelle Jade et j'ai 25 ans. Je reviens tout juste des Etats-Unis…" at bounding box center [509, 195] width 324 height 130
type textarea "Bonjour, je m'appelle Jade et j'ai 25 ans. Je reviens tout juste des Etats-Unis…"
click at [586, 294] on div "Suivant" at bounding box center [593, 290] width 32 height 10
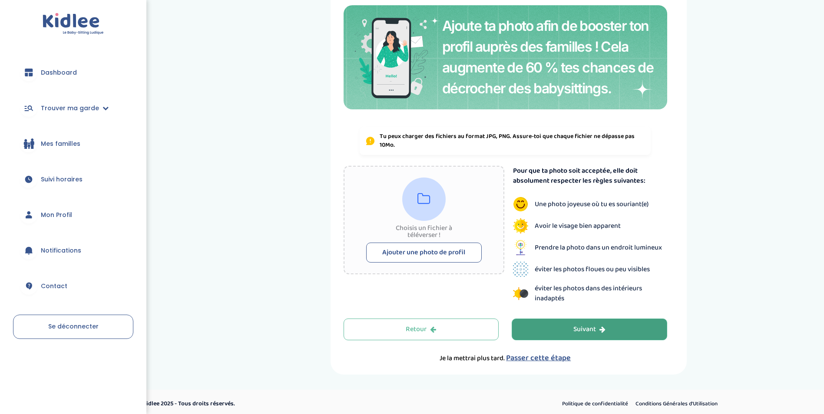
scroll to position [73, 0]
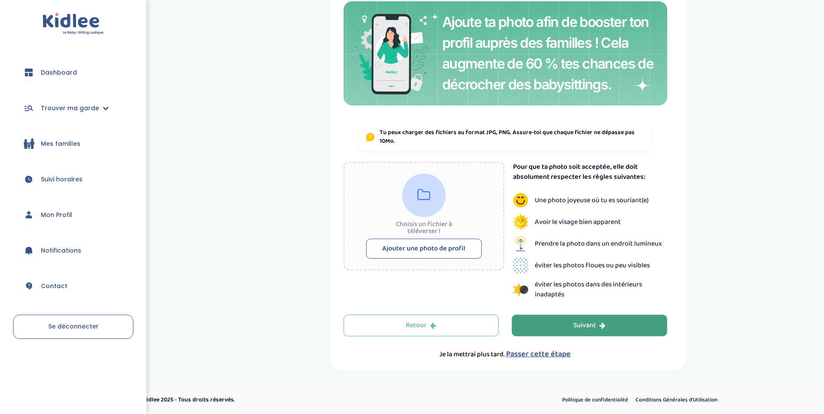
click at [465, 250] on button "Ajouter une photo de profil" at bounding box center [424, 249] width 116 height 20
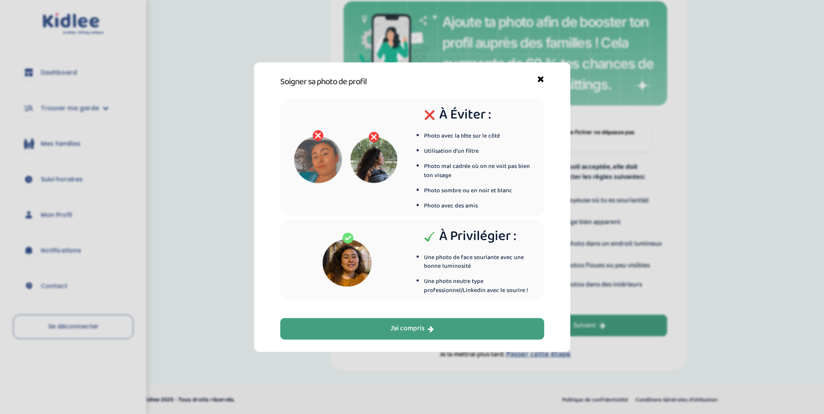
click at [474, 326] on button "J’ai compris" at bounding box center [412, 329] width 264 height 22
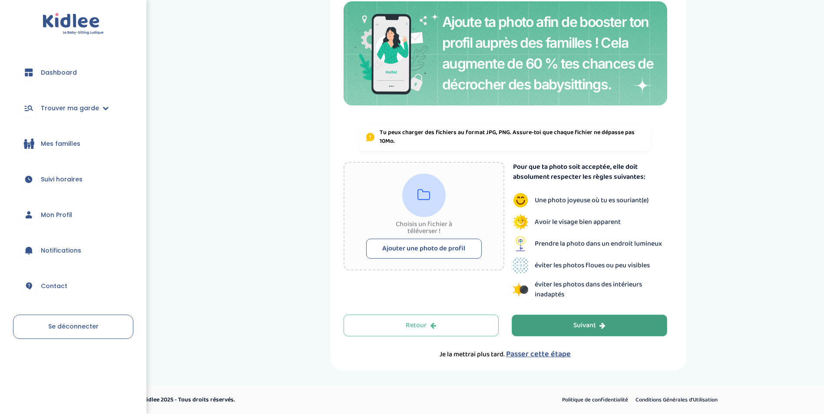
click at [417, 250] on button "Ajouter une photo de profil" at bounding box center [424, 249] width 116 height 20
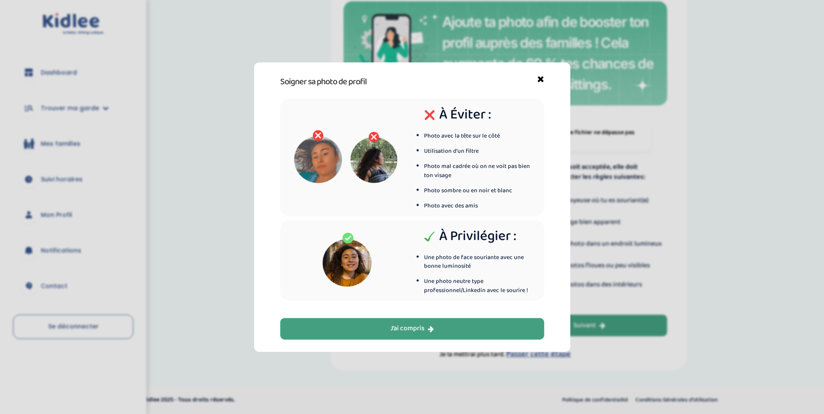
click at [459, 334] on button "J’ai compris" at bounding box center [412, 329] width 264 height 22
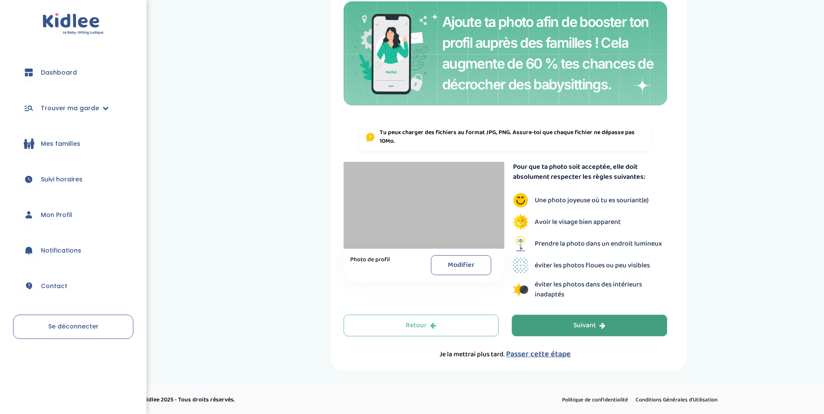
click at [596, 323] on div "Suivant" at bounding box center [589, 326] width 32 height 10
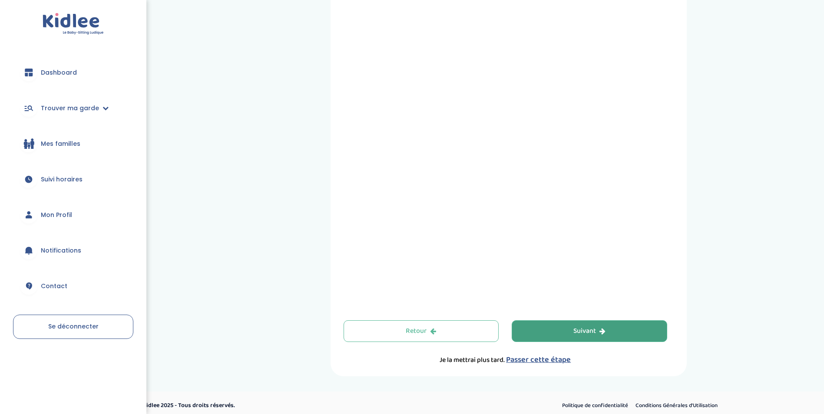
scroll to position [222, 0]
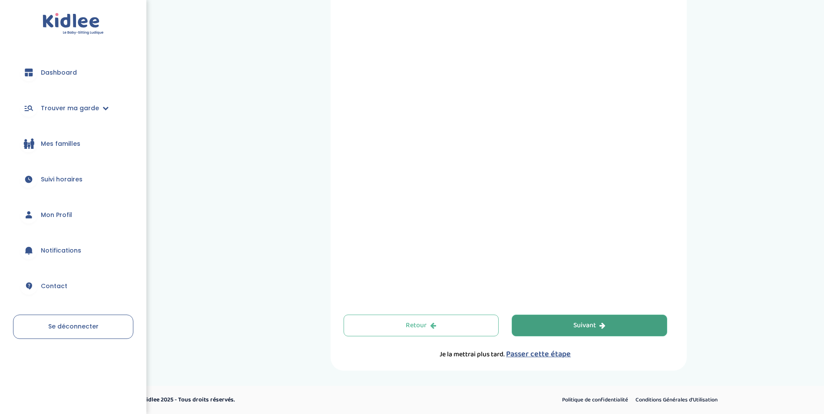
click at [554, 331] on button "Suivant" at bounding box center [590, 326] width 156 height 22
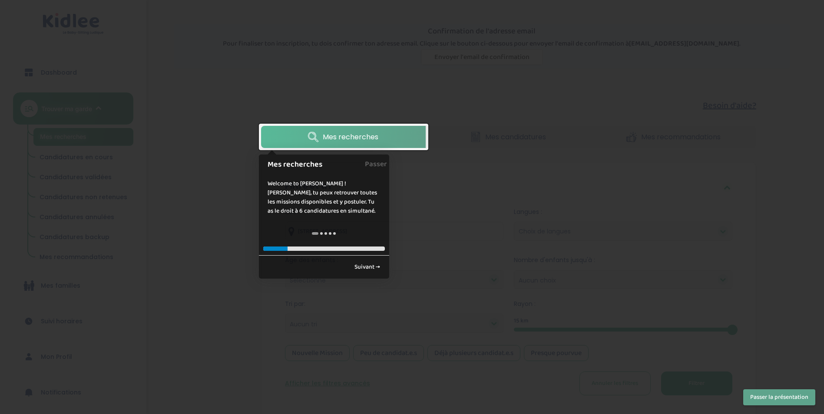
click at [363, 268] on link "Suivant →" at bounding box center [367, 267] width 35 height 14
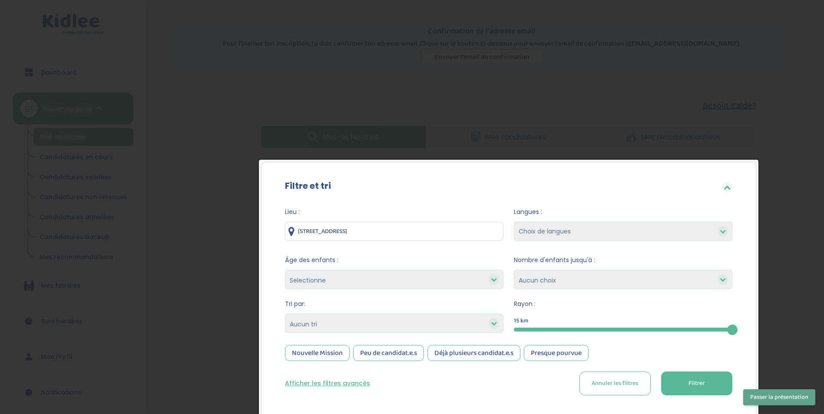
scroll to position [97, 0]
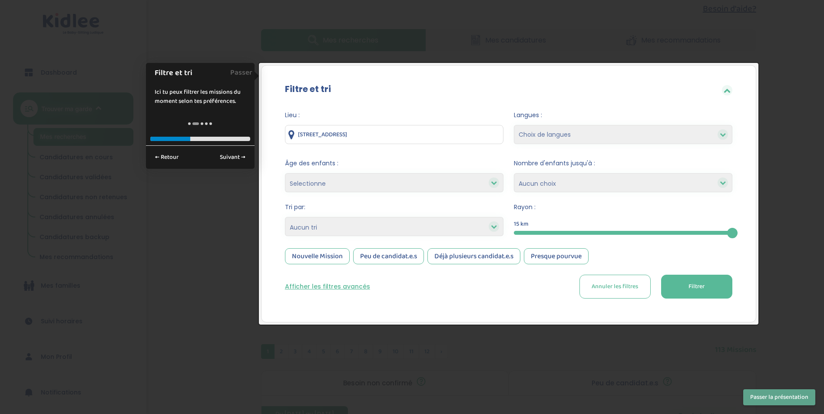
click at [577, 138] on select "Choix de langues Allemand Anglais Espagnol Italien Français Coréen" at bounding box center [623, 134] width 219 height 19
select select "2"
click at [514, 125] on select "Choix de langues Allemand Anglais Espagnol Italien Français Coréen" at bounding box center [623, 134] width 219 height 19
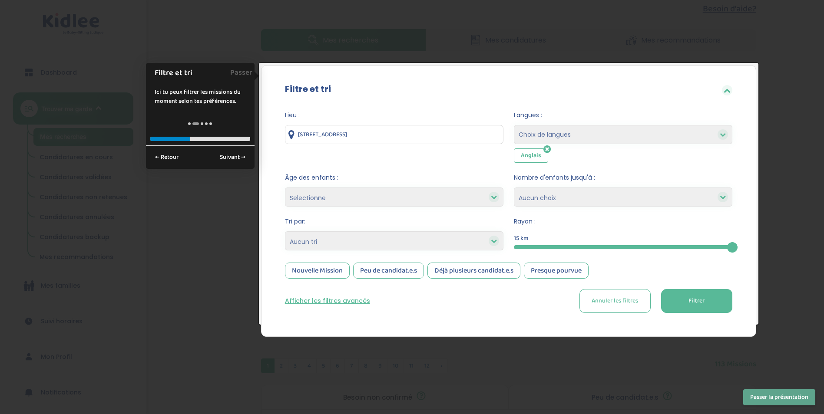
click at [563, 125] on select "Choix de langues Allemand Anglais Espagnol Italien Français Coréen" at bounding box center [623, 134] width 219 height 19
select select "12"
click at [514, 125] on select "Choix de langues Allemand Anglais Espagnol Italien Français Coréen" at bounding box center [623, 134] width 219 height 19
select select
click at [415, 195] on select "Selectionne moins de 3 ans entre 3 et 6 ans plus de 6 ans" at bounding box center [394, 197] width 219 height 19
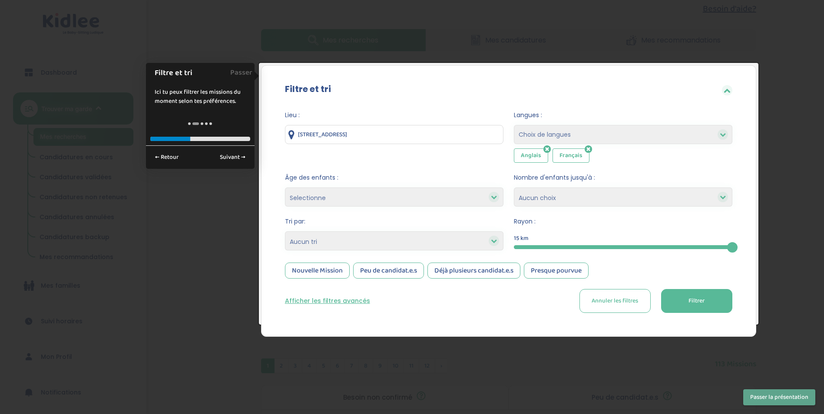
click at [431, 172] on form "Lieu : 109 Rue de Turenne, Paris, France Langues : Choix de langues Allemand An…" at bounding box center [508, 212] width 447 height 202
click at [569, 202] on select "1 2 3 4 Aucun choix" at bounding box center [623, 197] width 219 height 19
select select "4"
click at [514, 188] on select "1 2 3 4 Aucun choix" at bounding box center [623, 197] width 219 height 19
click at [471, 242] on select "Heures par semaine (croissant) Heures par semaine (décroissant) Date de démarra…" at bounding box center [394, 241] width 219 height 19
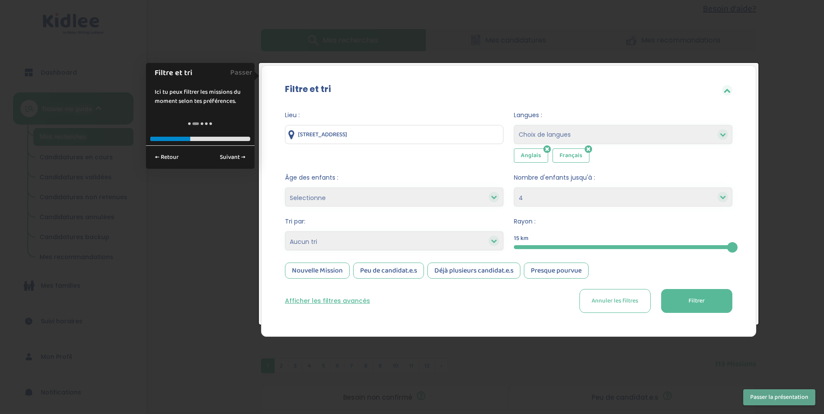
click at [285, 232] on select "Heures par semaine (croissant) Heures par semaine (décroissant) Date de démarra…" at bounding box center [394, 241] width 219 height 19
click at [389, 199] on select "Selectionne moins de 3 ans entre 3 et 6 ans plus de 6 ans" at bounding box center [394, 197] width 219 height 19
click at [693, 300] on span "Filtrer" at bounding box center [697, 301] width 16 height 9
click at [694, 301] on span "Filtrer" at bounding box center [697, 301] width 16 height 9
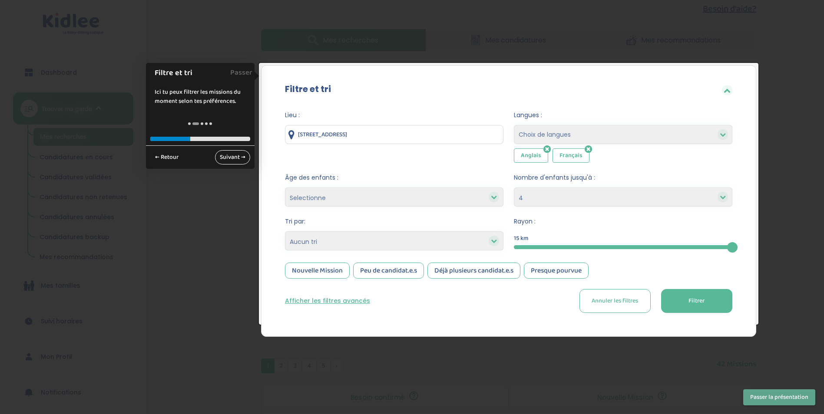
click at [225, 160] on link "Suivant →" at bounding box center [232, 157] width 35 height 14
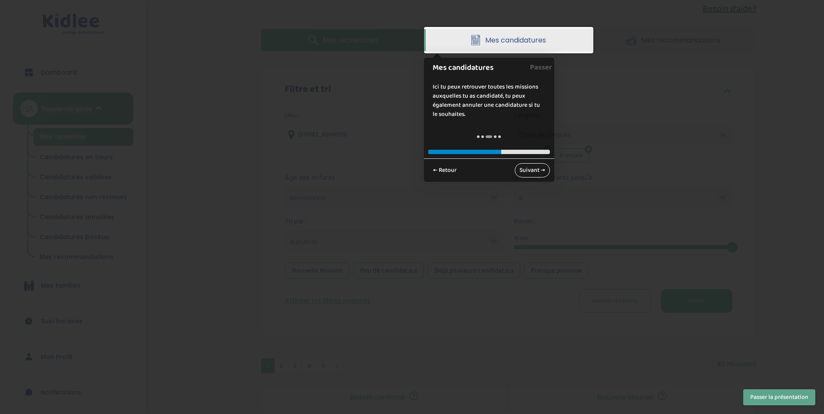
click at [534, 169] on link "Suivant →" at bounding box center [532, 170] width 35 height 14
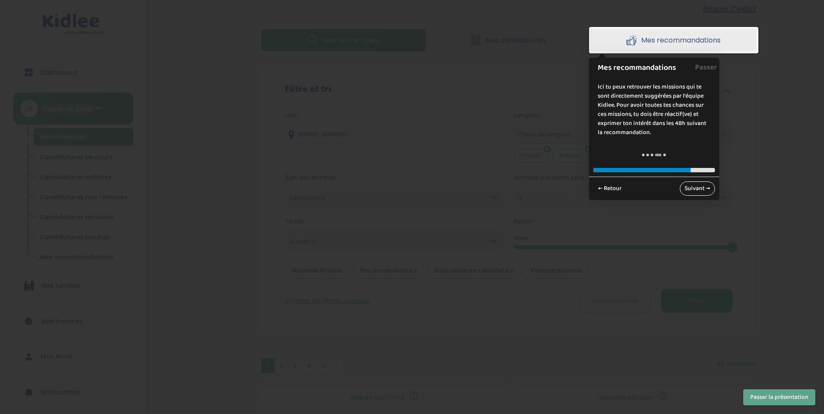
click at [684, 189] on link "Suivant →" at bounding box center [697, 189] width 35 height 14
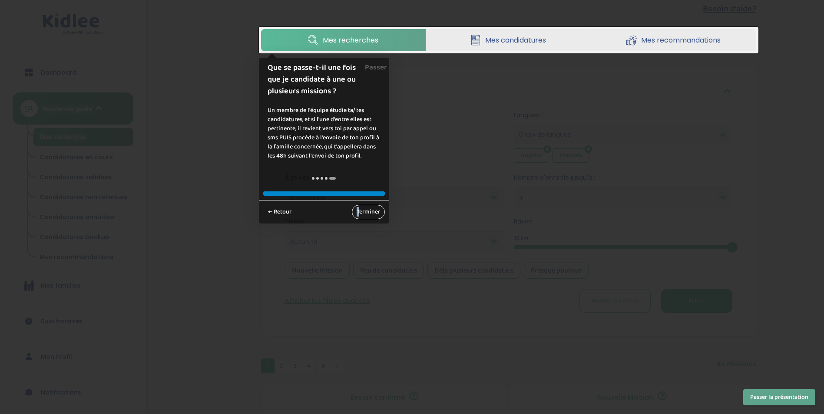
click at [358, 211] on link "Terminer" at bounding box center [368, 212] width 33 height 14
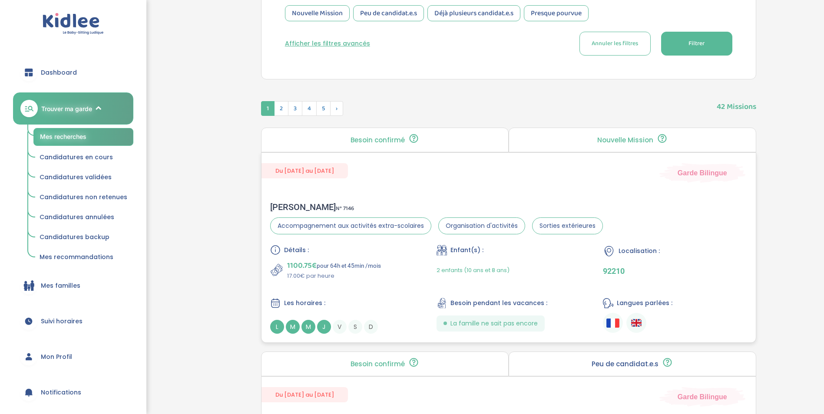
scroll to position [358, 0]
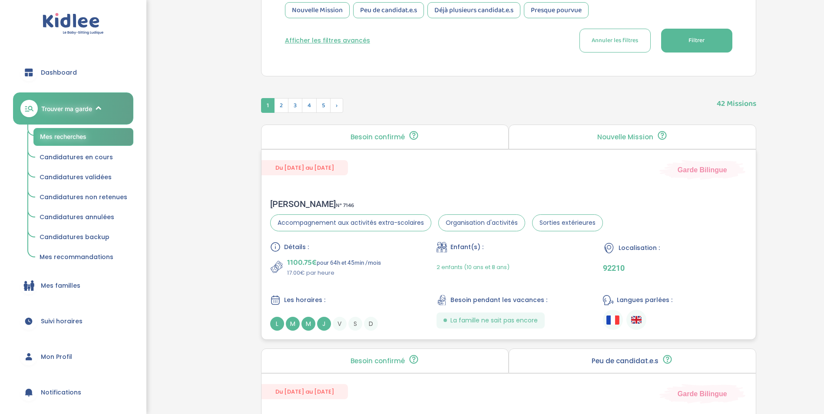
click at [408, 193] on div "Marie M . N° 7146 Accompagnement aux activités extra-scolaires Organisation d'a…" at bounding box center [509, 264] width 494 height 149
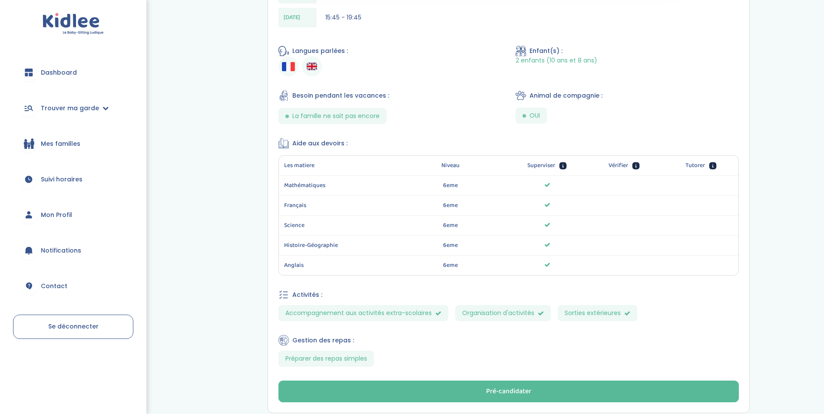
scroll to position [478, 0]
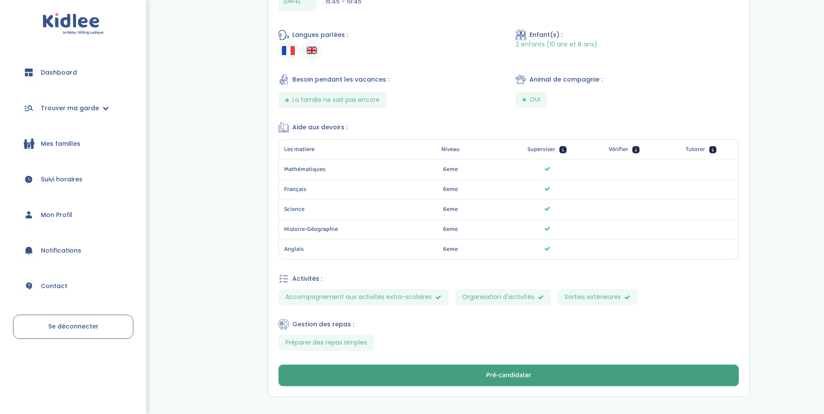
click at [492, 378] on div "Pré-candidater" at bounding box center [508, 376] width 45 height 10
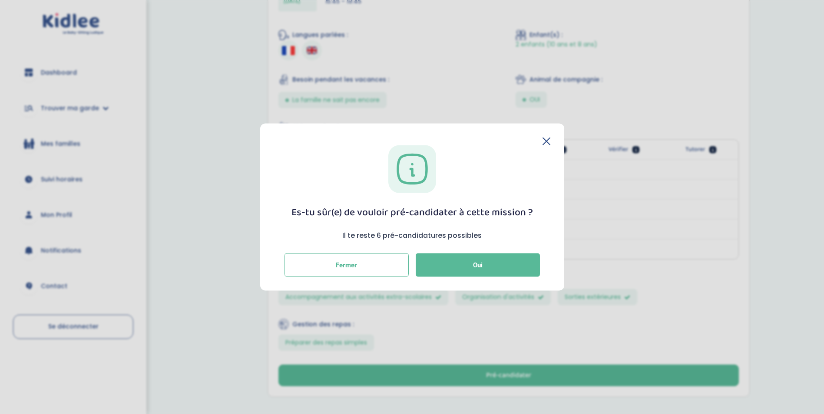
click at [549, 140] on icon at bounding box center [547, 142] width 8 height 8
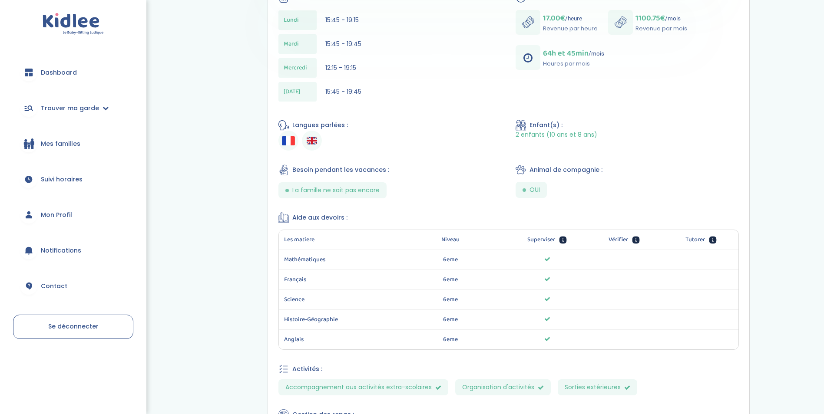
scroll to position [517, 0]
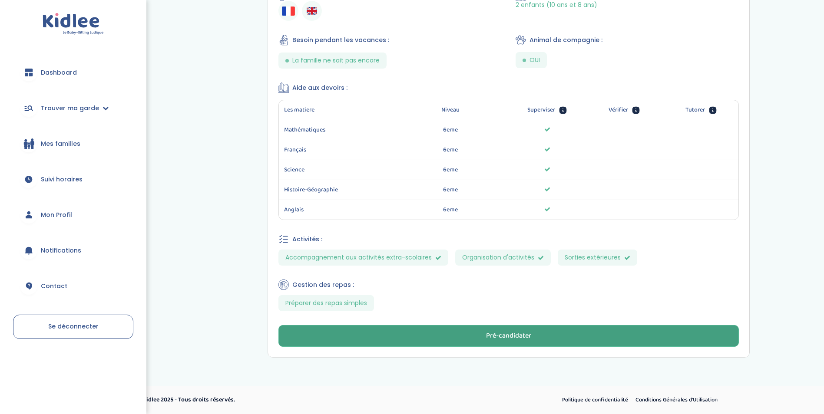
click at [497, 336] on div "Pré-candidater" at bounding box center [508, 336] width 45 height 10
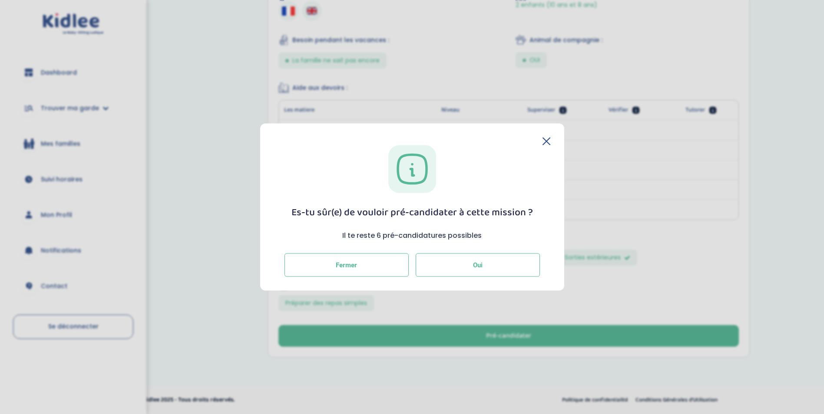
click at [445, 268] on button "Oui" at bounding box center [478, 264] width 124 height 23
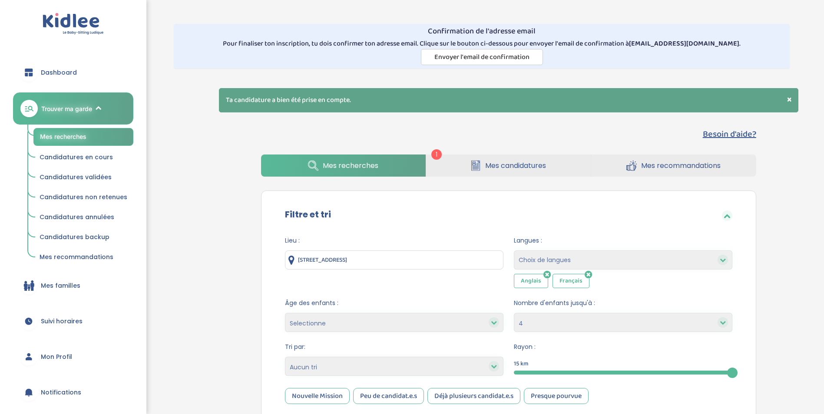
select select "4"
click at [479, 159] on link "Mes candidatures" at bounding box center [508, 166] width 165 height 22
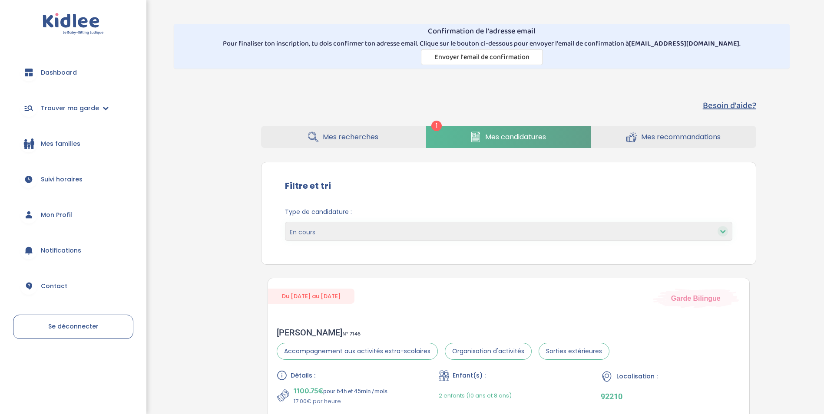
click at [362, 139] on span "Mes recherches" at bounding box center [351, 137] width 56 height 11
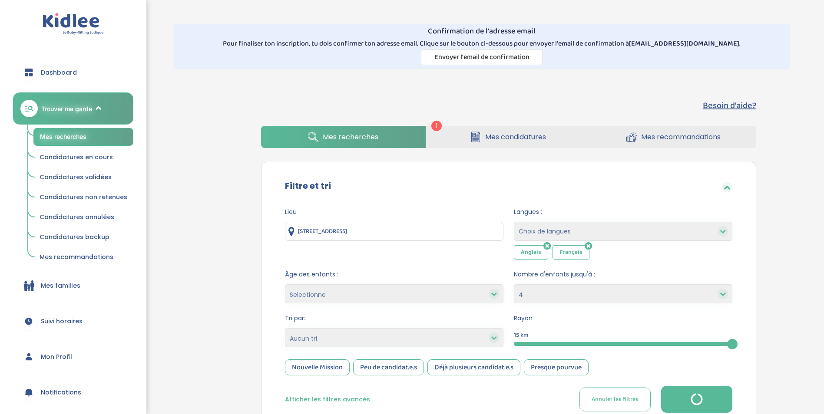
select select "4"
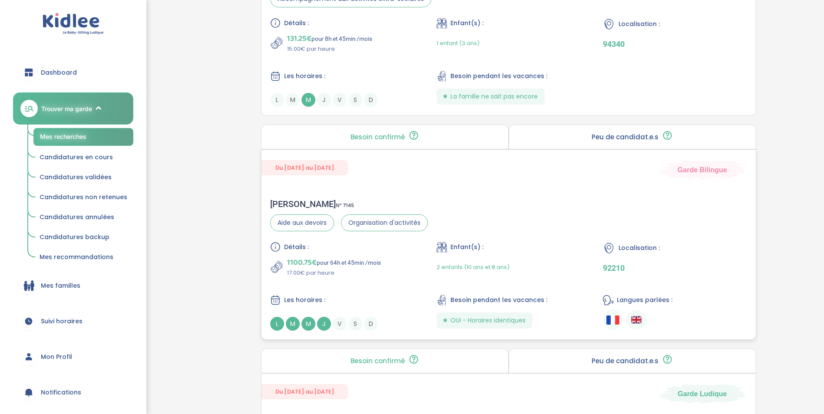
scroll to position [825, 0]
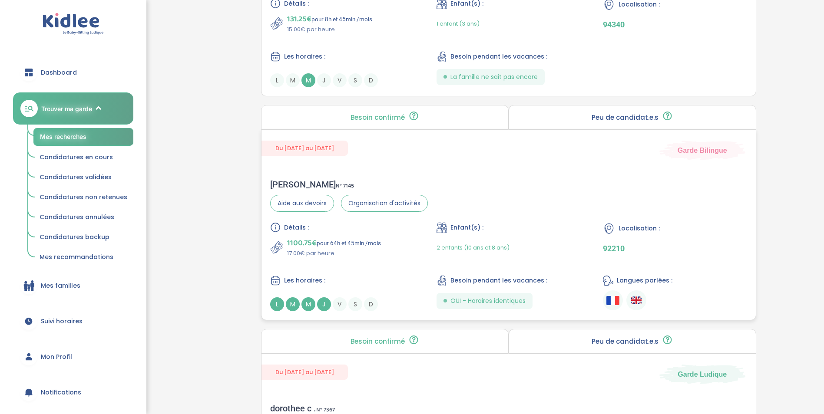
click at [548, 202] on div "[PERSON_NAME] N° 7145 Aide aux devoirs Organisation d'activités Détails : 1100.…" at bounding box center [509, 245] width 494 height 149
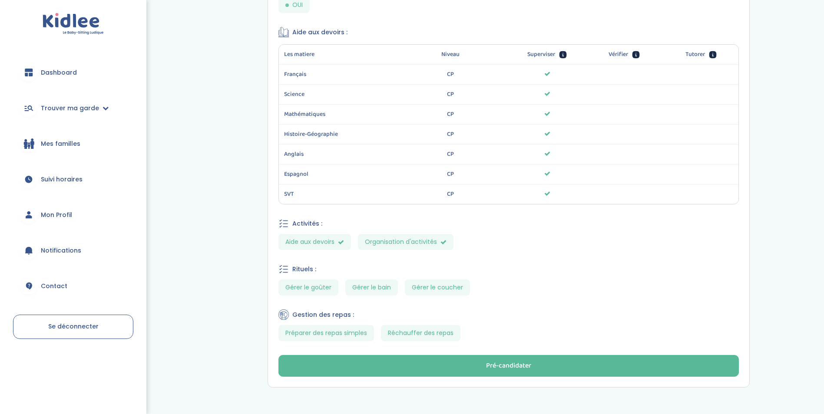
scroll to position [616, 0]
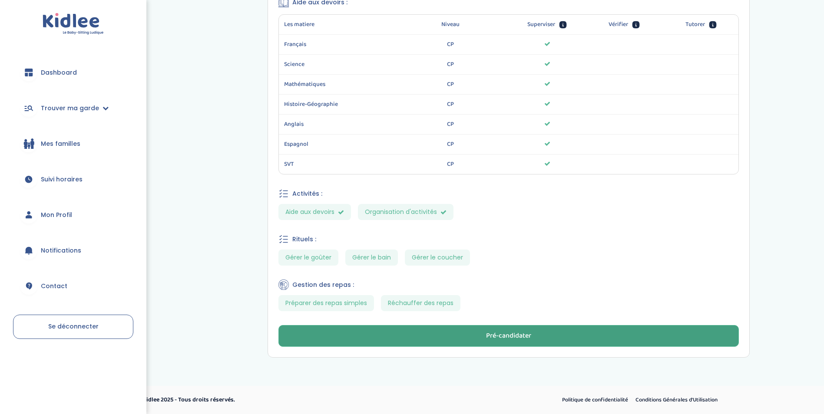
click at [537, 337] on button "Pré-candidater" at bounding box center [508, 336] width 461 height 22
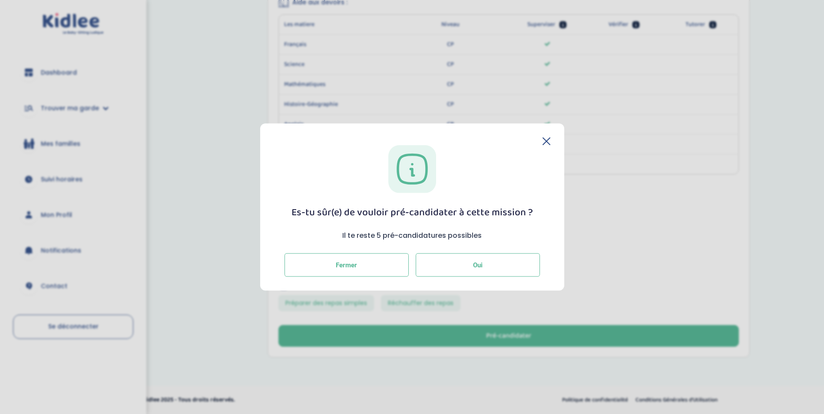
click at [449, 267] on button "Oui" at bounding box center [478, 264] width 124 height 23
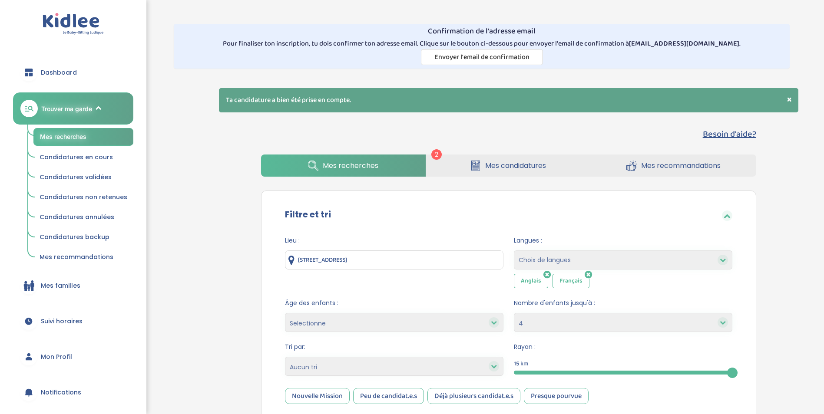
select select "4"
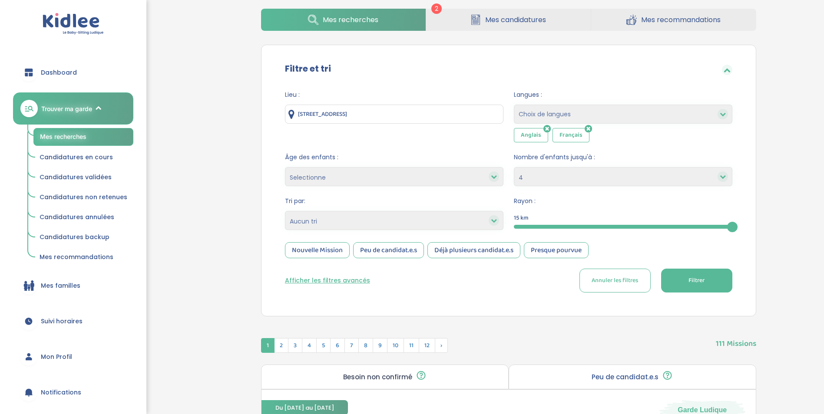
scroll to position [174, 0]
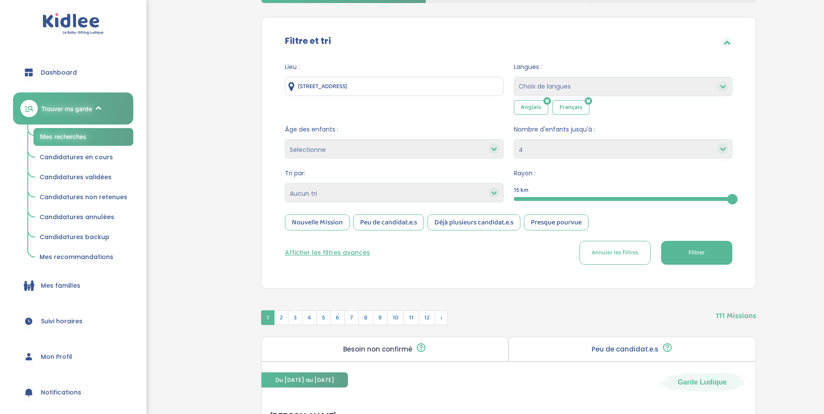
click at [374, 149] on select "Selectionne moins de 3 ans entre 3 et 6 ans plus de 6 ans" at bounding box center [394, 148] width 219 height 19
drag, startPoint x: 382, startPoint y: 149, endPoint x: 388, endPoint y: 155, distance: 8.3
click at [384, 150] on select "Selectionne moins de 3 ans entre 3 et 6 ans plus de 6 ans" at bounding box center [394, 148] width 219 height 19
click at [415, 200] on select "Heures par semaine (croissant) Heures par semaine (décroissant) Date de démarra…" at bounding box center [394, 192] width 219 height 19
click at [415, 195] on select "Heures par semaine (croissant) Heures par semaine (décroissant) Date de démarra…" at bounding box center [394, 192] width 219 height 19
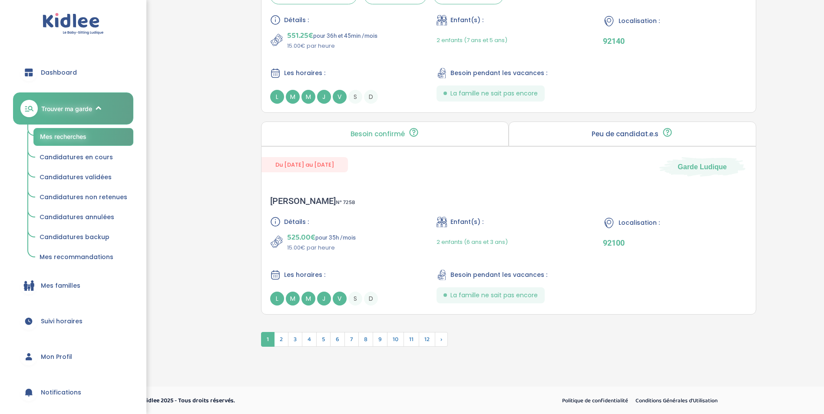
scroll to position [2408, 0]
click at [287, 341] on span "2" at bounding box center [281, 338] width 14 height 15
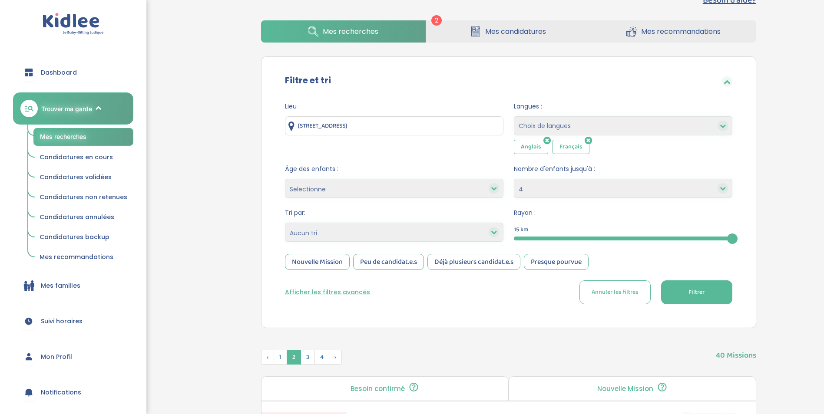
scroll to position [105, 0]
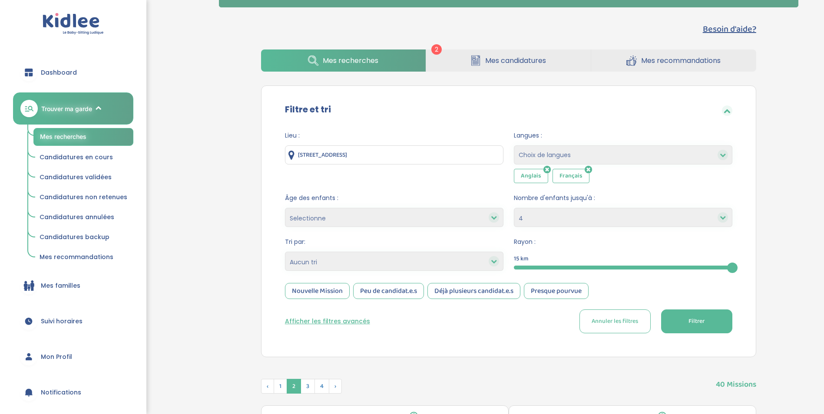
click at [389, 262] on select "Heures par semaine (croissant) Heures par semaine (décroissant) Date de démarra…" at bounding box center [394, 261] width 219 height 19
click at [285, 252] on select "Heures par semaine (croissant) Heures par semaine (décroissant) Date de démarra…" at bounding box center [394, 261] width 219 height 19
click at [354, 263] on select "Heures par semaine (croissant) Heures par semaine (décroissant) Date de démarra…" at bounding box center [394, 261] width 219 height 19
select select "salary_desc"
click at [285, 252] on select "Heures par semaine (croissant) Heures par semaine (décroissant) Date de démarra…" at bounding box center [394, 261] width 219 height 19
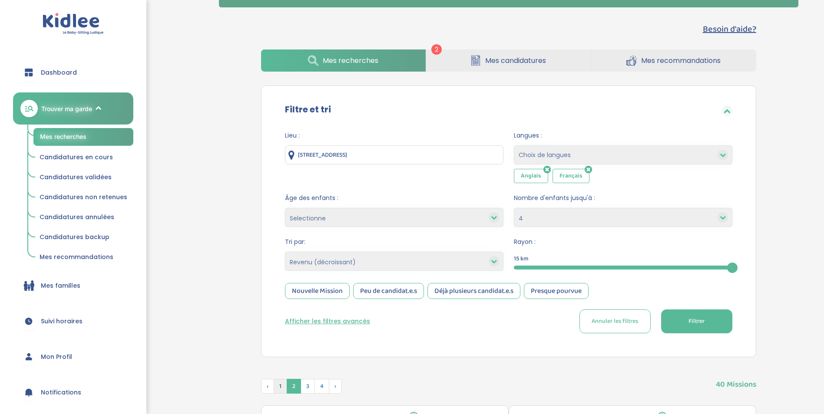
click at [277, 392] on span "1" at bounding box center [280, 386] width 13 height 15
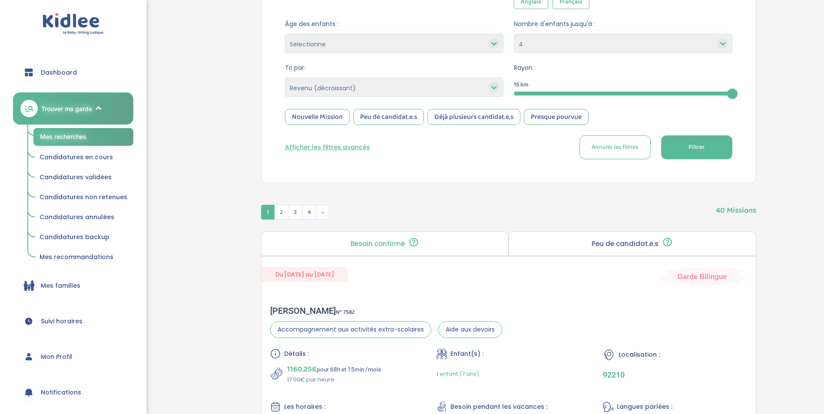
scroll to position [279, 0]
drag, startPoint x: 689, startPoint y: 160, endPoint x: 693, endPoint y: 160, distance: 4.4
click at [692, 160] on div "Lieu : 109 Rue de Turenne, Paris, France Langues : Choix de langues Allemand An…" at bounding box center [509, 62] width 474 height 222
click at [691, 149] on span "Filtrer" at bounding box center [697, 147] width 16 height 9
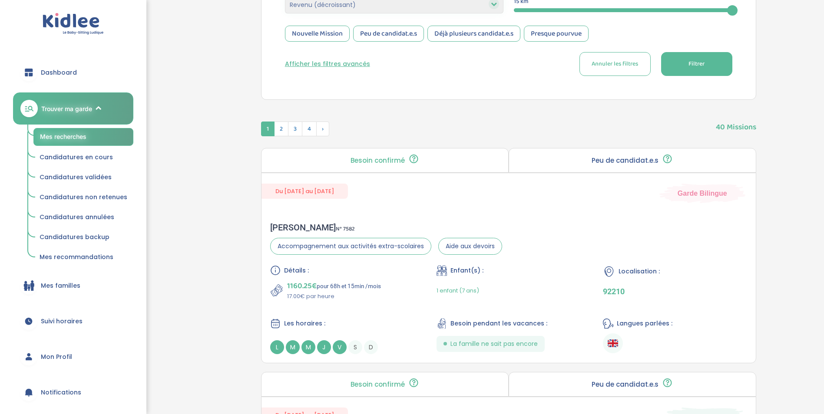
scroll to position [366, 0]
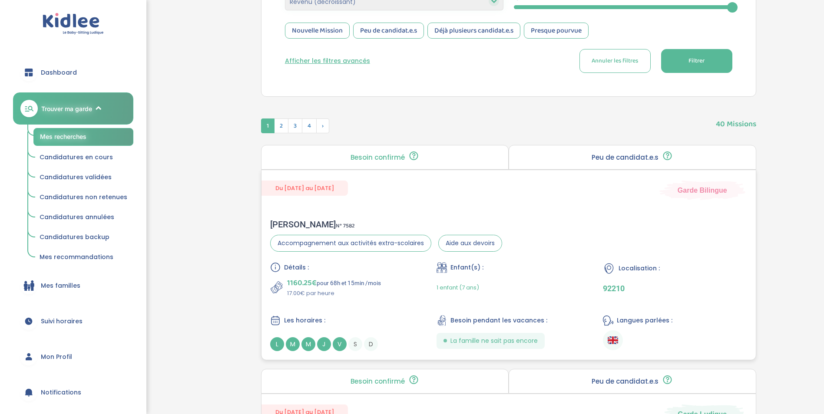
click at [550, 194] on div "Du 11-09-2025 au 31-07-2026 Garde Bilingue" at bounding box center [509, 185] width 494 height 30
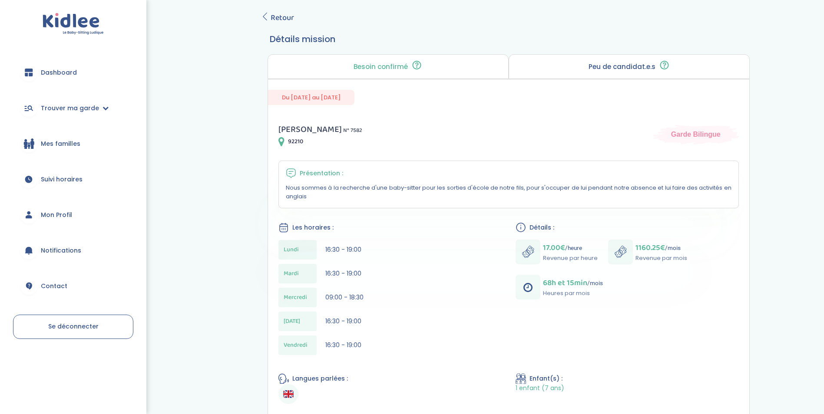
scroll to position [427, 0]
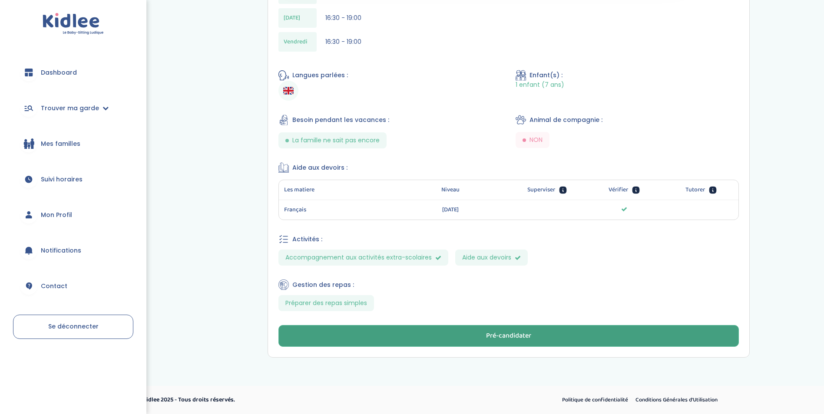
click at [579, 336] on button "Pré-candidater" at bounding box center [508, 336] width 461 height 22
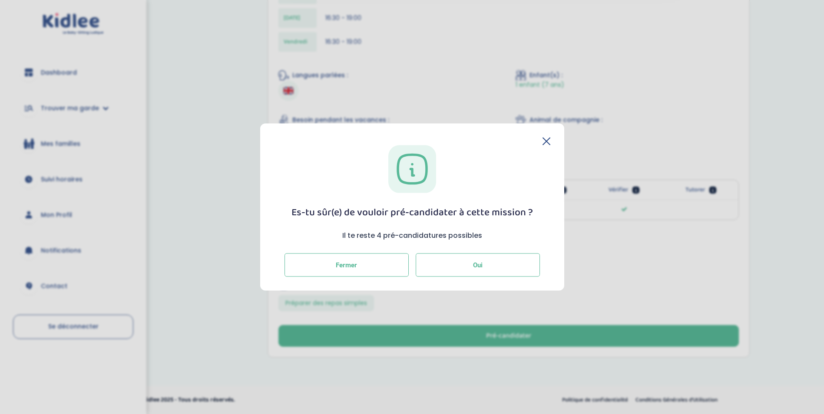
click at [450, 261] on button "Oui" at bounding box center [478, 264] width 124 height 23
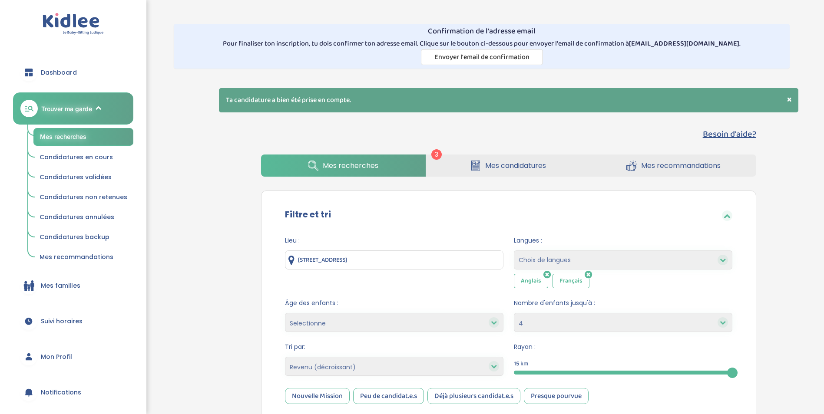
select select "4"
select select "salary_desc"
click at [364, 160] on span "Mes recherches" at bounding box center [351, 165] width 56 height 11
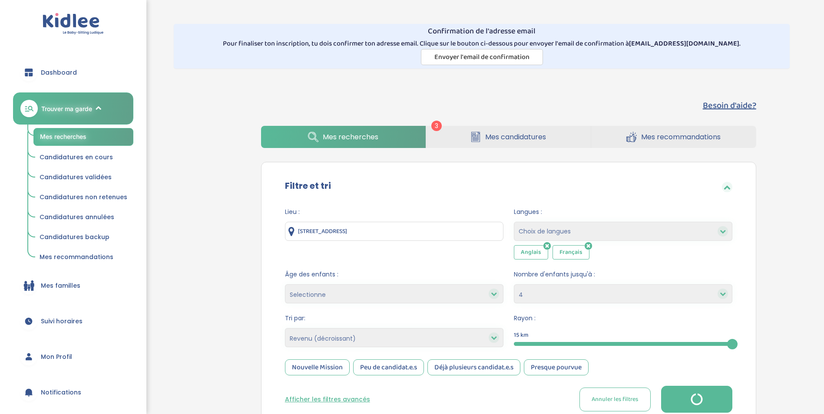
select select "4"
select select "salary_desc"
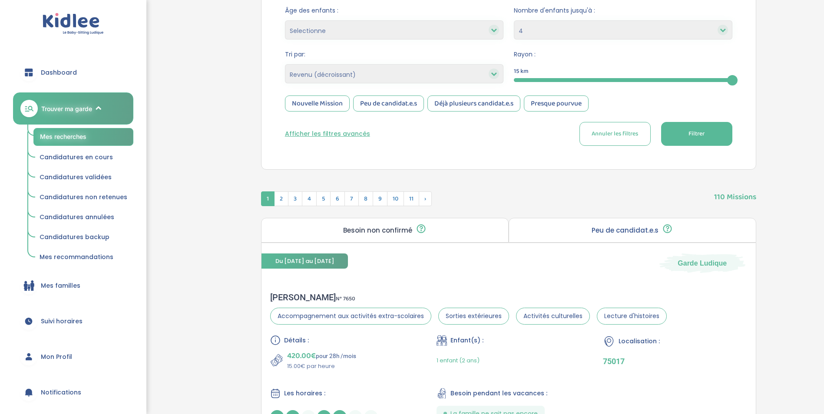
scroll to position [217, 0]
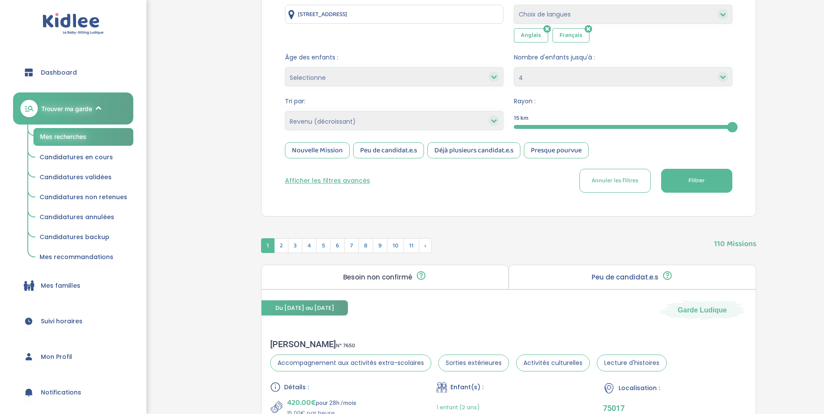
click at [719, 186] on button "Filtrer" at bounding box center [696, 181] width 71 height 24
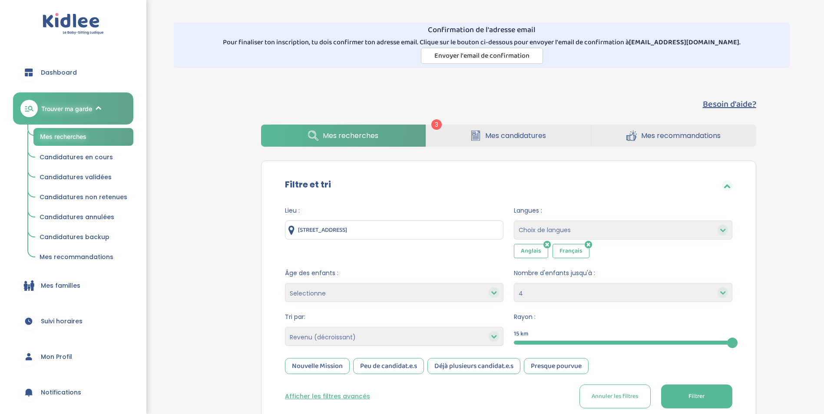
scroll to position [0, 0]
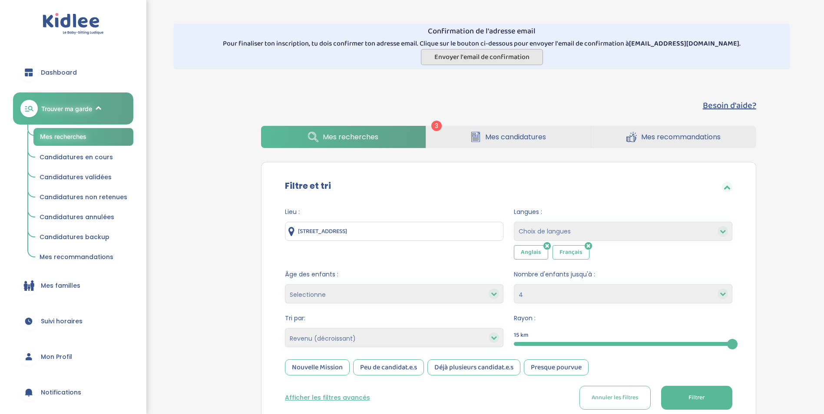
click at [461, 60] on span "Envoyer l'email de confirmation" at bounding box center [481, 57] width 95 height 11
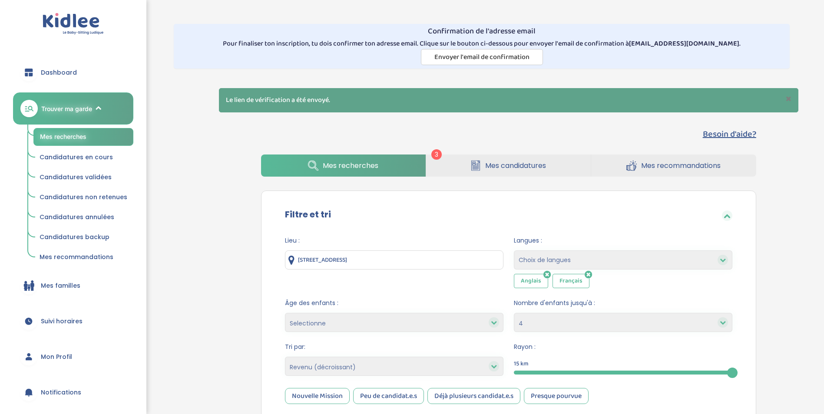
select select "4"
select select "salary_desc"
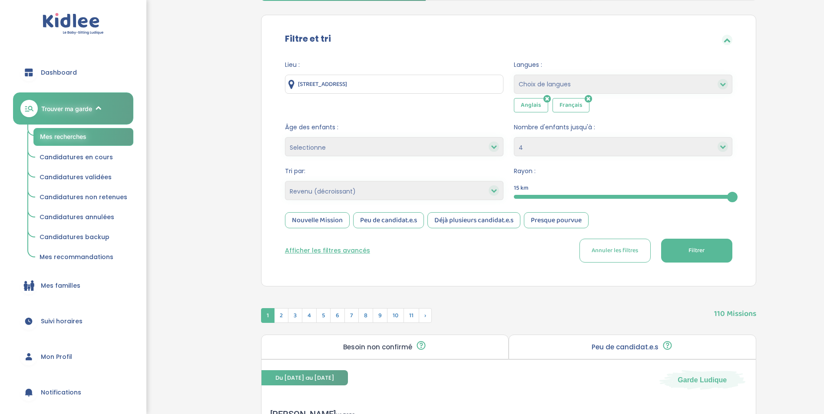
scroll to position [174, 0]
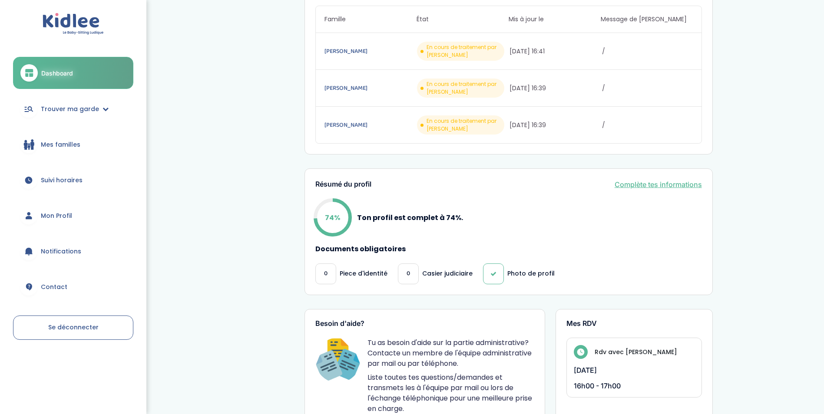
scroll to position [174, 0]
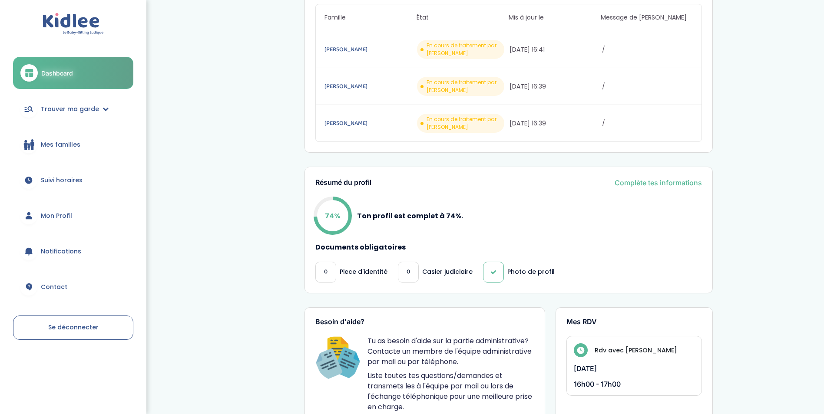
click at [430, 271] on p "Casier judiciaire" at bounding box center [447, 272] width 50 height 9
click at [628, 182] on link "Complète tes informations" at bounding box center [658, 183] width 87 height 10
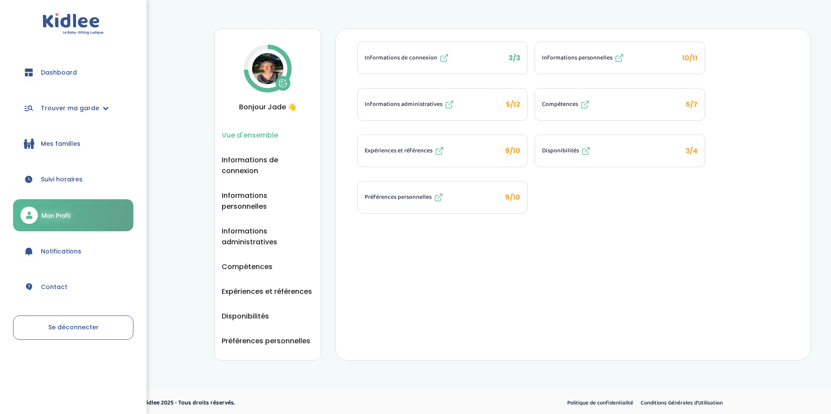
click at [601, 60] on span "Informations personnelles" at bounding box center [577, 57] width 70 height 9
click at [426, 107] on span "Informations administratives" at bounding box center [403, 104] width 78 height 9
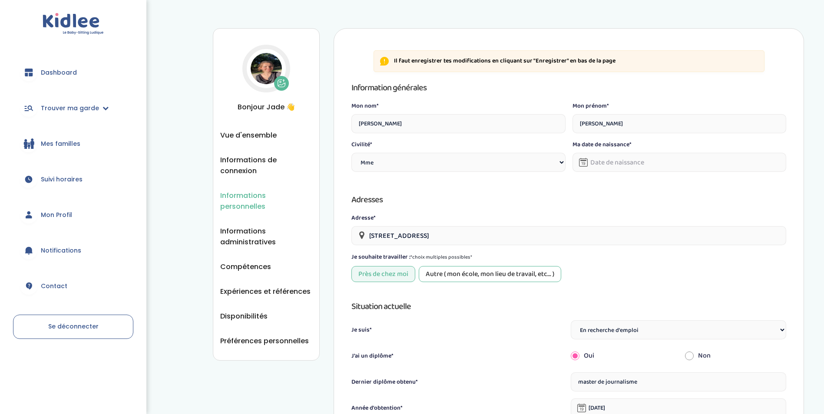
select select "1"
select select "5"
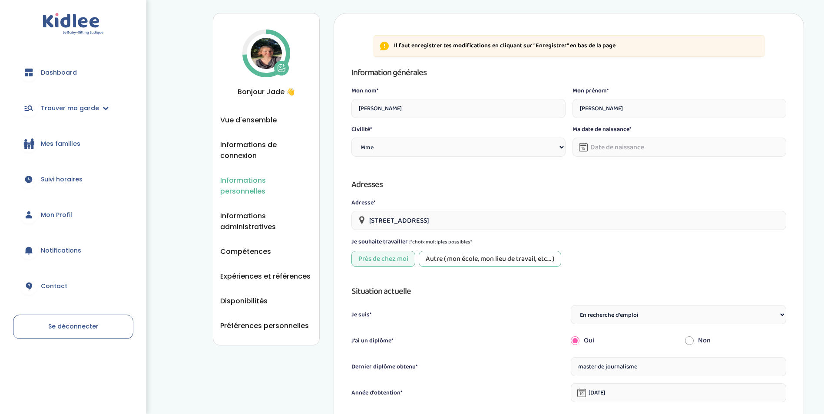
scroll to position [10, 0]
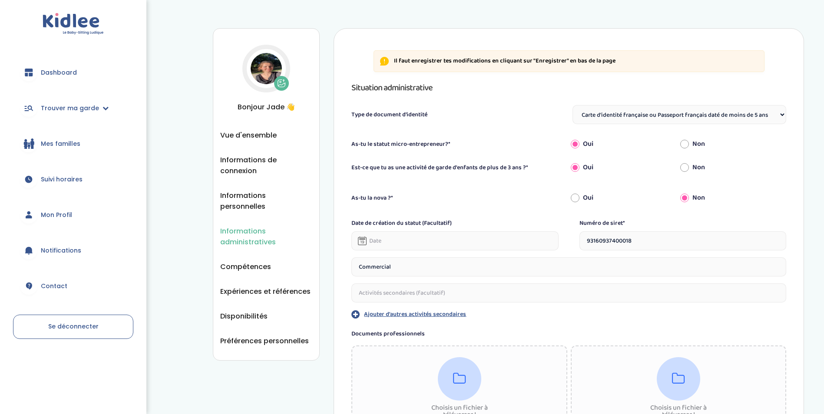
select select "Carte d'identité française ou Passeport français daté de moins de 5 ans"
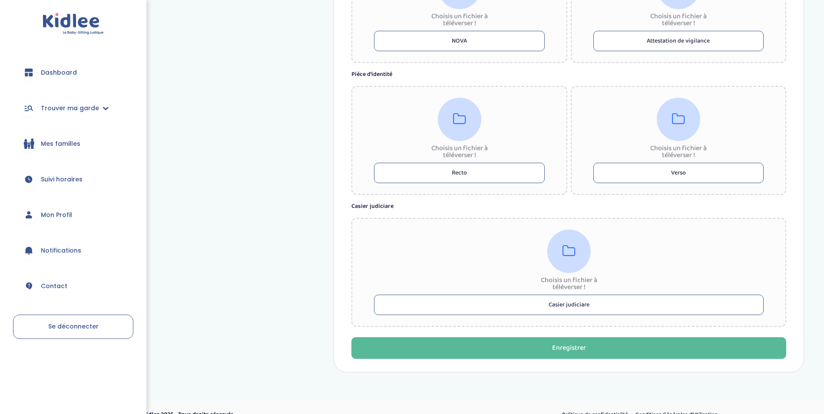
scroll to position [519, 0]
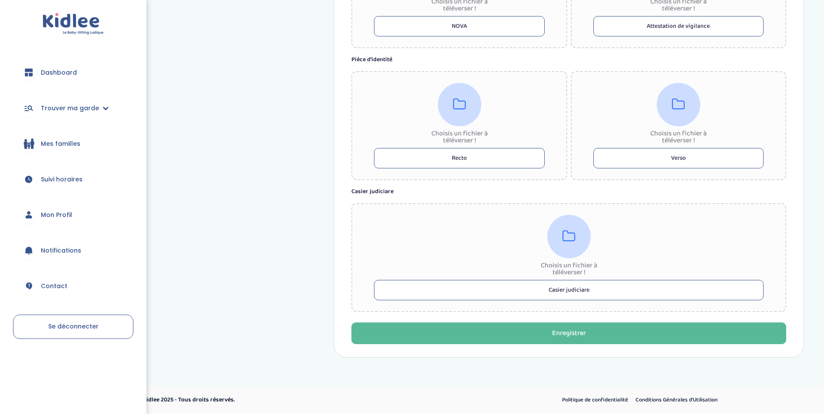
click at [578, 286] on button "Casier judiciare" at bounding box center [569, 290] width 390 height 20
click at [598, 295] on button "Casier judiciare" at bounding box center [569, 290] width 390 height 20
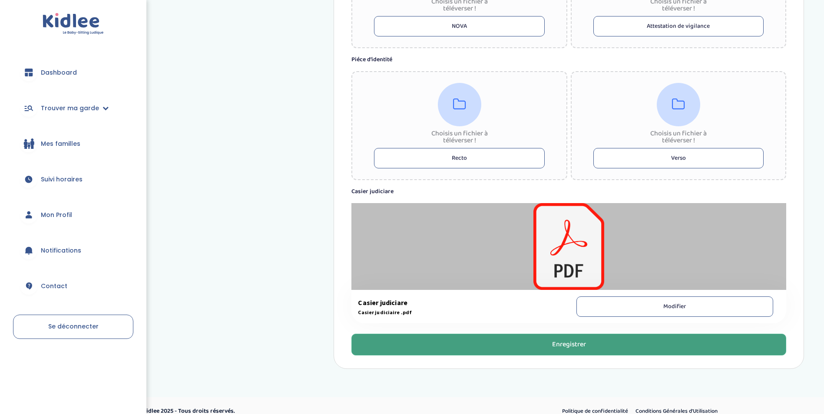
click at [547, 343] on button "Enregistrer" at bounding box center [568, 345] width 435 height 22
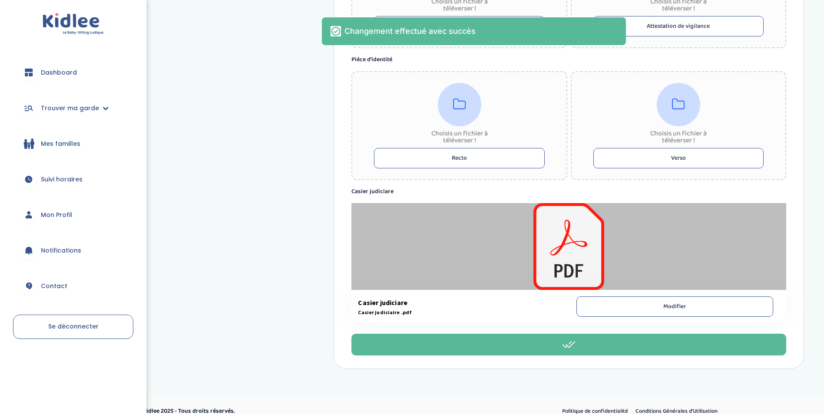
click at [471, 154] on button "Recto" at bounding box center [459, 158] width 170 height 20
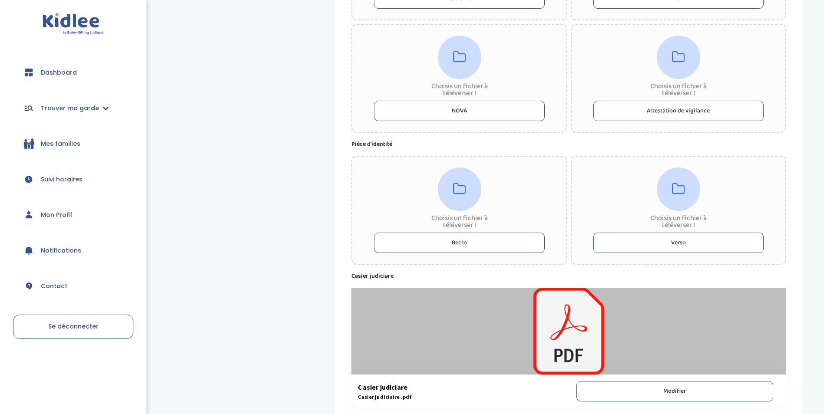
scroll to position [530, 0]
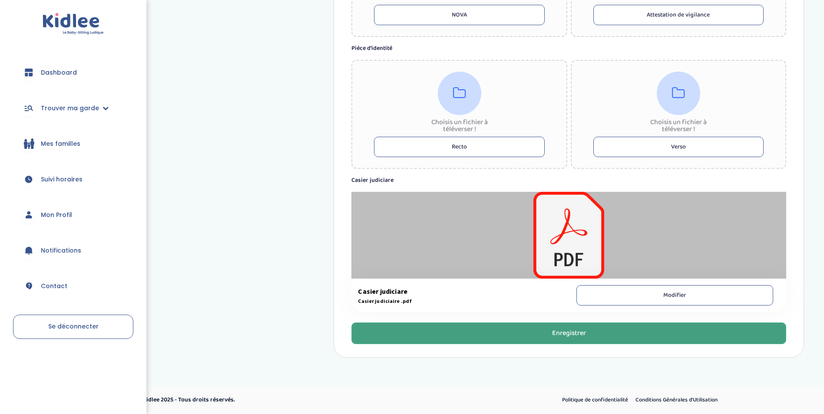
click at [614, 334] on button "Enregistrer" at bounding box center [568, 334] width 435 height 22
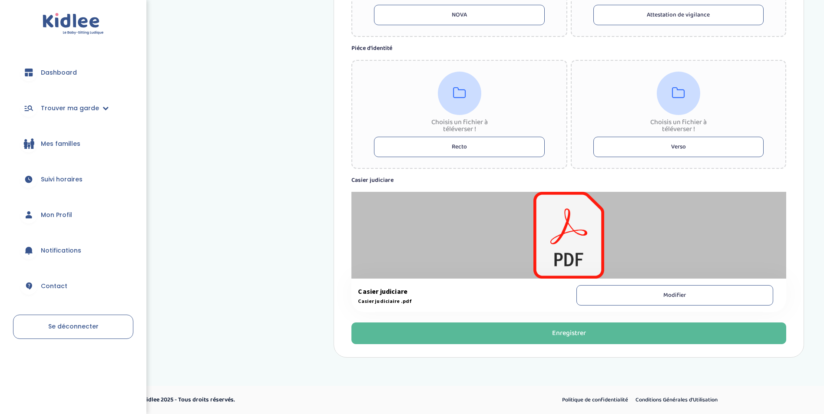
click at [57, 139] on span "Mes familles" at bounding box center [61, 143] width 40 height 9
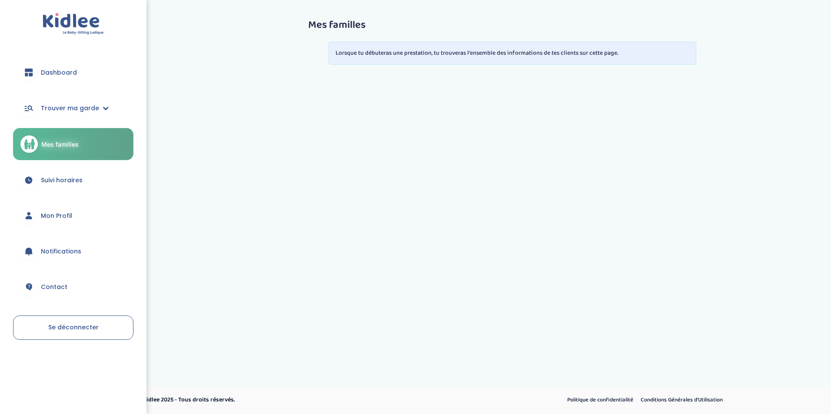
click at [73, 75] on span "Dashboard" at bounding box center [59, 72] width 36 height 9
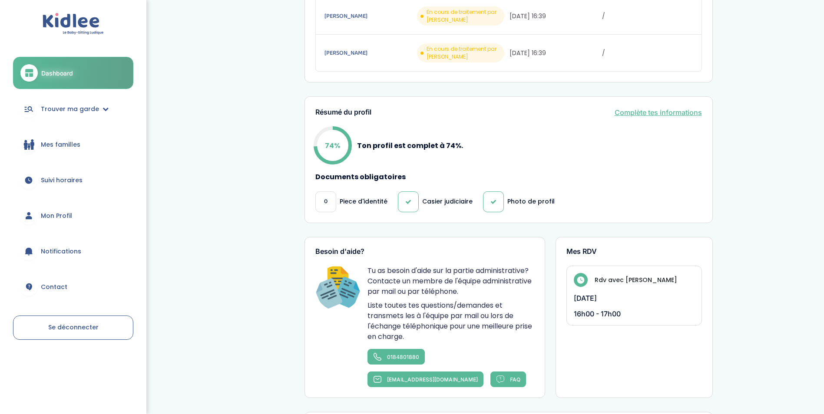
scroll to position [217, 0]
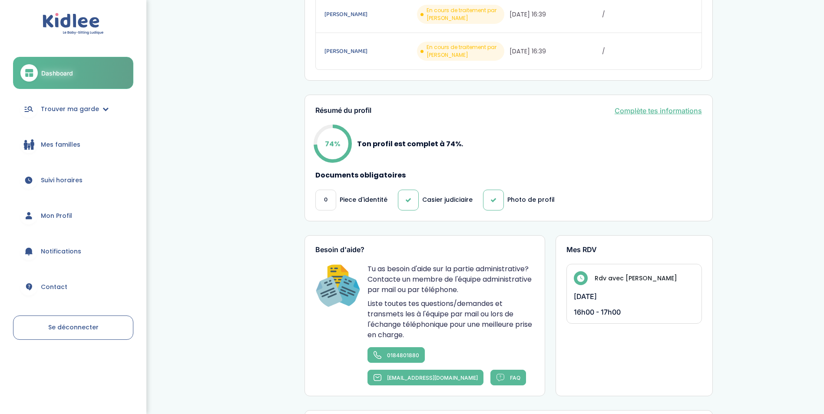
click at [599, 297] on p "vendredi 26 septembre 2025" at bounding box center [634, 296] width 121 height 9
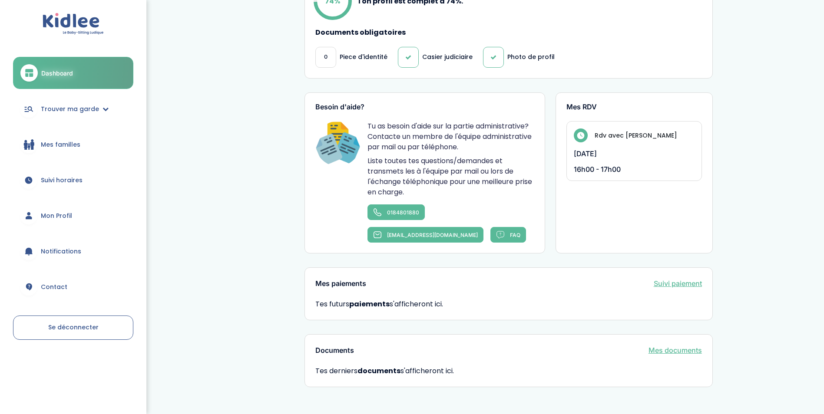
scroll to position [390, 0]
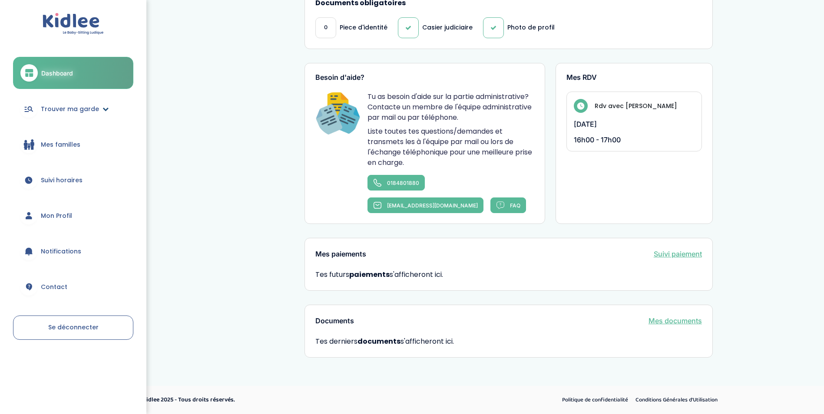
click at [66, 108] on span "Trouver ma garde" at bounding box center [70, 109] width 58 height 9
